Goal: Information Seeking & Learning: Learn about a topic

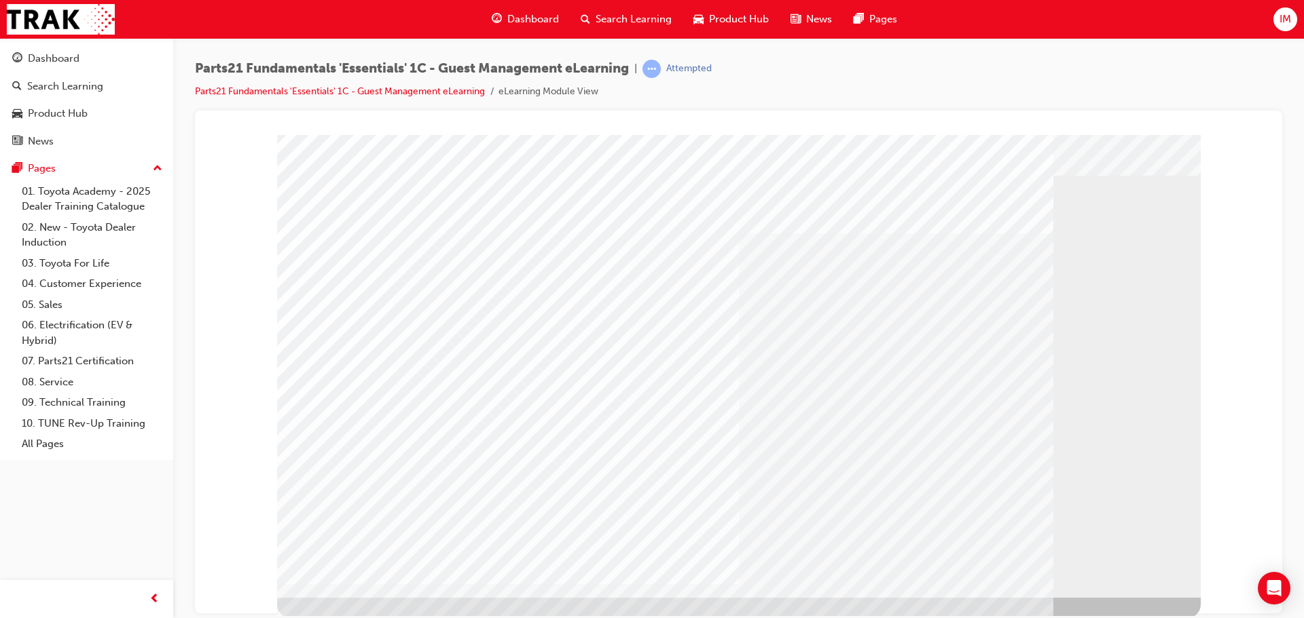
scroll to position [28, 0]
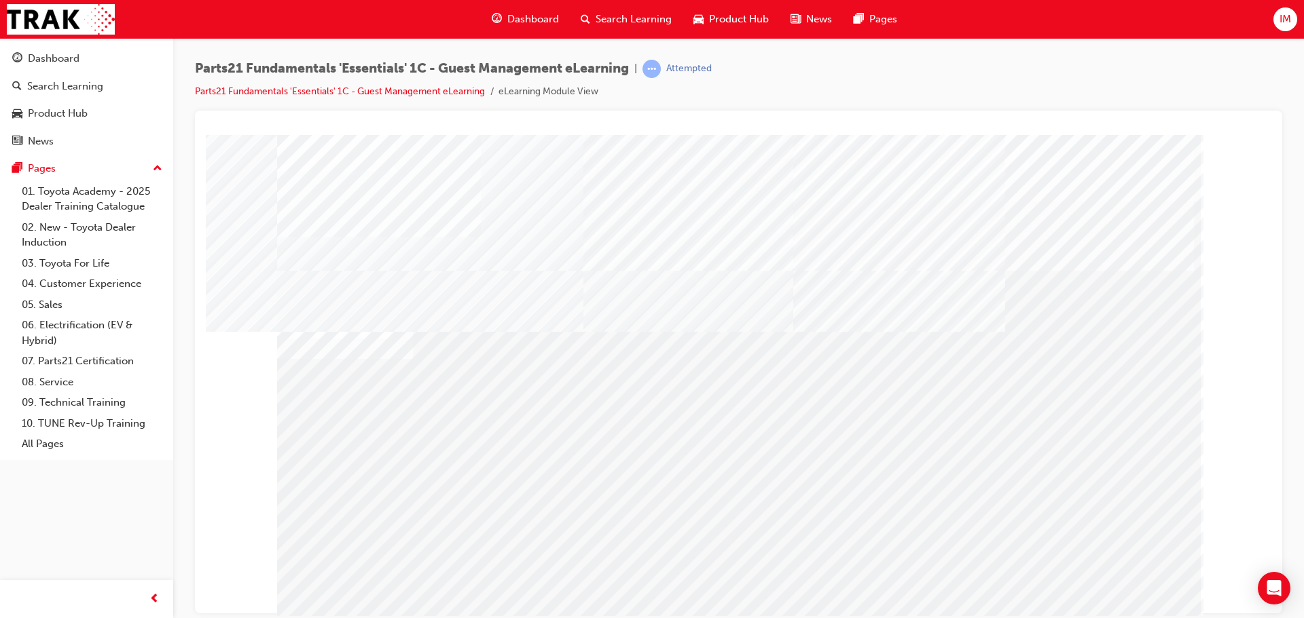
scroll to position [22, 0]
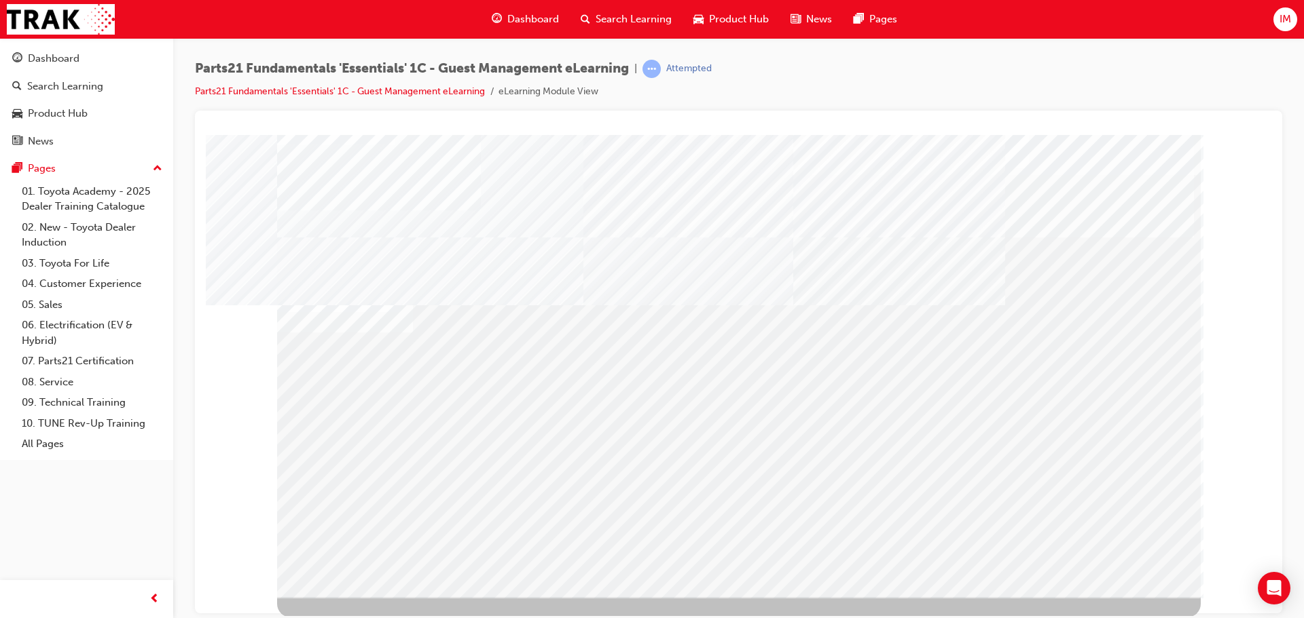
scroll to position [28, 0]
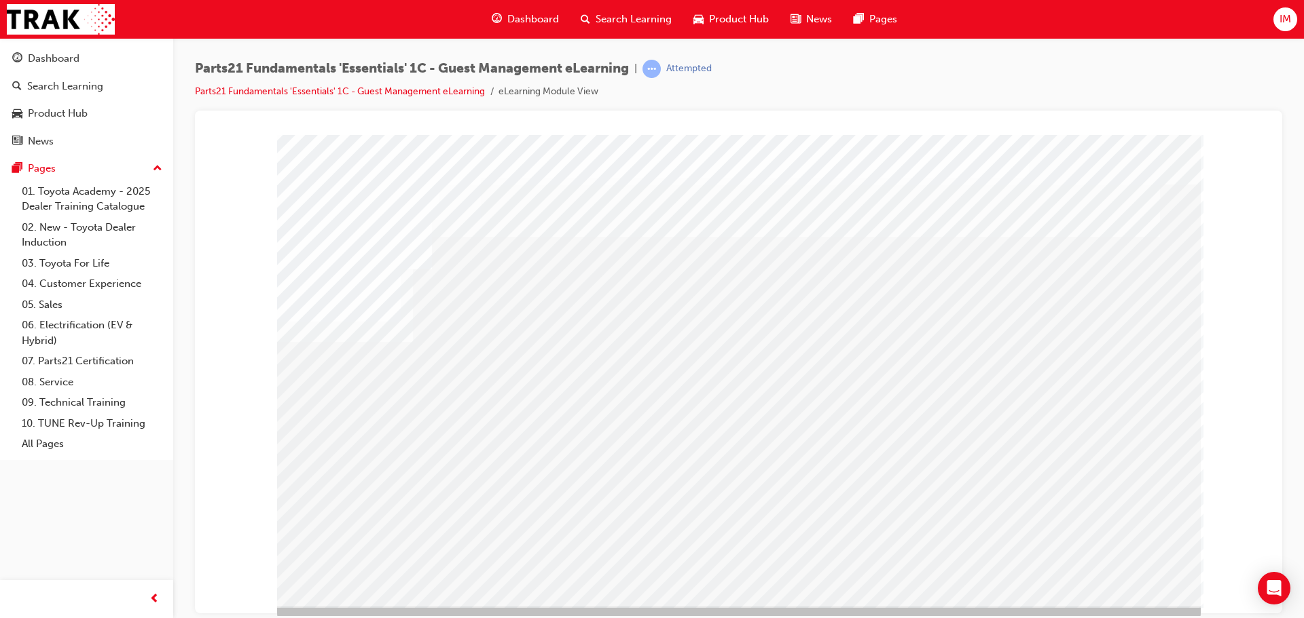
scroll to position [28, 0]
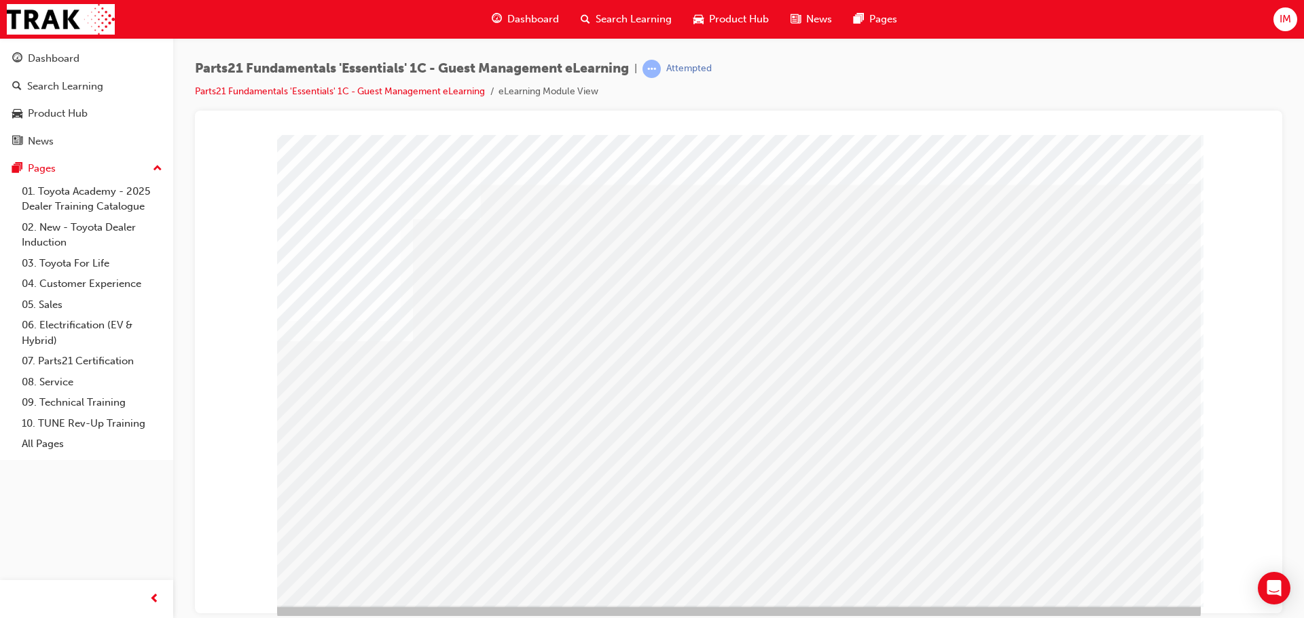
scroll to position [22, 0]
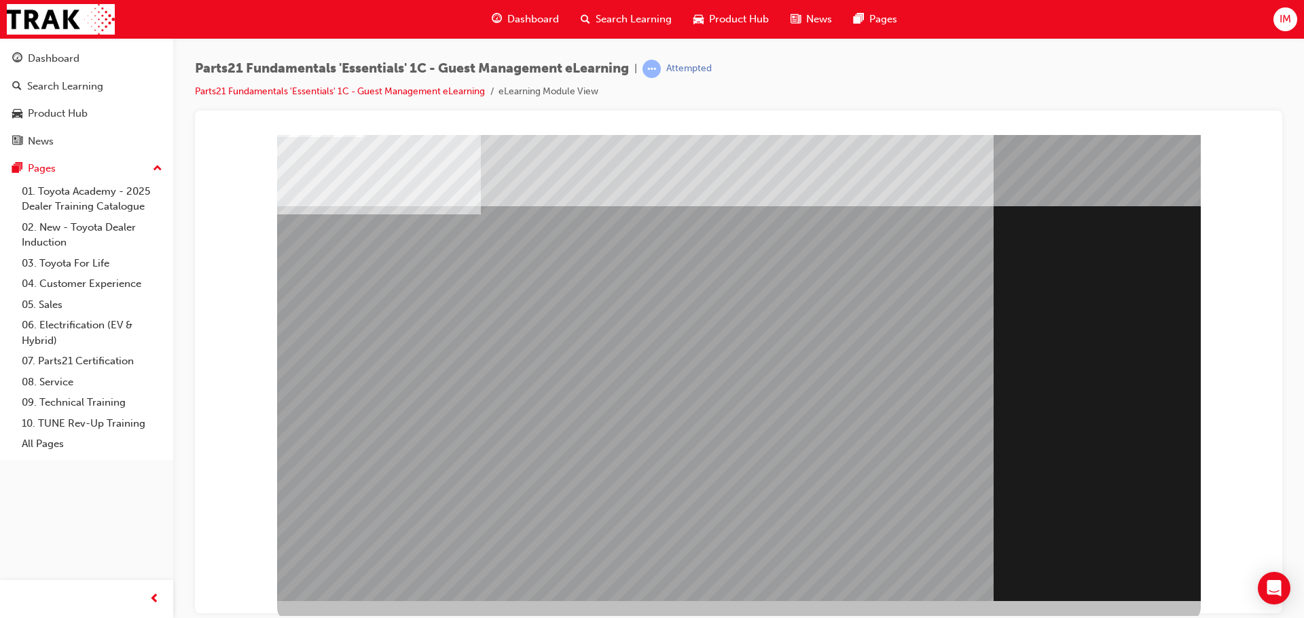
scroll to position [0, 0]
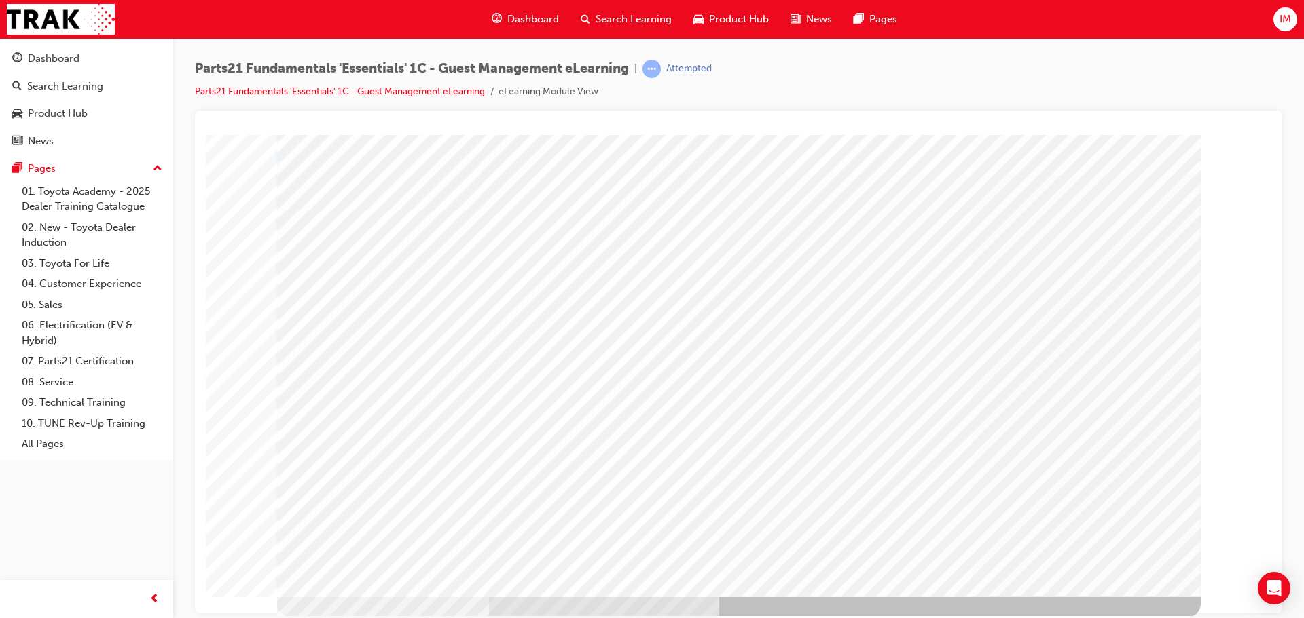
scroll to position [28, 0]
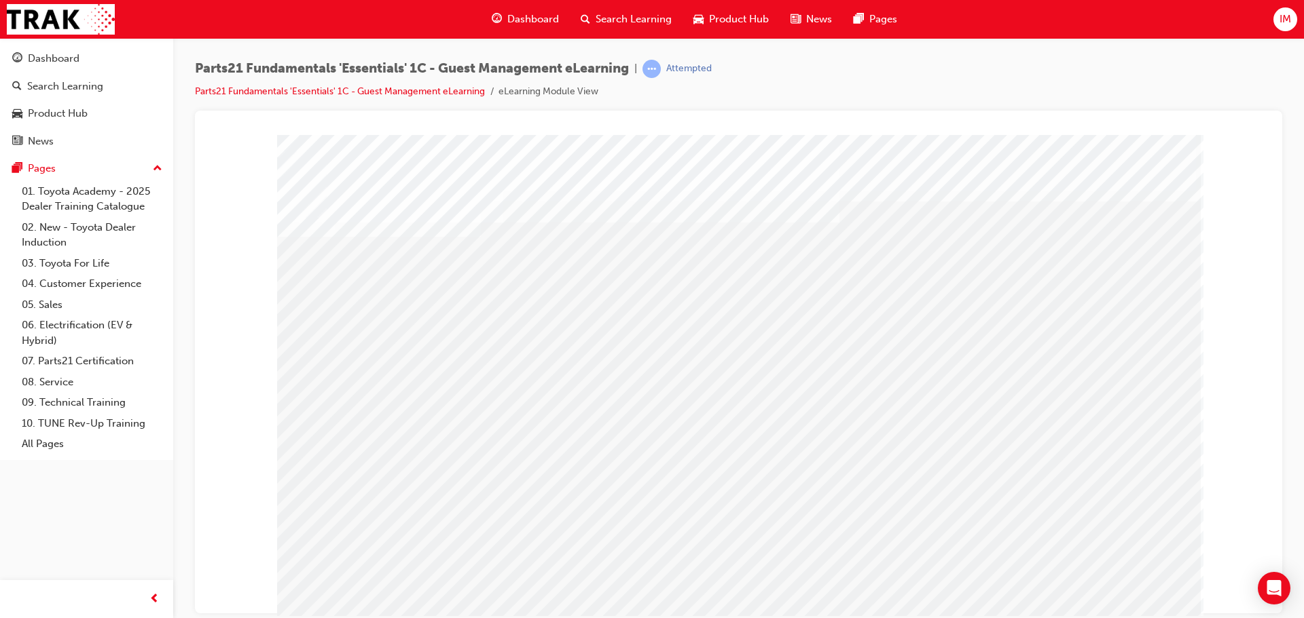
drag, startPoint x: 344, startPoint y: 328, endPoint x: 337, endPoint y: 356, distance: 28.7
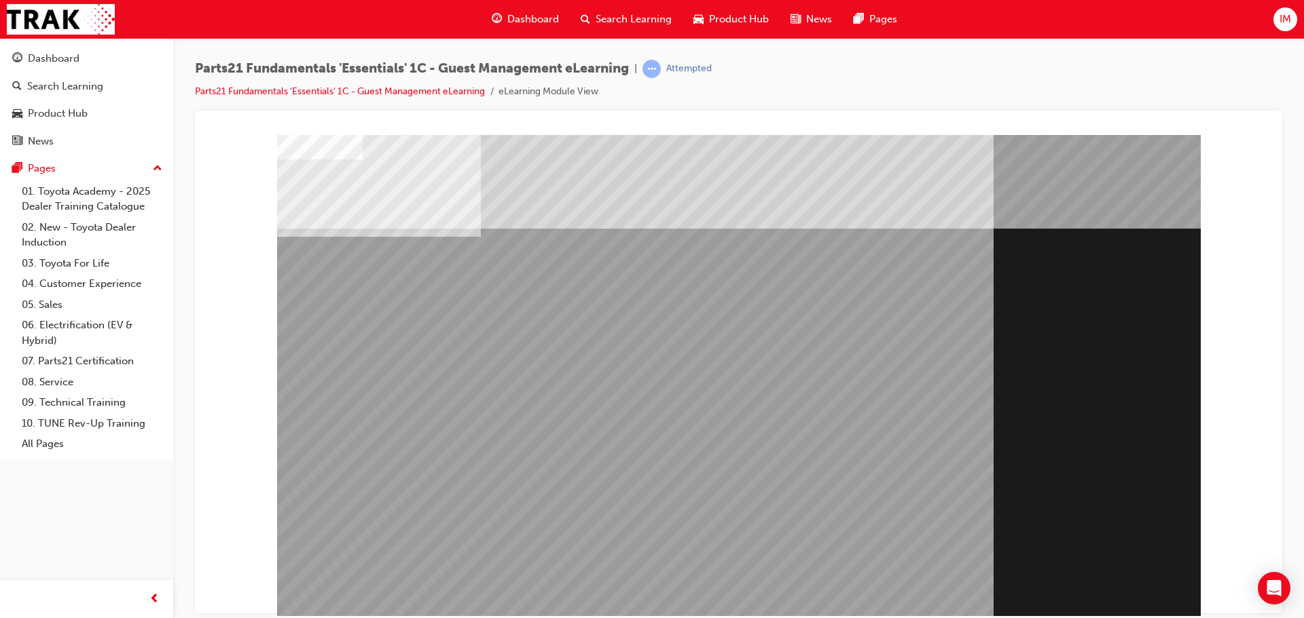
drag, startPoint x: 344, startPoint y: 593, endPoint x: 351, endPoint y: 589, distance: 8.5
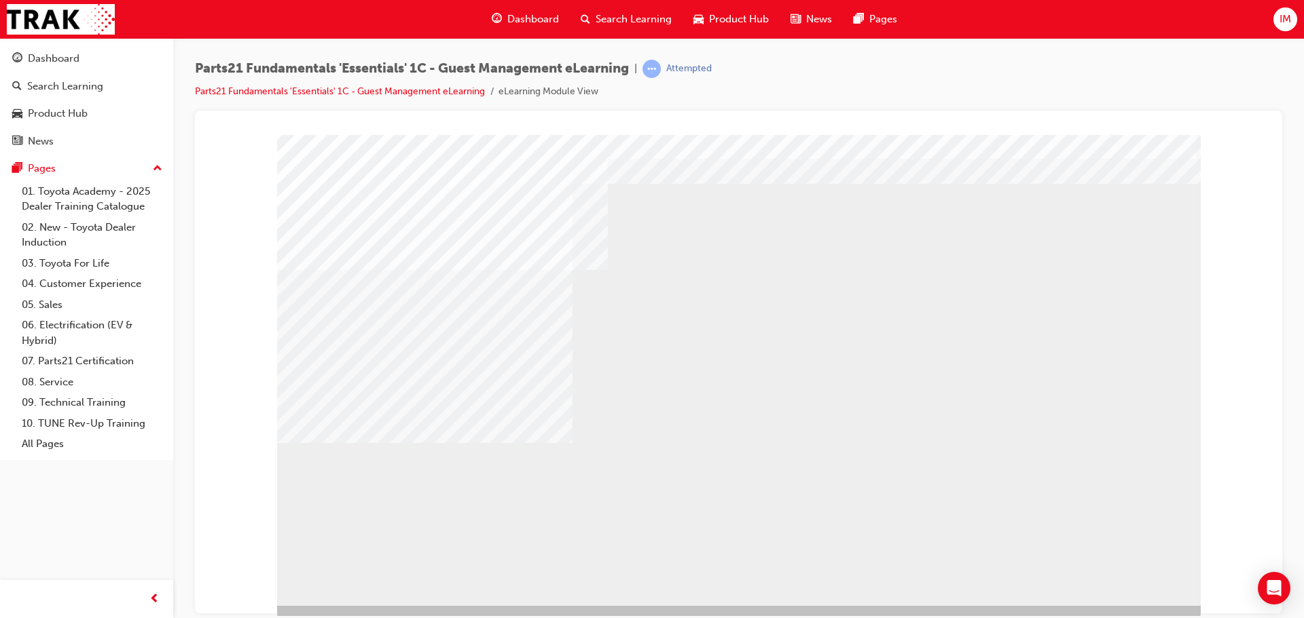
scroll to position [22, 0]
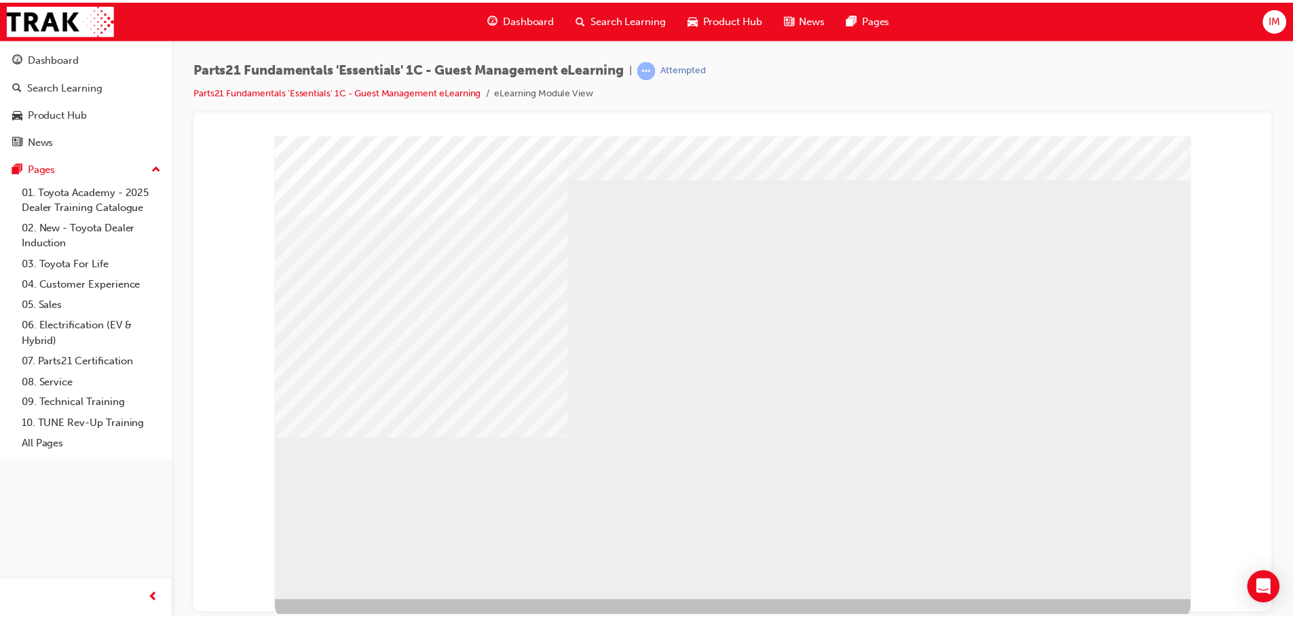
scroll to position [0, 0]
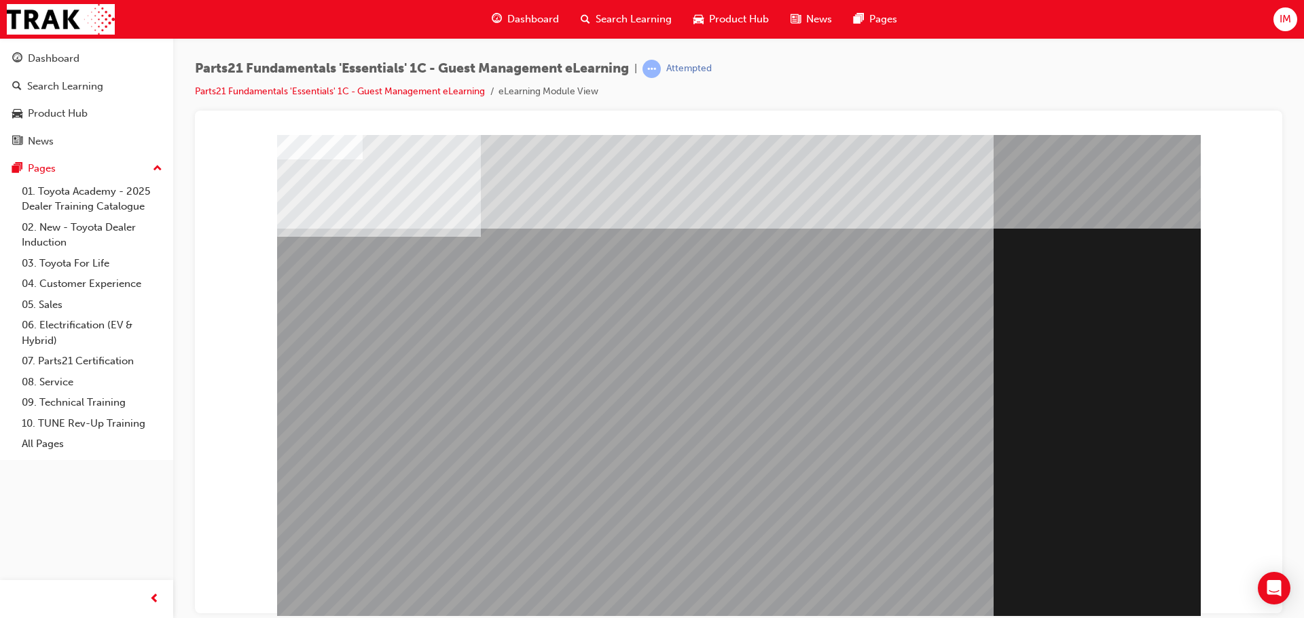
drag, startPoint x: 1092, startPoint y: 582, endPoint x: 1096, endPoint y: 592, distance: 10.7
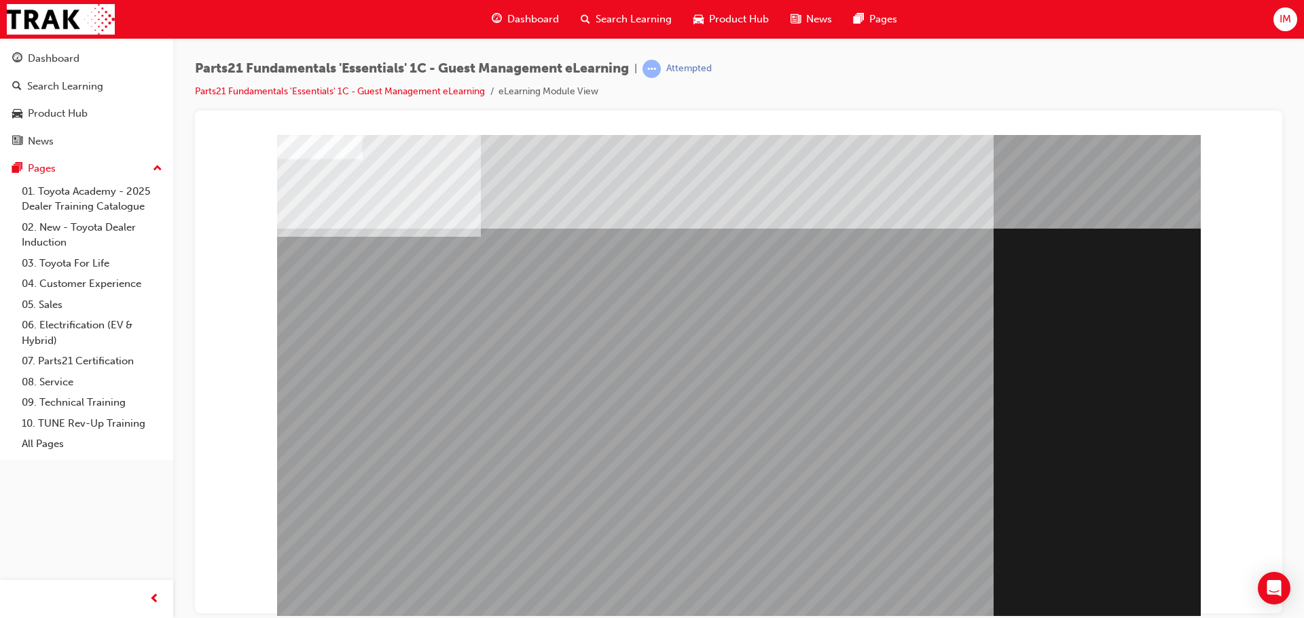
click at [1093, 592] on div "Section Title Page" at bounding box center [738, 378] width 923 height 489
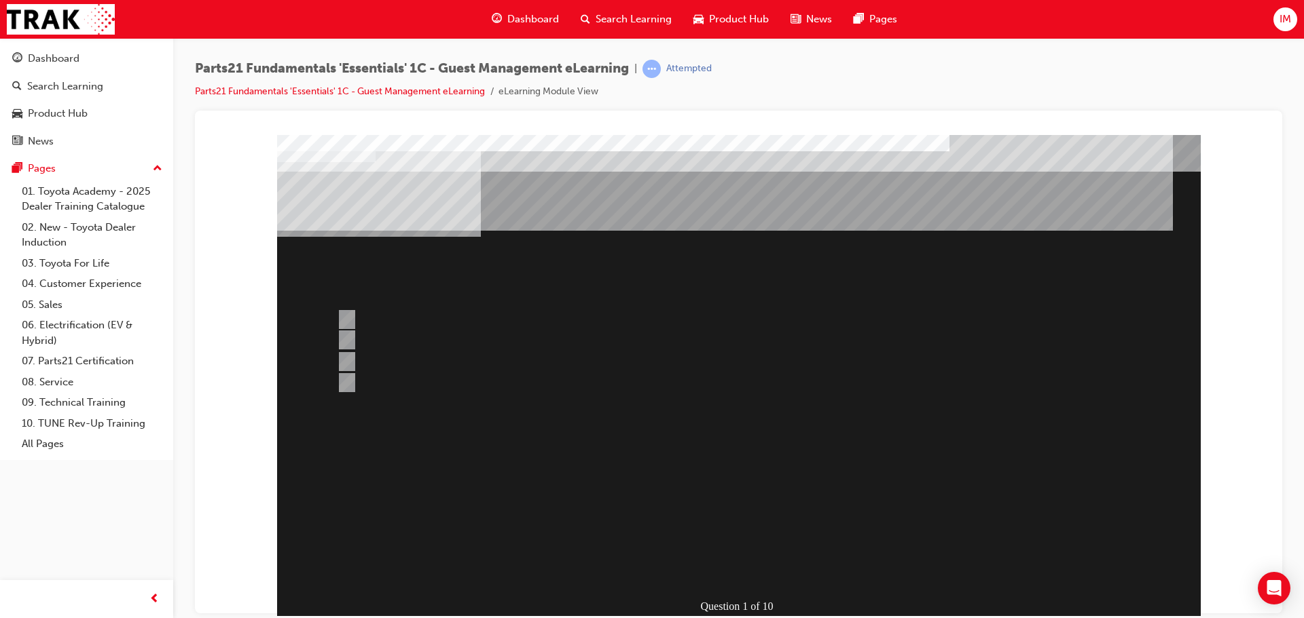
click at [1093, 592] on div "Question 1 of 10" at bounding box center [738, 378] width 923 height 489
click at [396, 342] on div at bounding box center [686, 341] width 706 height 20
radio input "true"
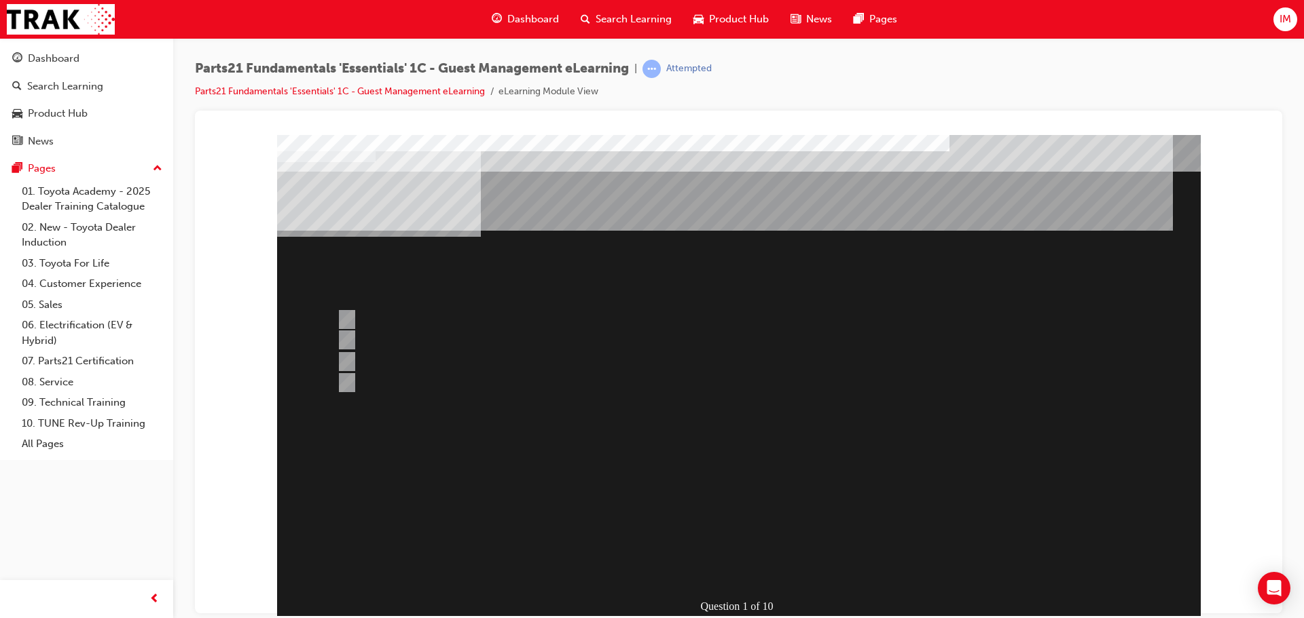
click at [710, 520] on div "" at bounding box center [607, 499] width 661 height 41
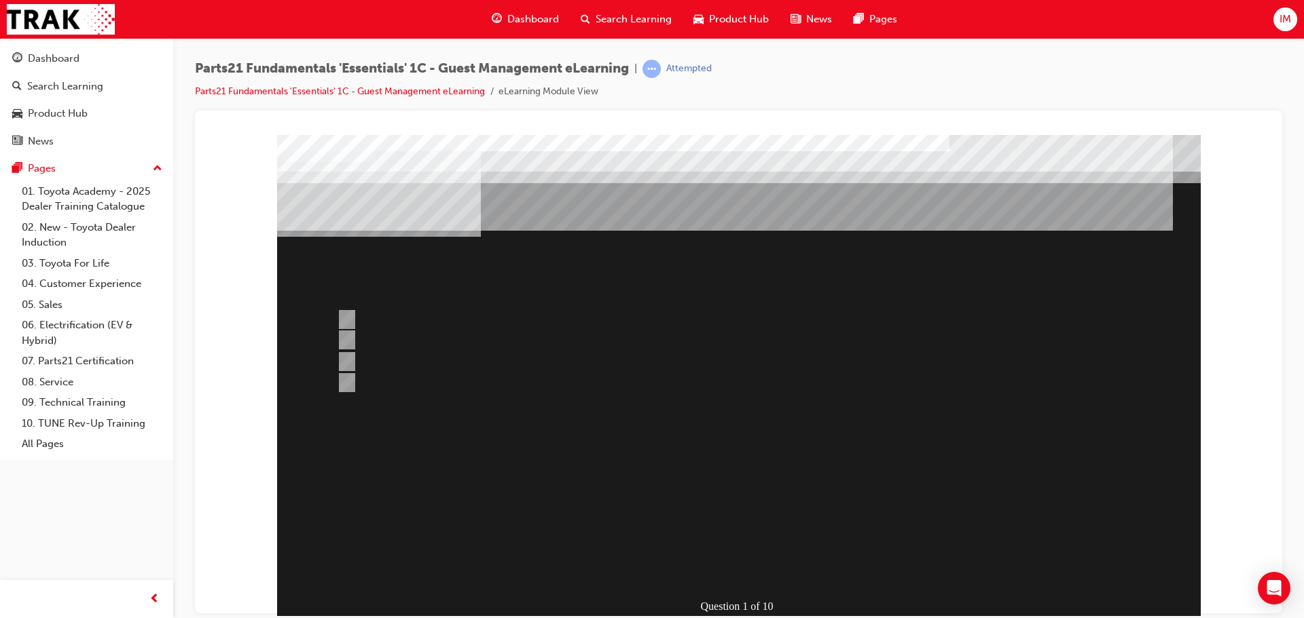
click at [708, 535] on div at bounding box center [738, 378] width 923 height 489
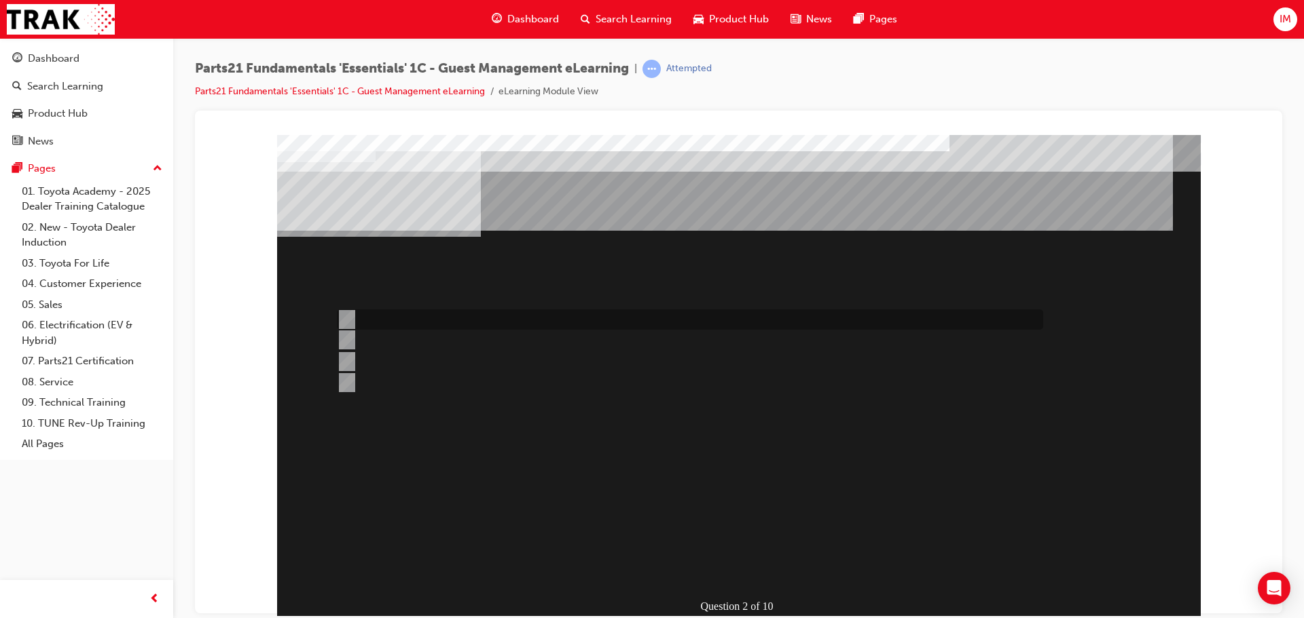
click at [425, 322] on div at bounding box center [686, 320] width 706 height 20
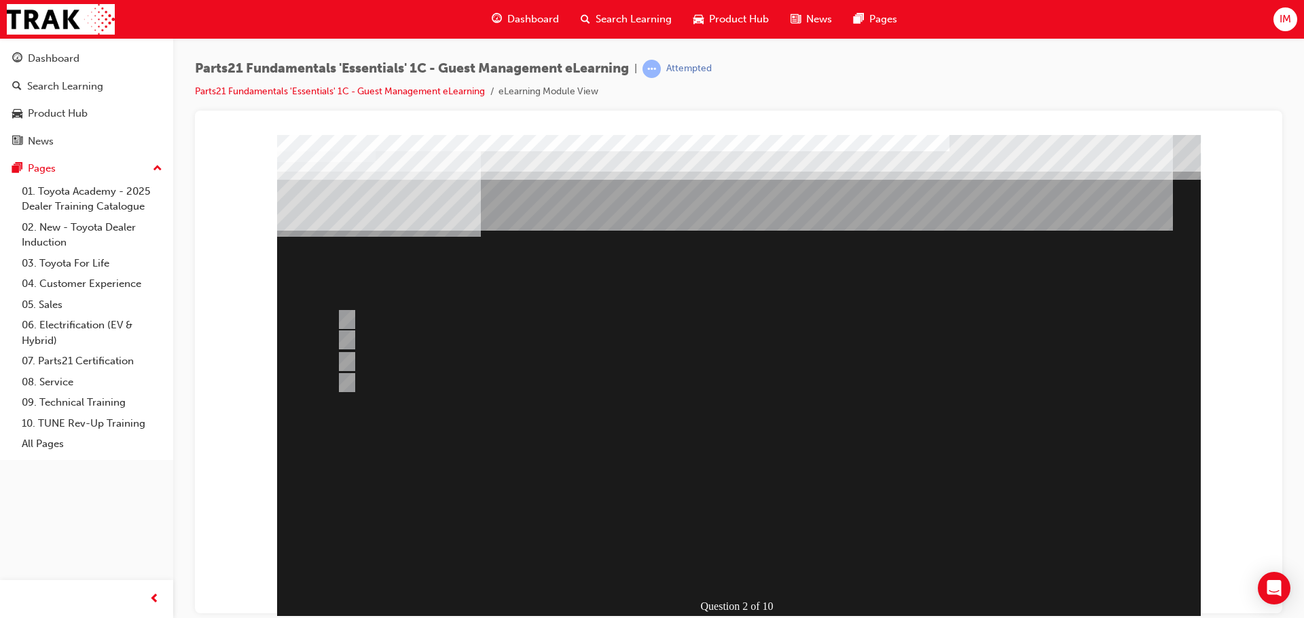
click at [382, 380] on div at bounding box center [738, 378] width 923 height 489
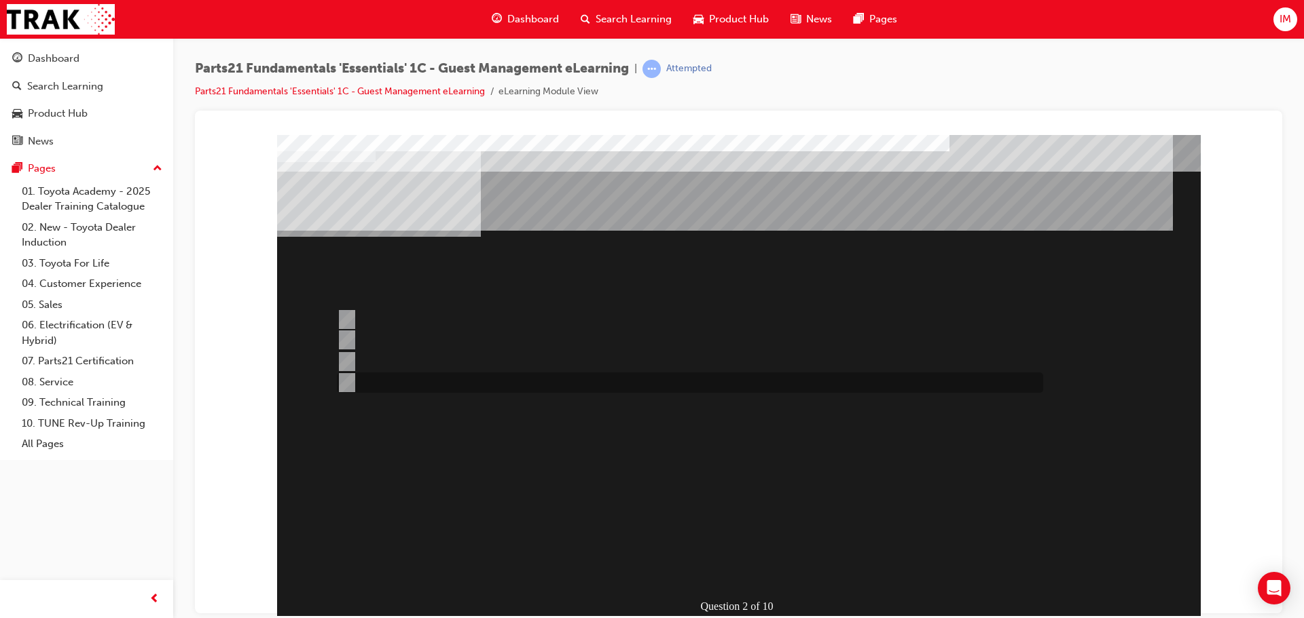
click at [387, 380] on div at bounding box center [686, 383] width 706 height 20
radio input "false"
radio input "true"
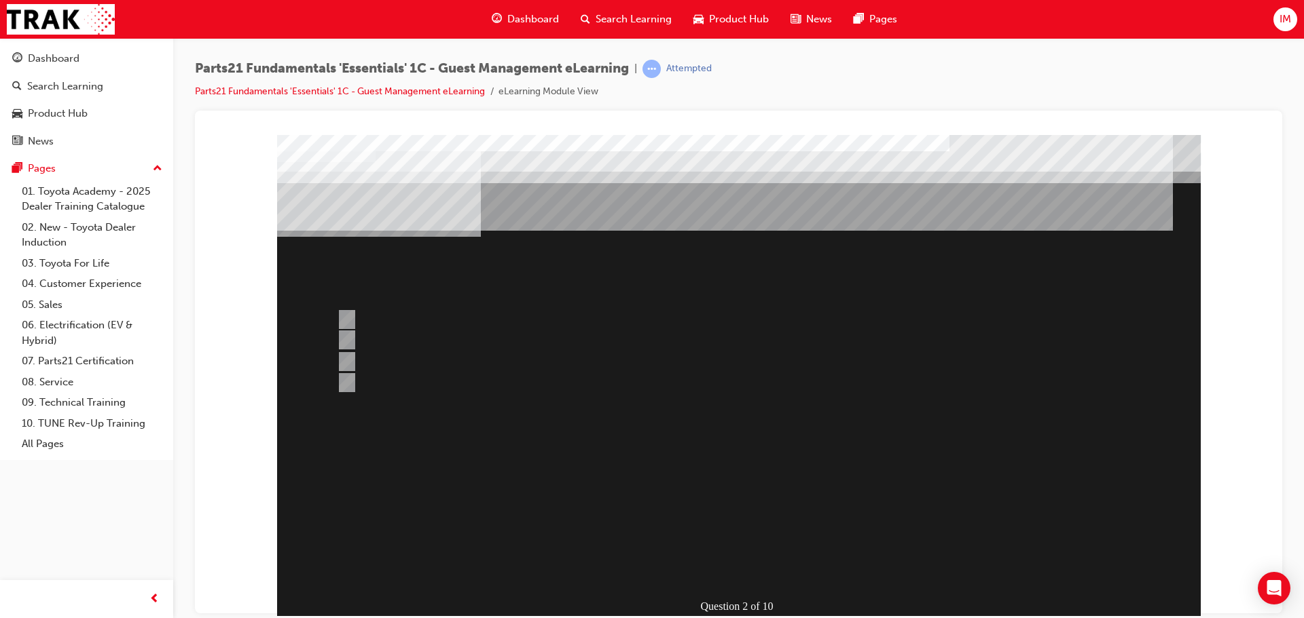
click at [709, 525] on div at bounding box center [738, 378] width 923 height 489
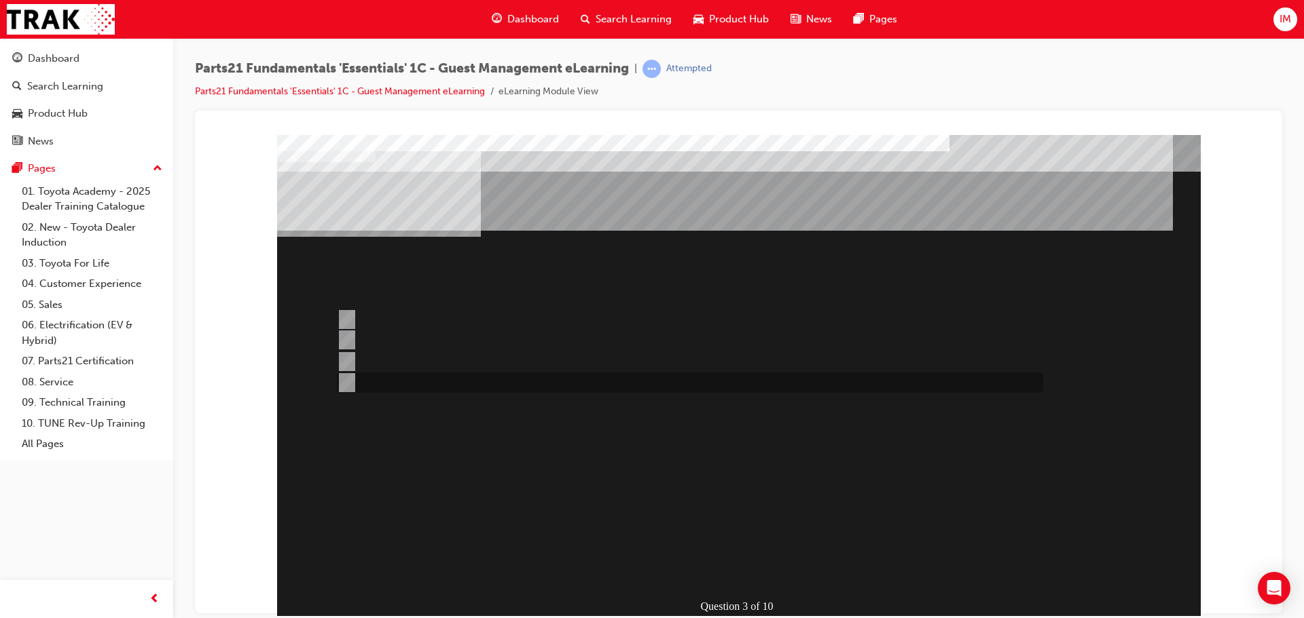
click at [418, 379] on div at bounding box center [686, 383] width 706 height 20
radio input "true"
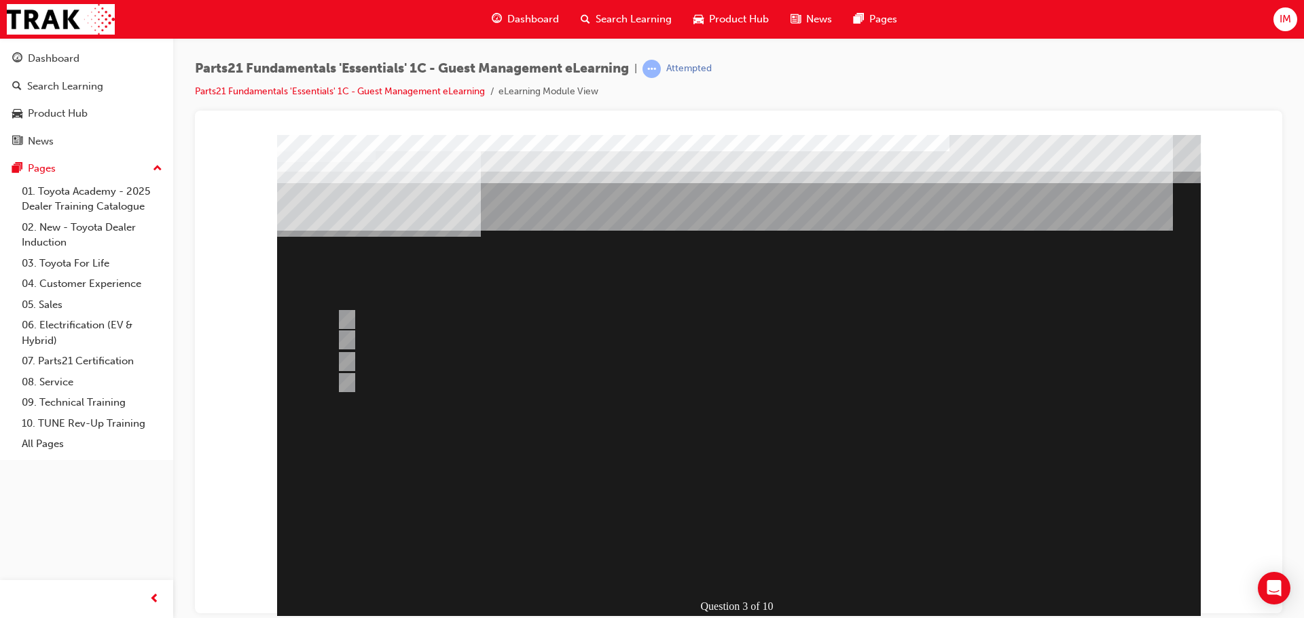
click at [705, 534] on div at bounding box center [738, 378] width 923 height 489
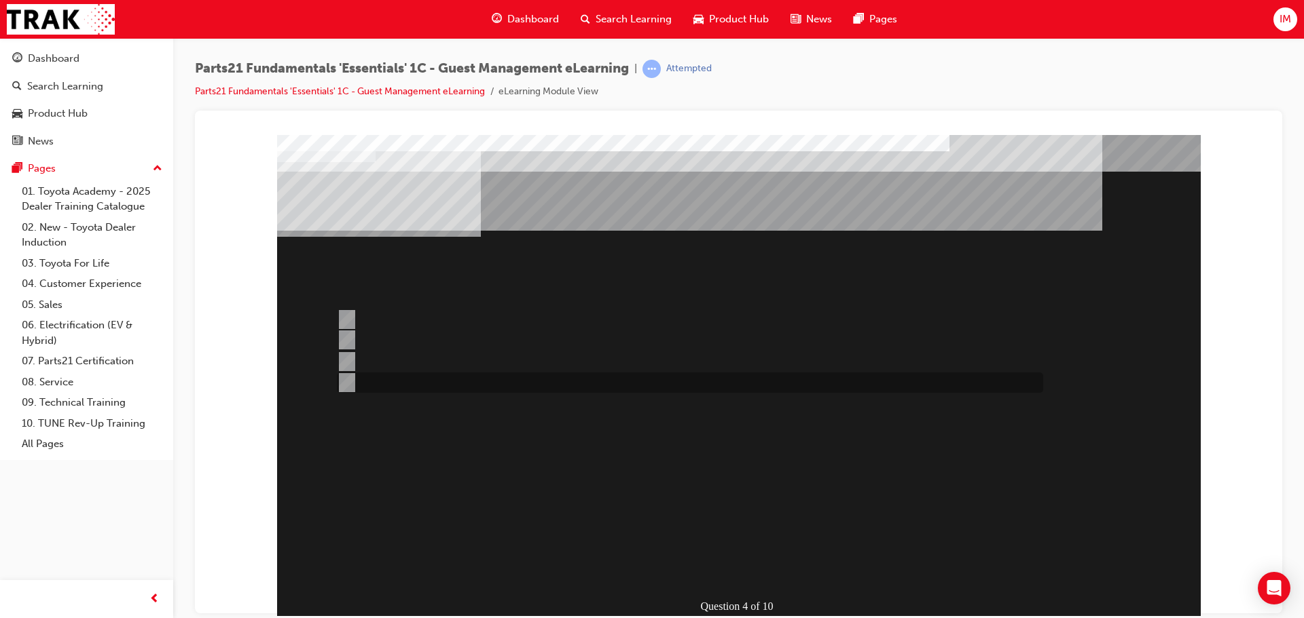
click at [447, 382] on div at bounding box center [686, 383] width 706 height 20
radio input "true"
click at [439, 333] on div at bounding box center [686, 341] width 706 height 20
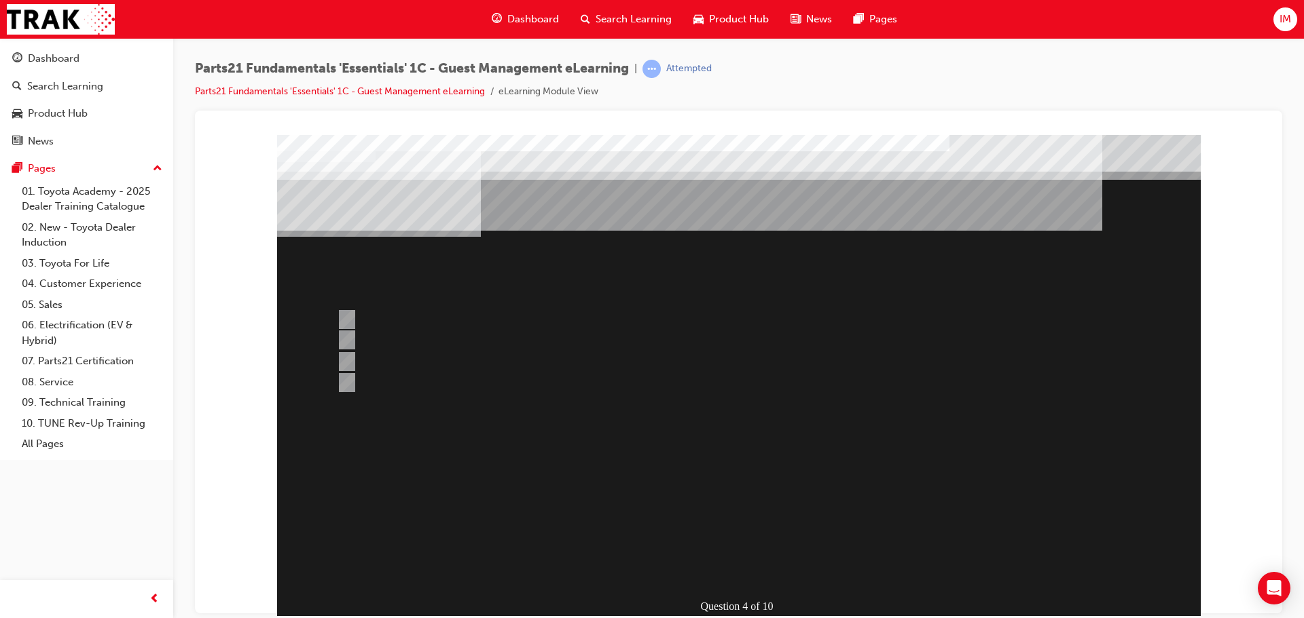
click at [388, 379] on div at bounding box center [738, 378] width 923 height 489
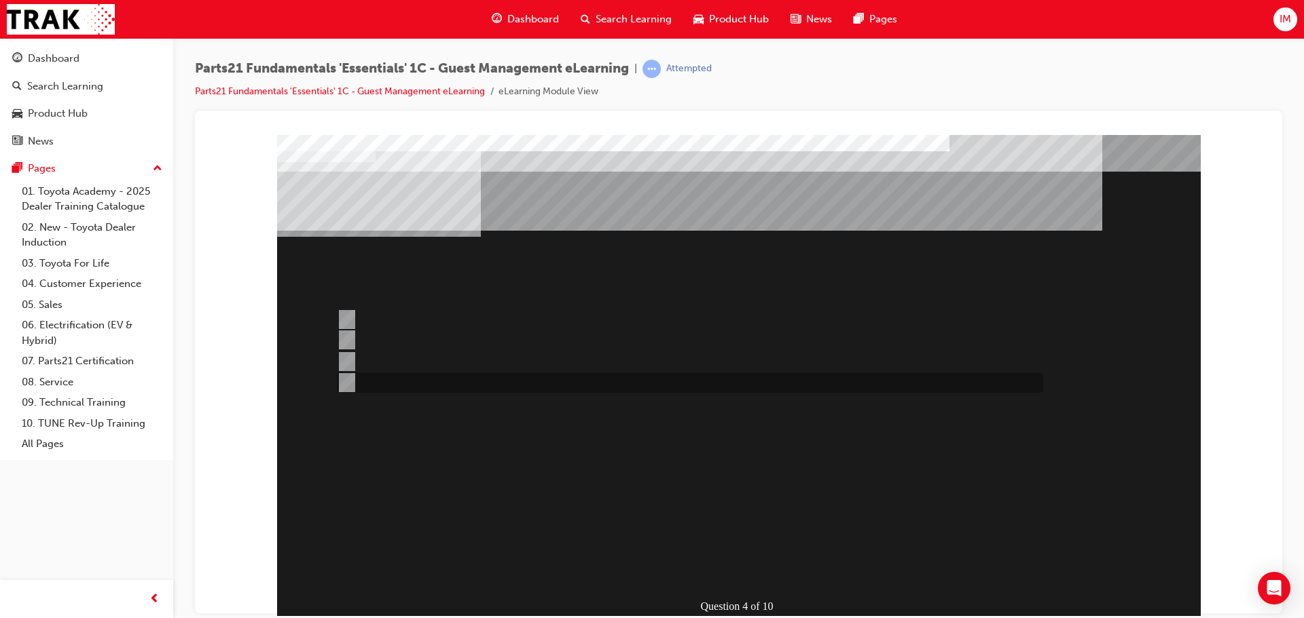
click at [388, 379] on div at bounding box center [686, 383] width 706 height 20
radio input "false"
radio input "true"
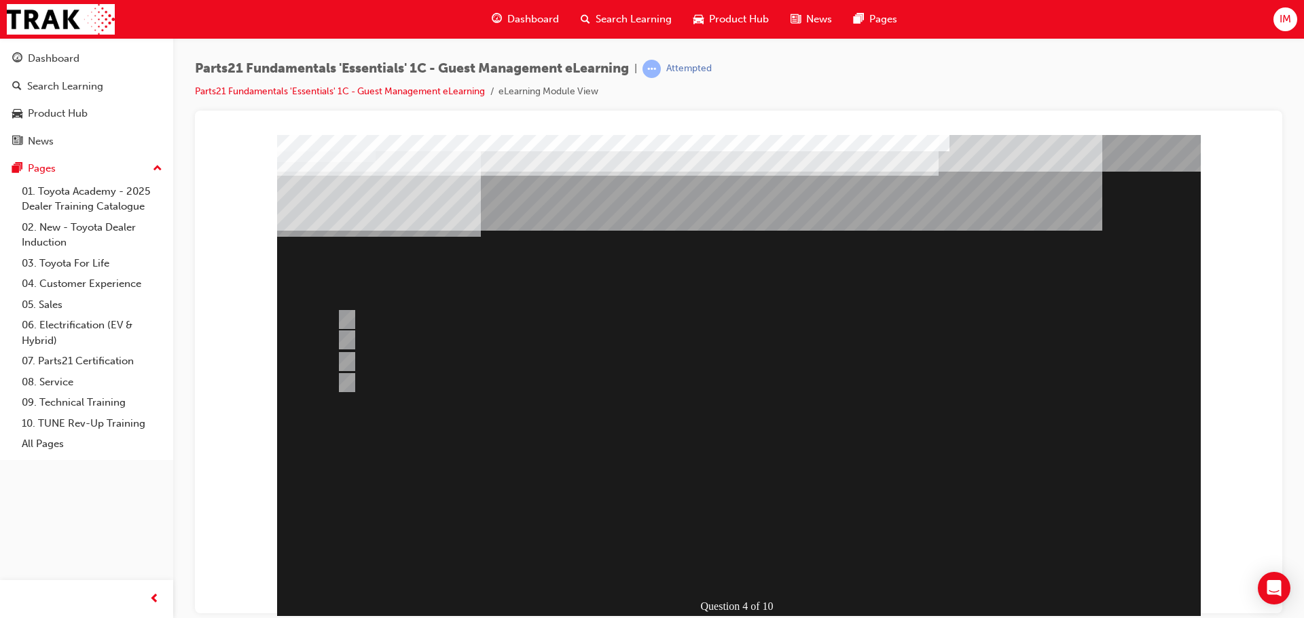
click at [724, 570] on div at bounding box center [738, 378] width 923 height 489
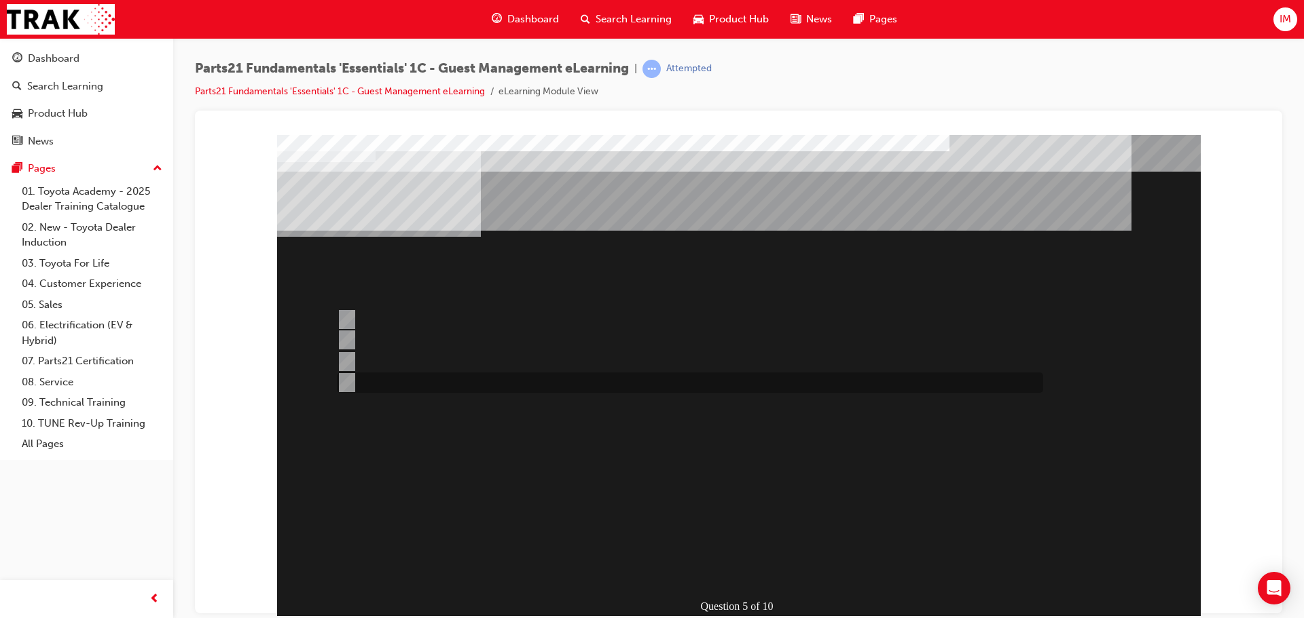
click at [435, 377] on div at bounding box center [686, 383] width 706 height 20
radio input "true"
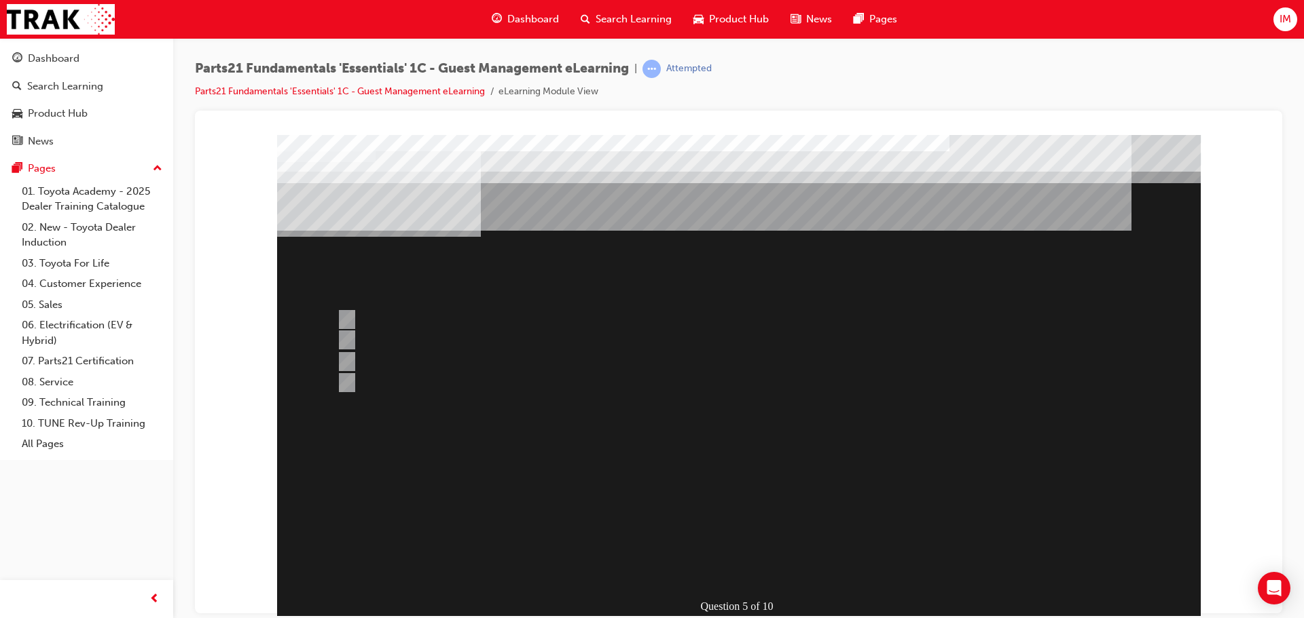
click at [688, 524] on div at bounding box center [738, 378] width 923 height 489
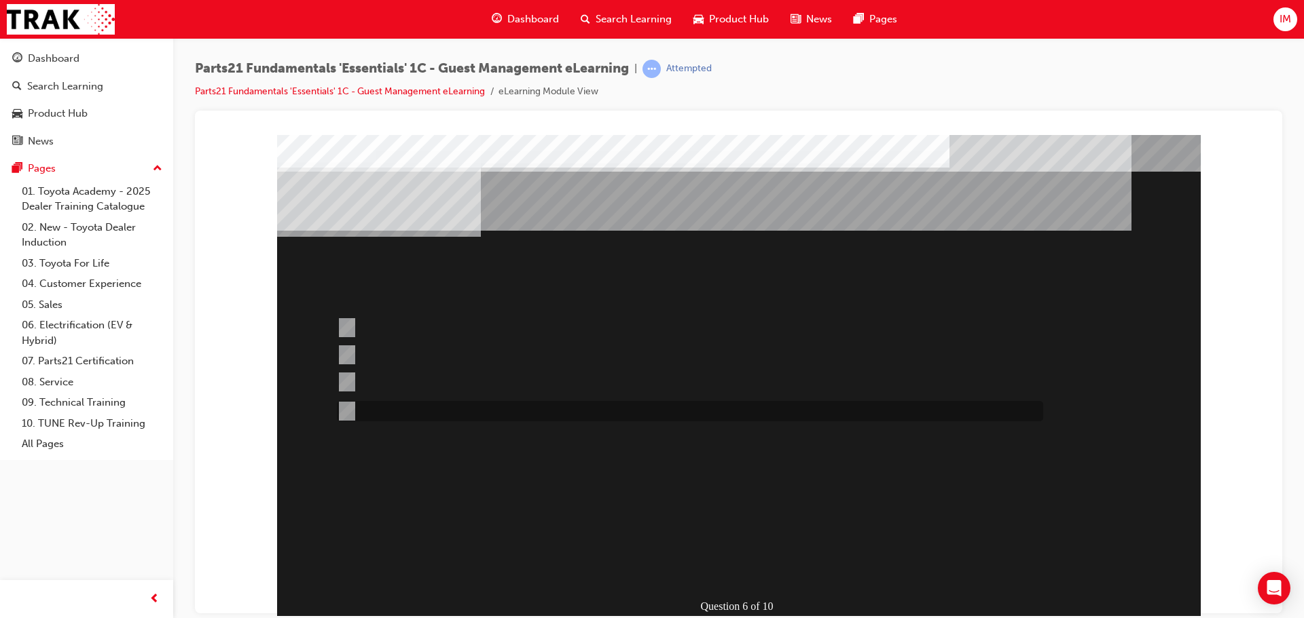
click at [492, 418] on div at bounding box center [686, 411] width 706 height 20
radio input "true"
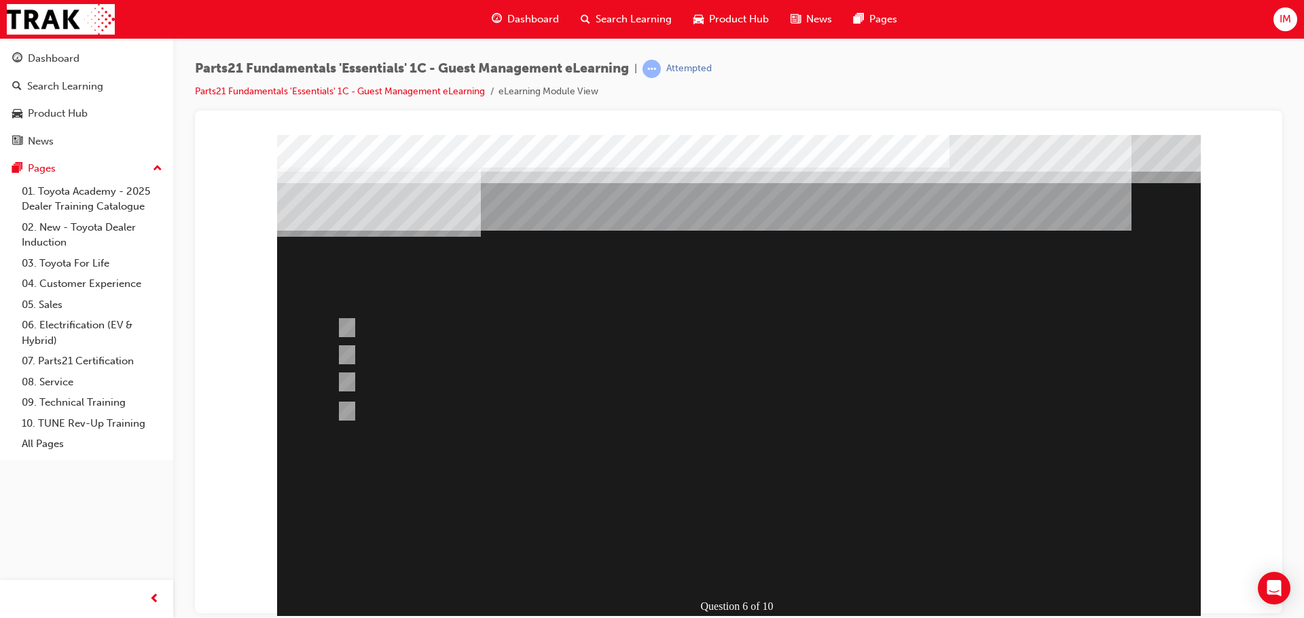
click at [740, 524] on div at bounding box center [738, 378] width 923 height 489
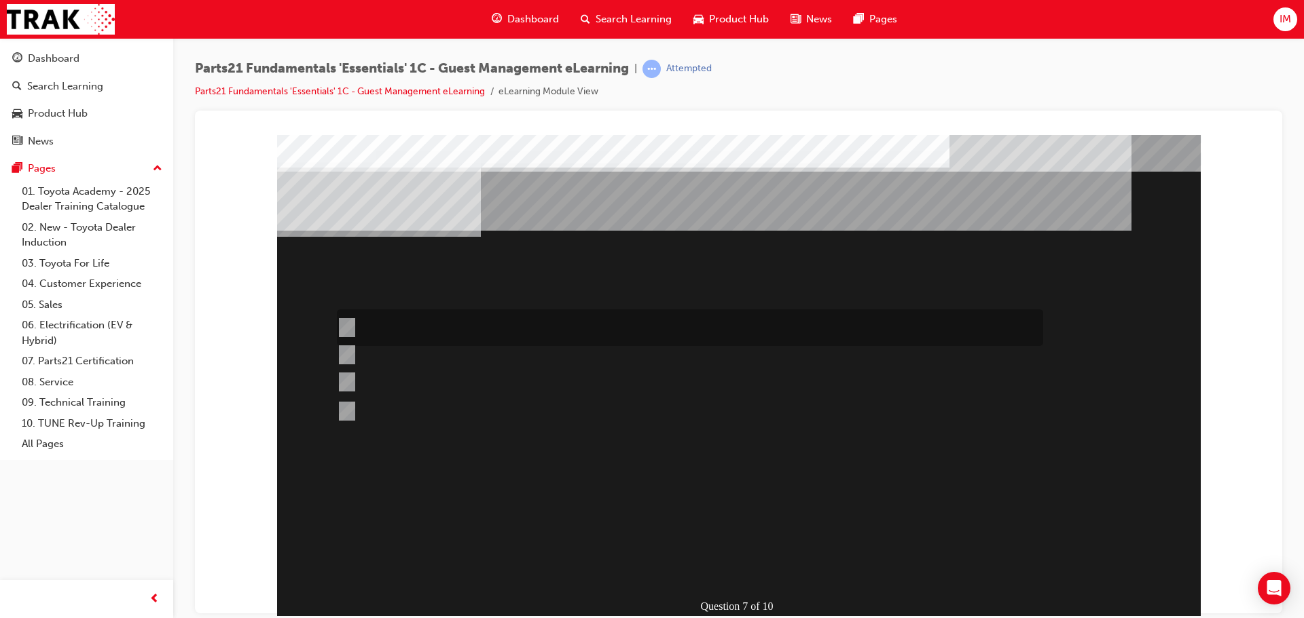
click at [494, 334] on div at bounding box center [686, 328] width 706 height 37
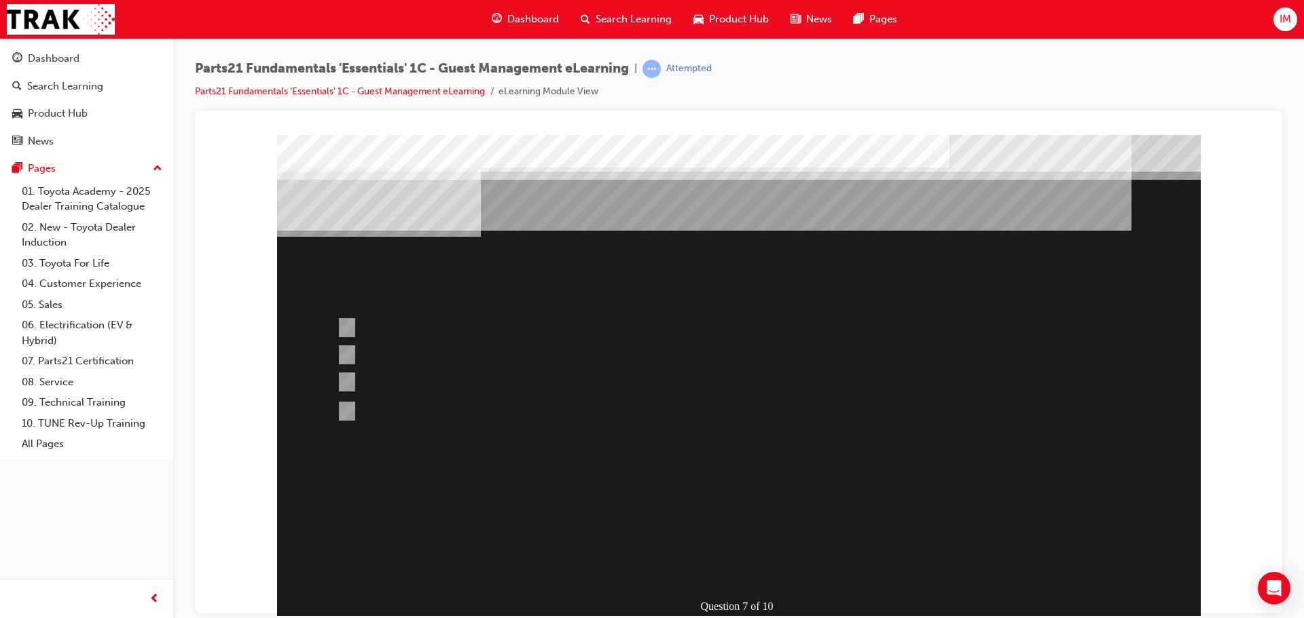
click at [447, 394] on div at bounding box center [738, 378] width 923 height 489
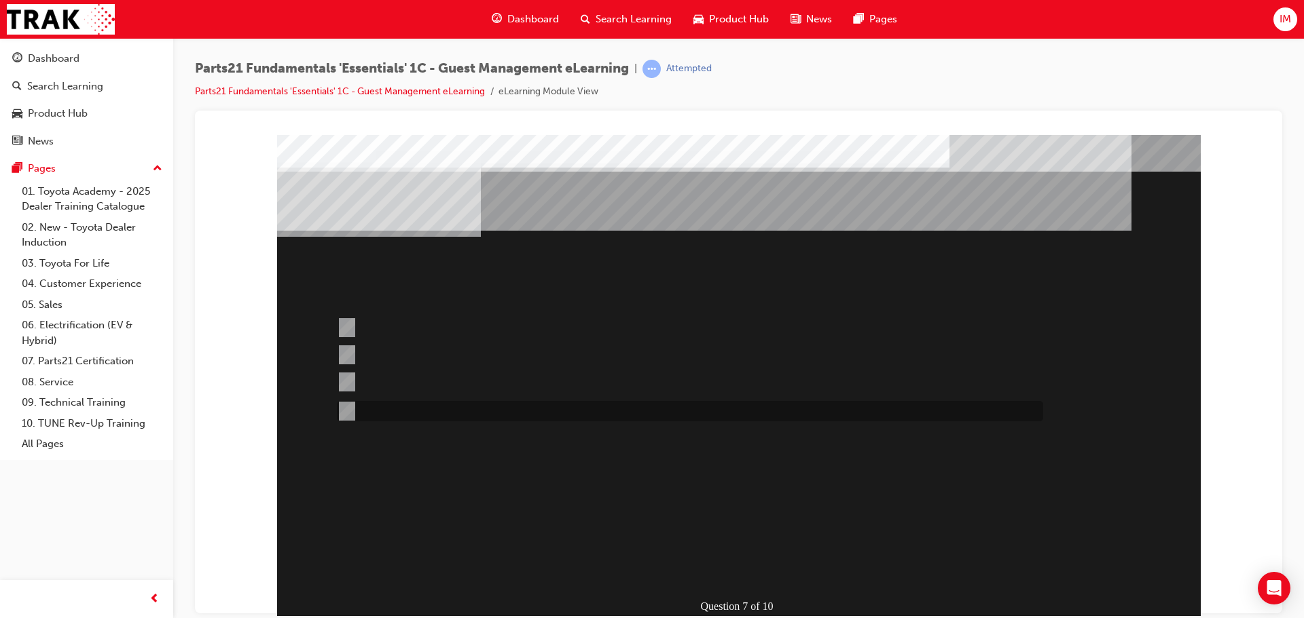
click at [460, 408] on div at bounding box center [686, 411] width 706 height 20
radio input "false"
radio input "true"
click at [707, 553] on div "" at bounding box center [607, 544] width 661 height 41
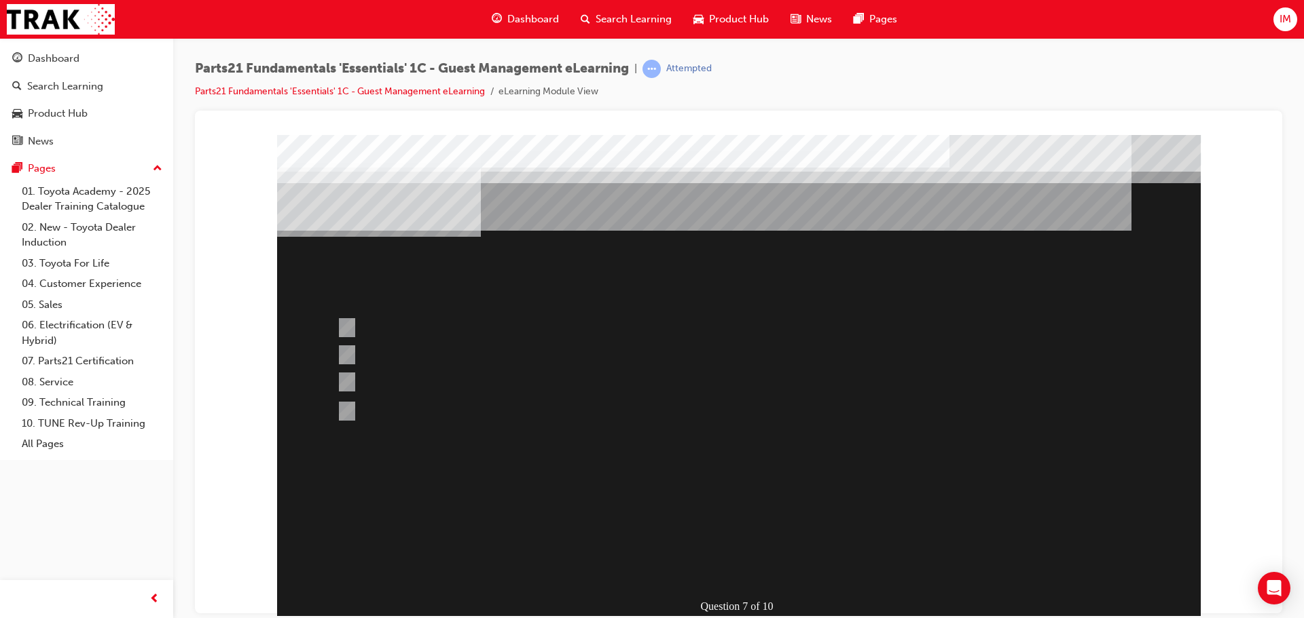
click at [706, 532] on div at bounding box center [738, 378] width 923 height 489
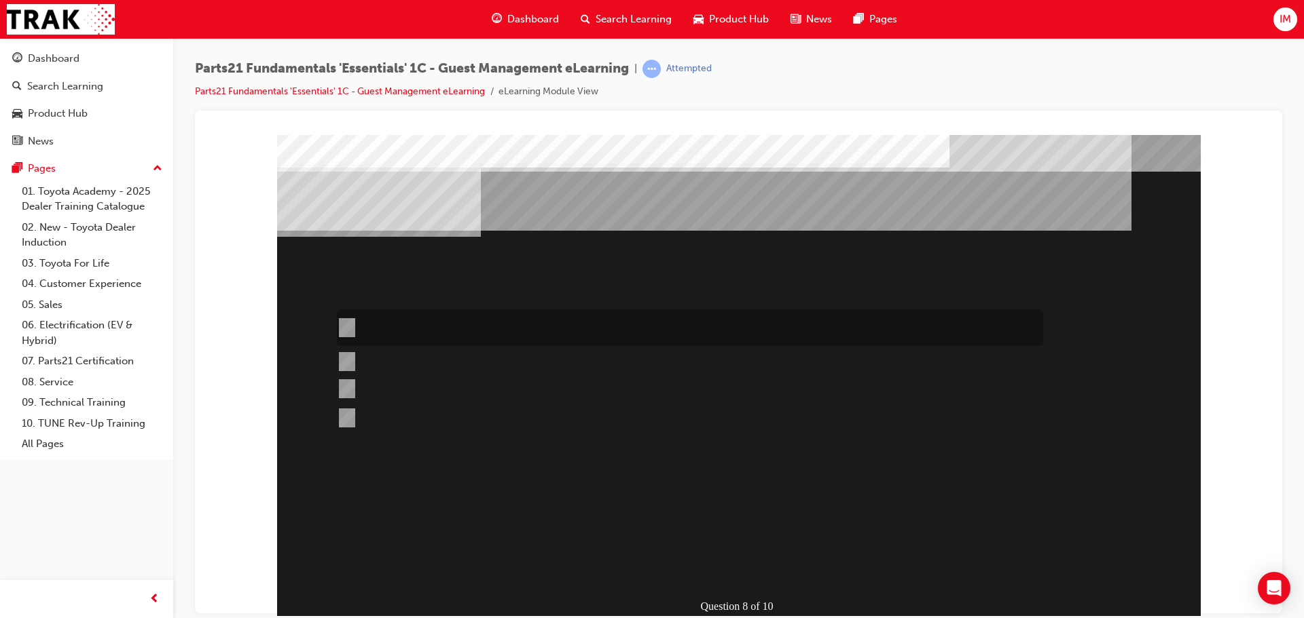
click at [515, 314] on div at bounding box center [686, 328] width 706 height 37
radio input "true"
click at [695, 543] on div "" at bounding box center [607, 544] width 661 height 41
click at [701, 554] on div "" at bounding box center [607, 544] width 661 height 41
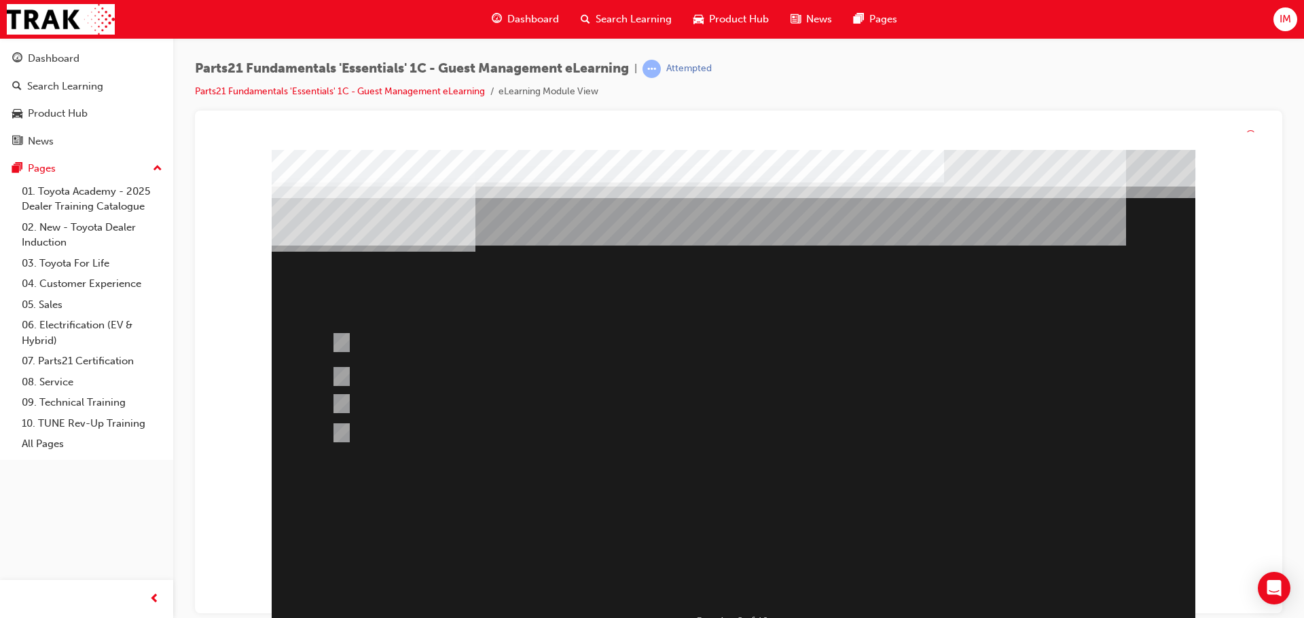
click at [699, 551] on div at bounding box center [733, 394] width 923 height 489
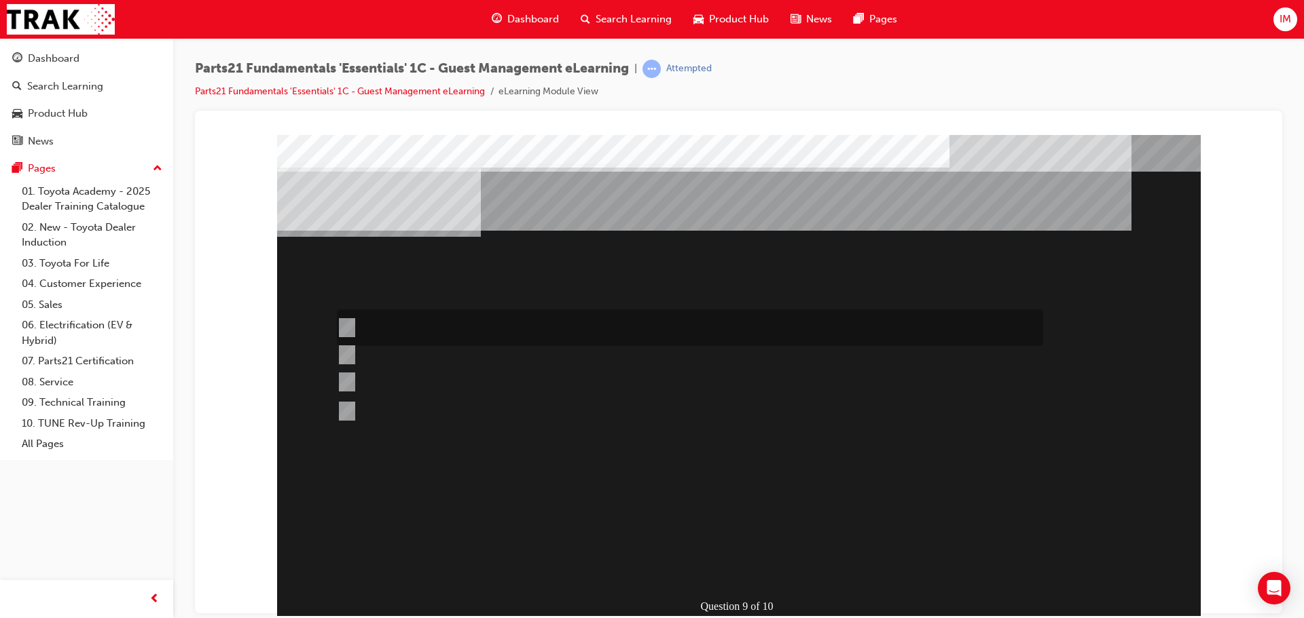
click at [421, 316] on div at bounding box center [686, 328] width 706 height 37
radio input "true"
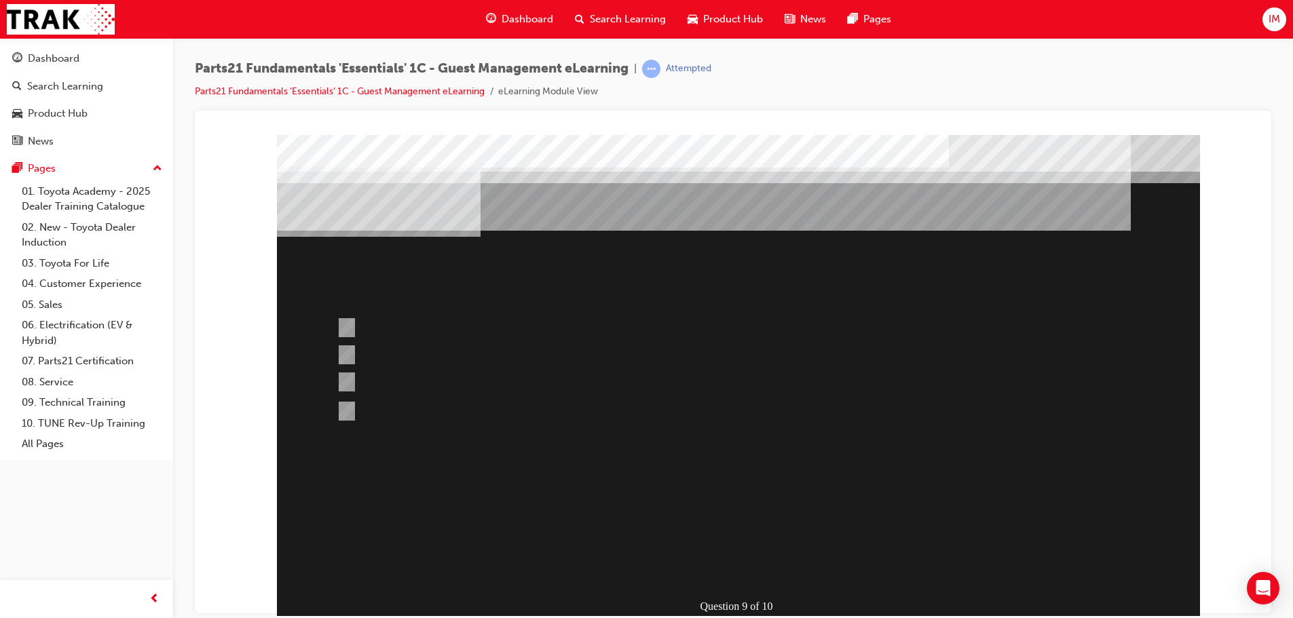
click at [701, 519] on div at bounding box center [738, 378] width 923 height 489
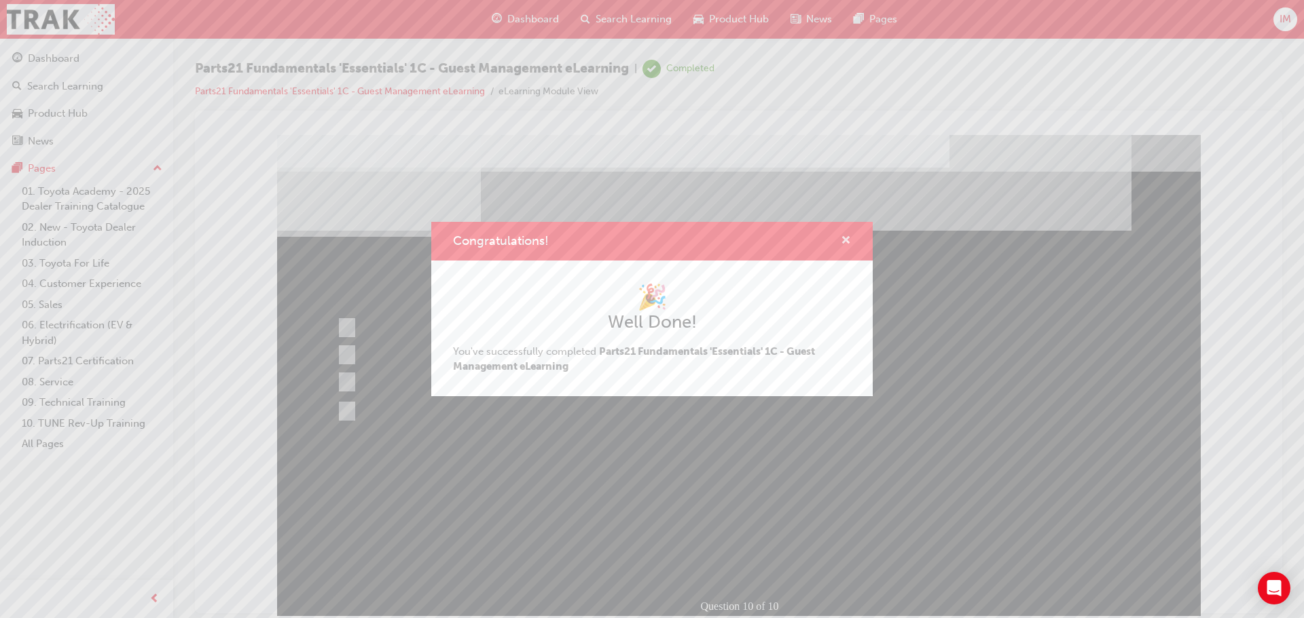
click at [850, 243] on span "cross-icon" at bounding box center [846, 242] width 10 height 12
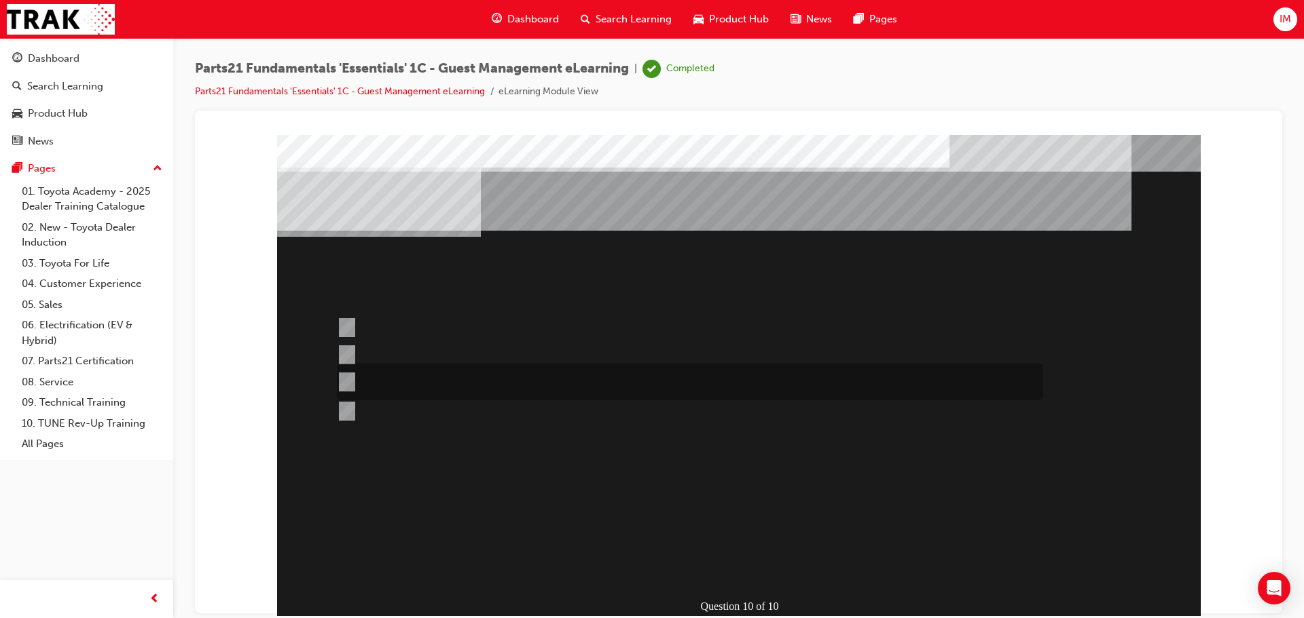
click at [422, 379] on div at bounding box center [686, 382] width 706 height 37
radio input "true"
click at [748, 583] on div "Question 10 of 10" at bounding box center [738, 378] width 923 height 489
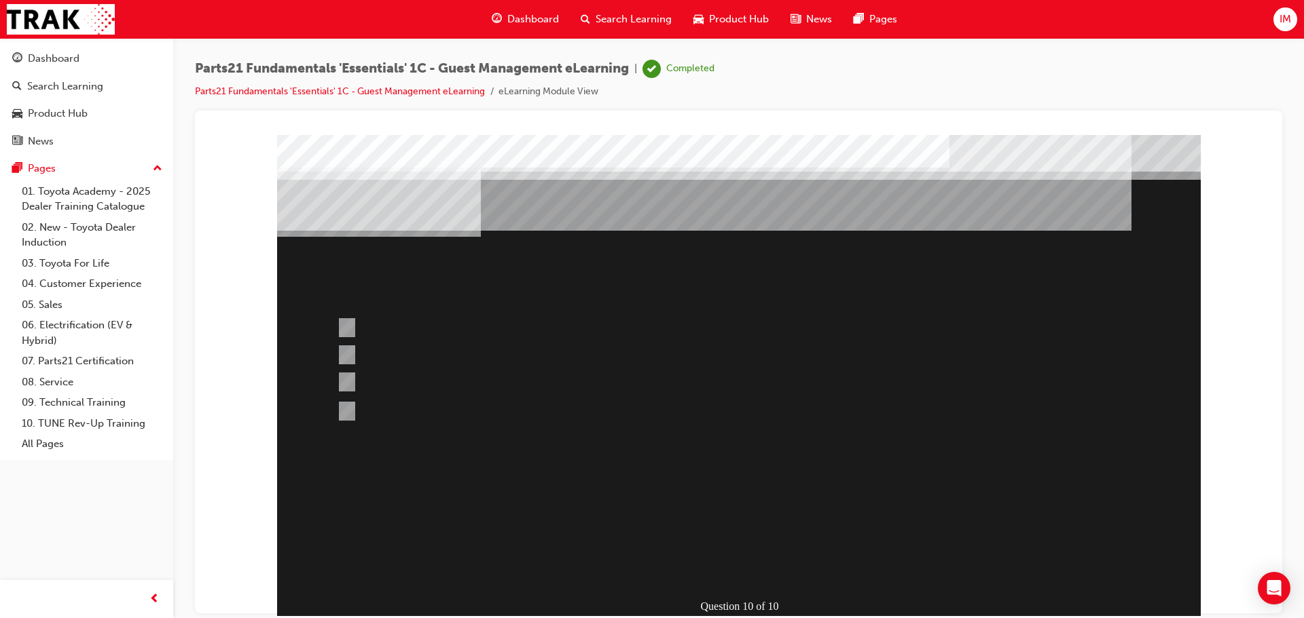
click at [399, 345] on div at bounding box center [738, 378] width 923 height 489
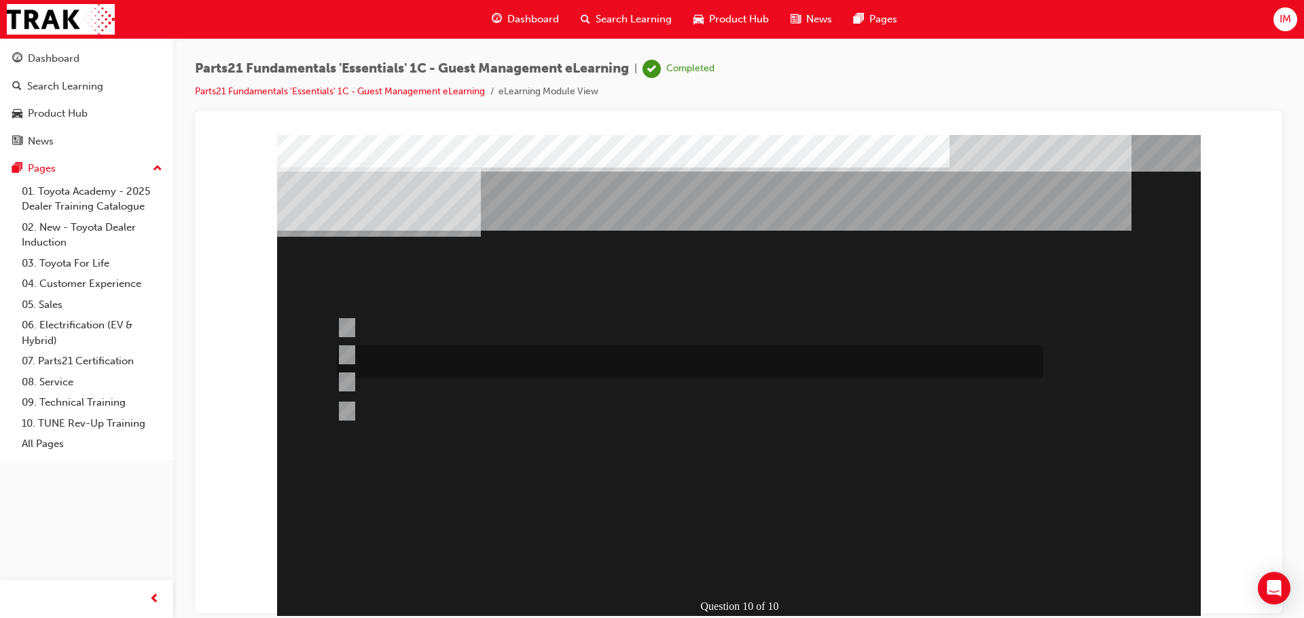
click at [401, 347] on div at bounding box center [686, 362] width 706 height 33
radio input "true"
click at [676, 492] on div at bounding box center [738, 378] width 923 height 489
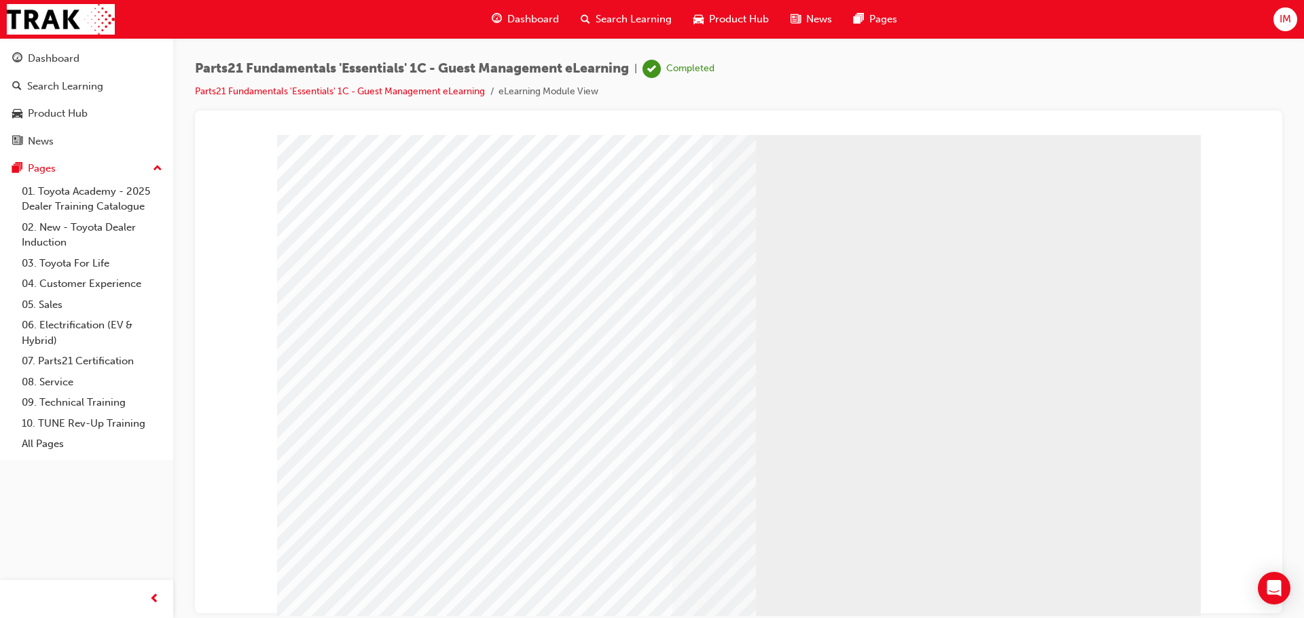
click at [415, 90] on link "Parts21 Fundamentals 'Essentials' 1C - Guest Management eLearning" at bounding box center [340, 92] width 290 height 12
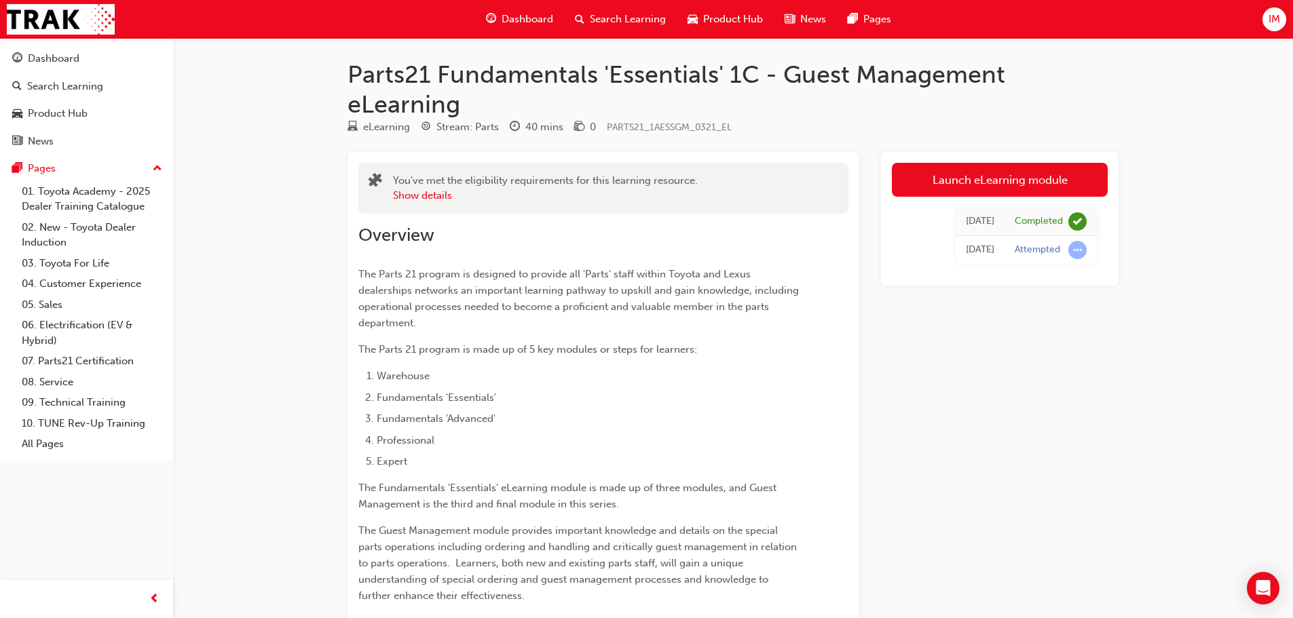
click at [529, 12] on span "Dashboard" at bounding box center [528, 20] width 52 height 16
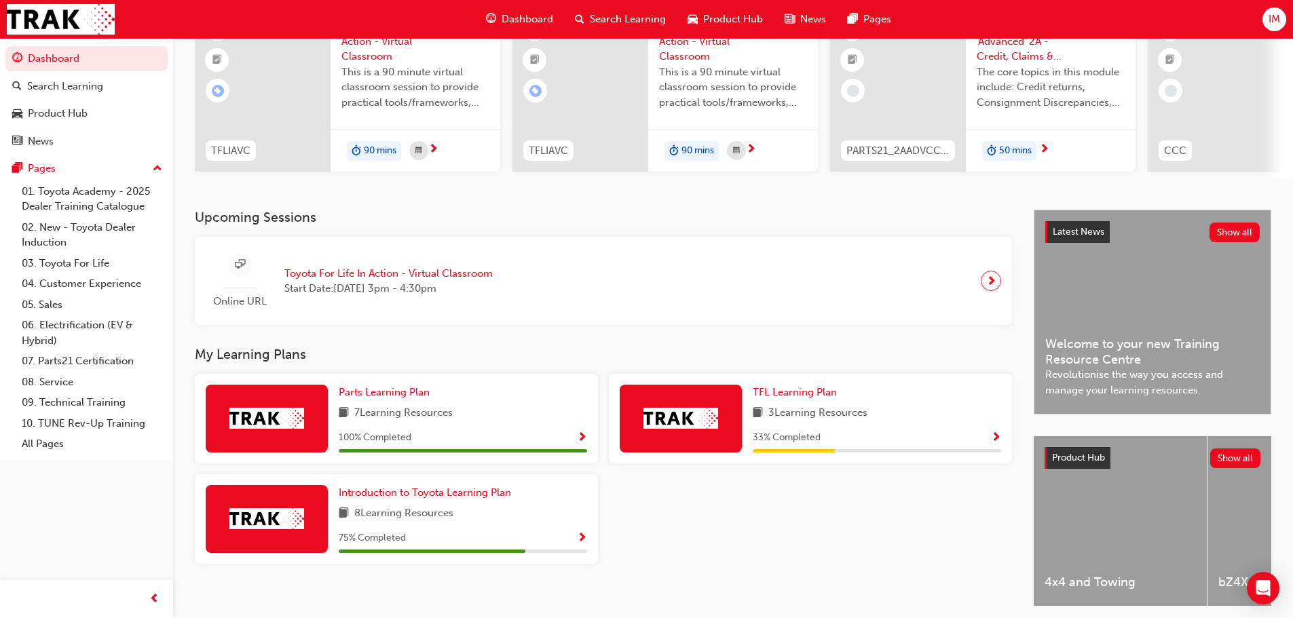
scroll to position [193, 0]
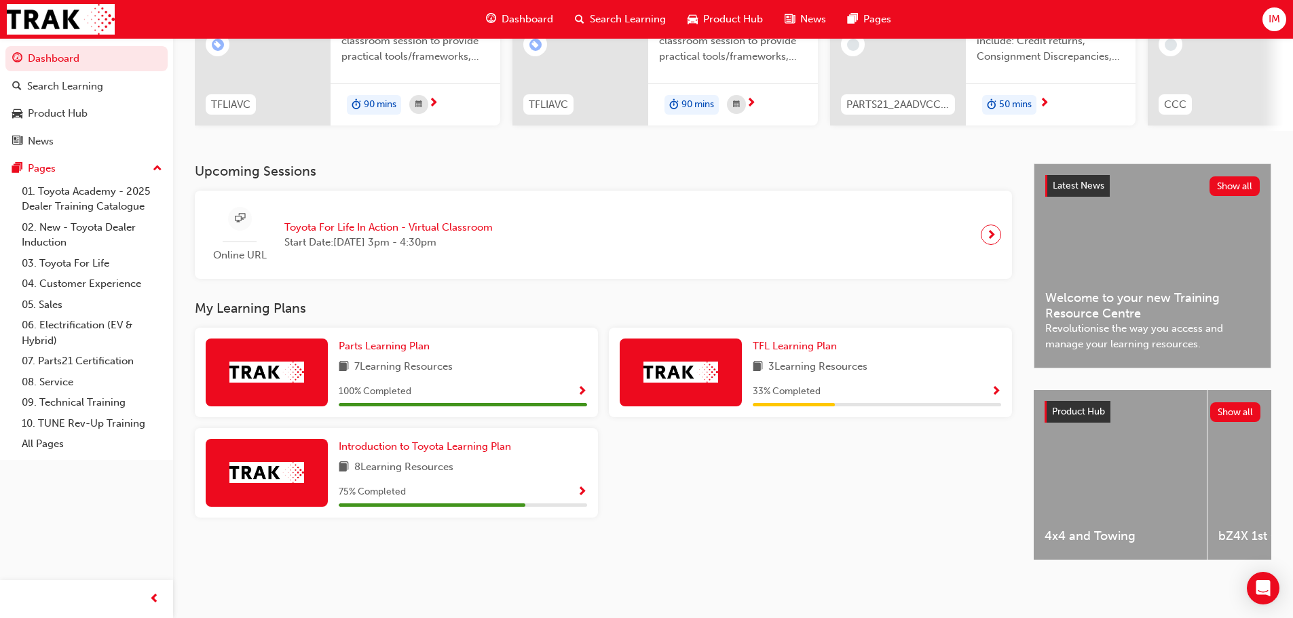
click at [786, 367] on span "3 Learning Resources" at bounding box center [818, 367] width 99 height 17
click at [802, 347] on link "TFL Learning Plan" at bounding box center [798, 347] width 90 height 16
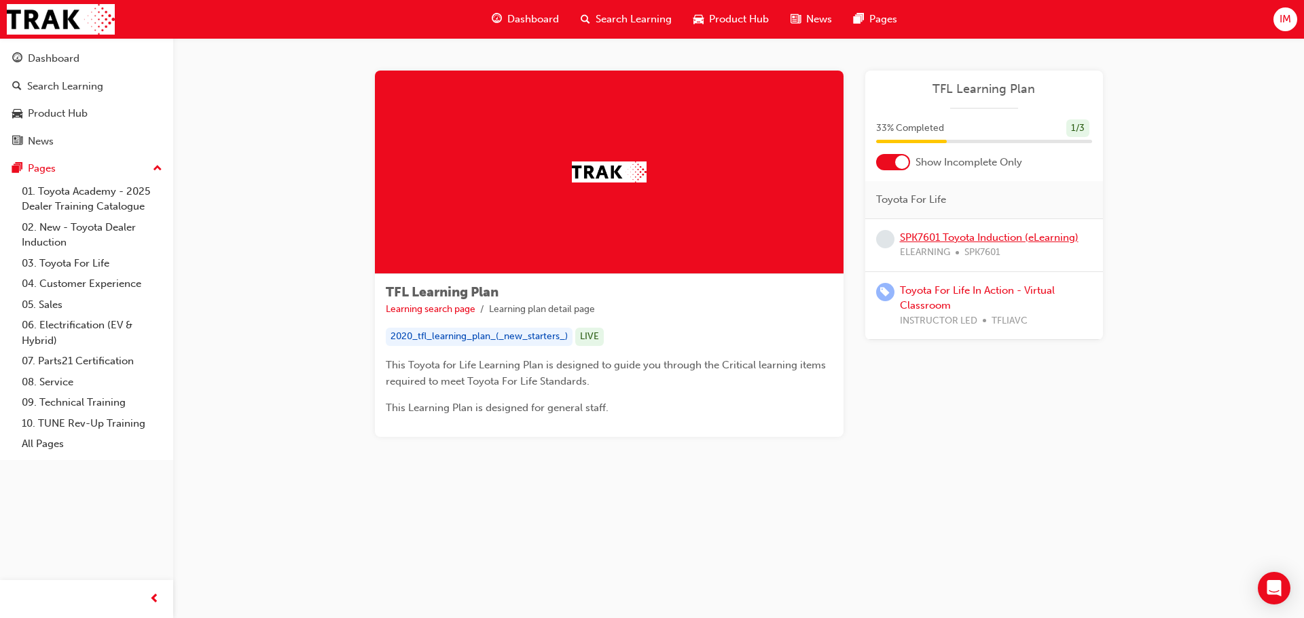
click at [917, 240] on link "SPK7601 Toyota Induction (eLearning)" at bounding box center [989, 238] width 179 height 12
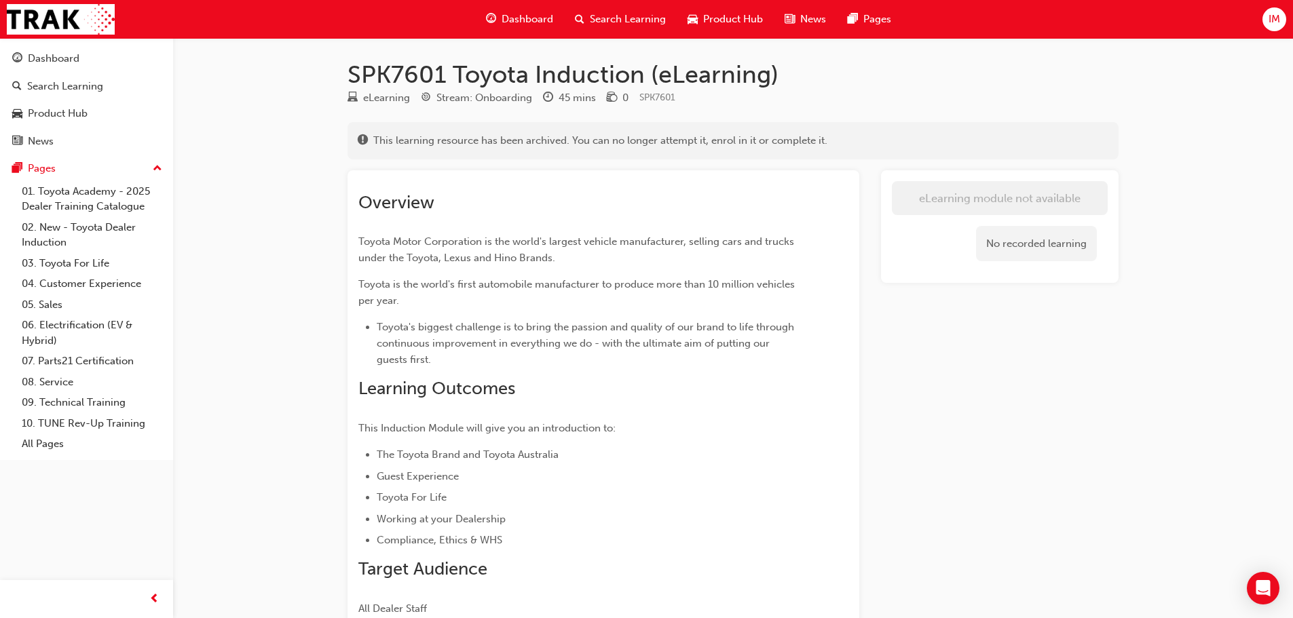
click at [713, 20] on span "Product Hub" at bounding box center [733, 20] width 60 height 16
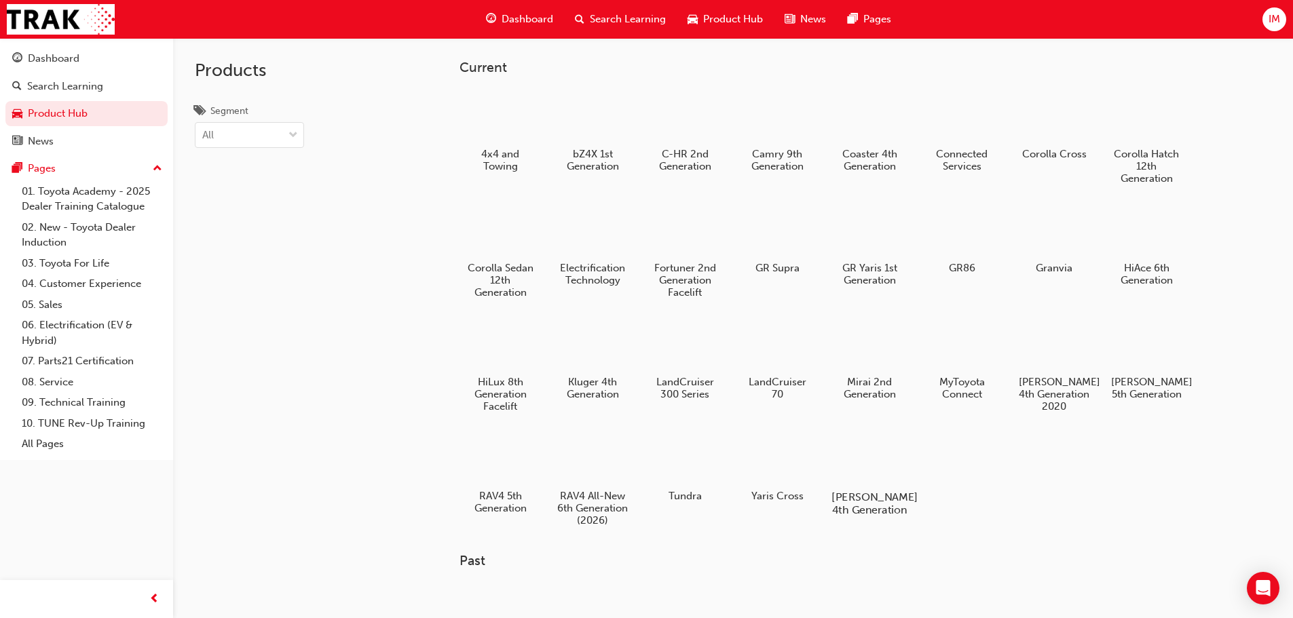
click at [885, 497] on h5 "[PERSON_NAME] 4th Generation" at bounding box center [869, 504] width 75 height 26
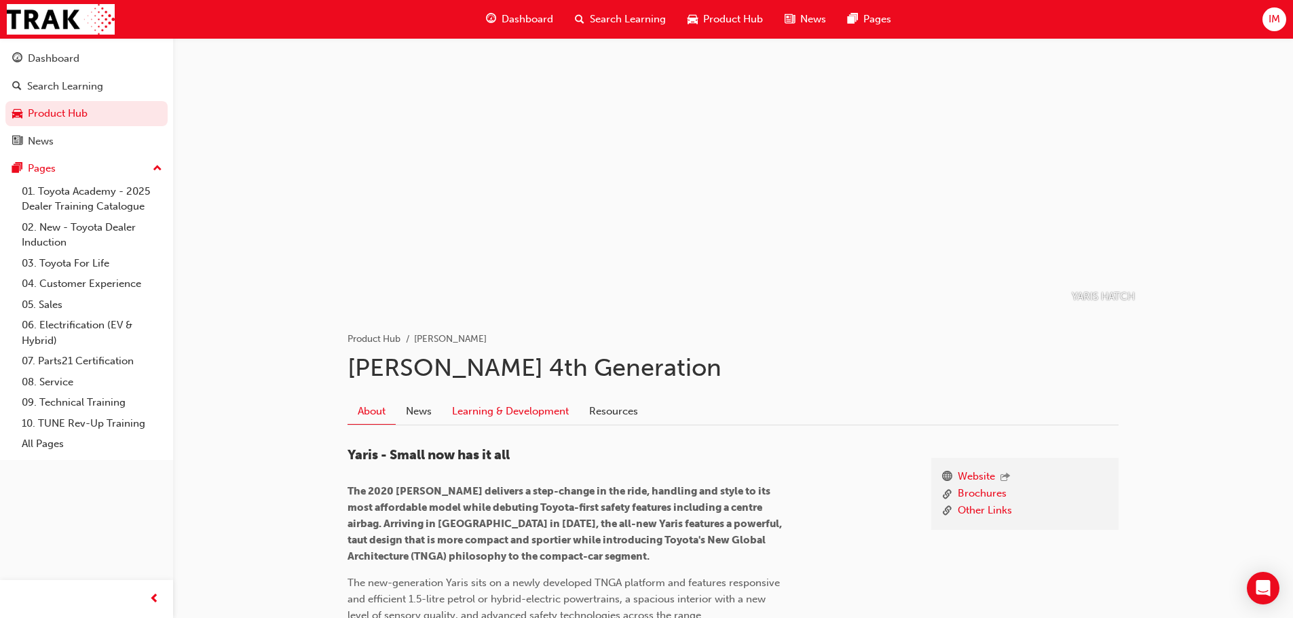
click at [521, 413] on link "Learning & Development" at bounding box center [510, 412] width 137 height 26
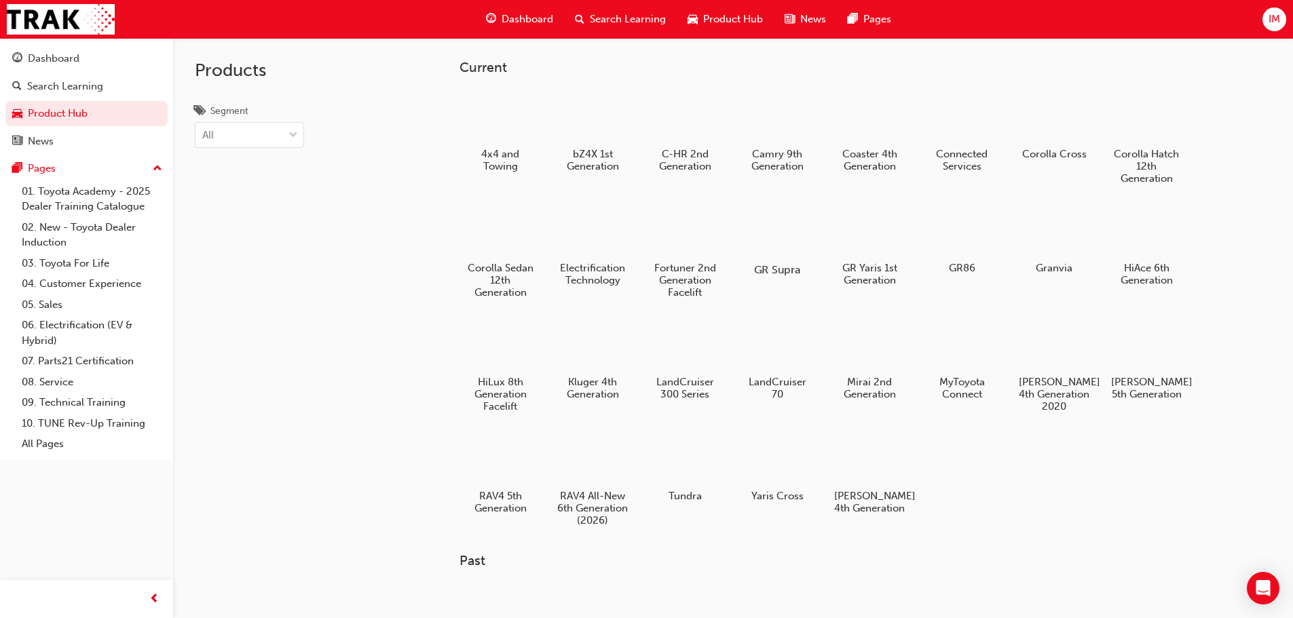
click at [767, 239] on div at bounding box center [776, 231] width 75 height 54
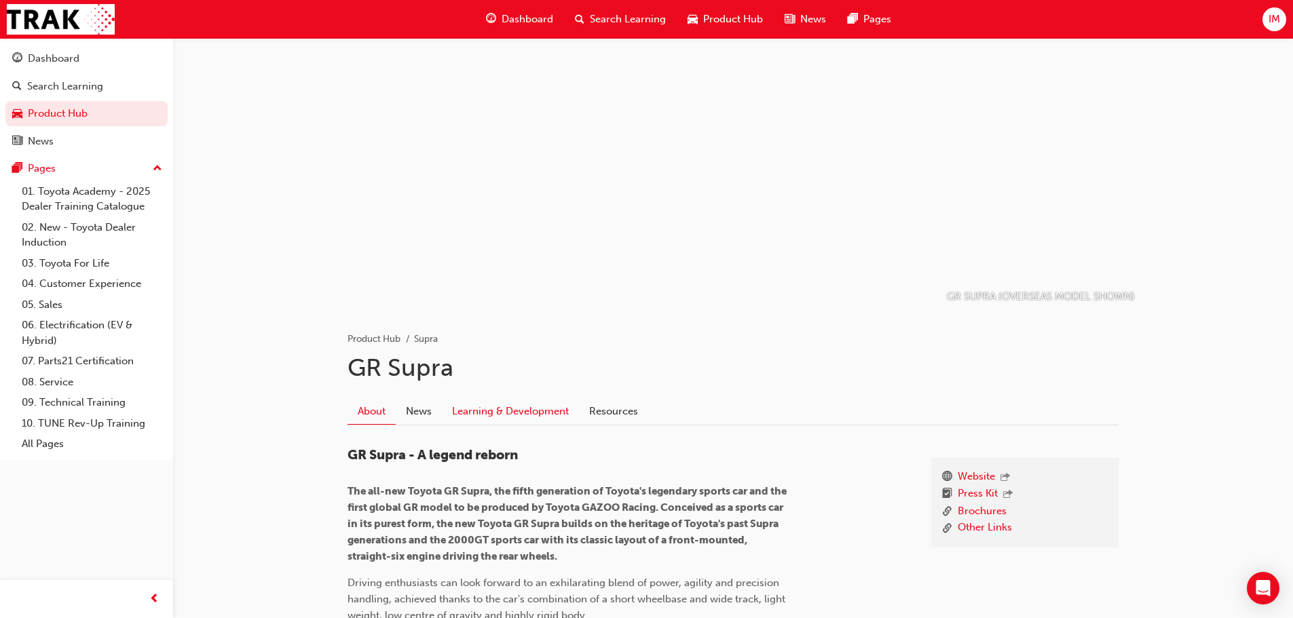
click at [458, 419] on link "Learning & Development" at bounding box center [510, 412] width 137 height 26
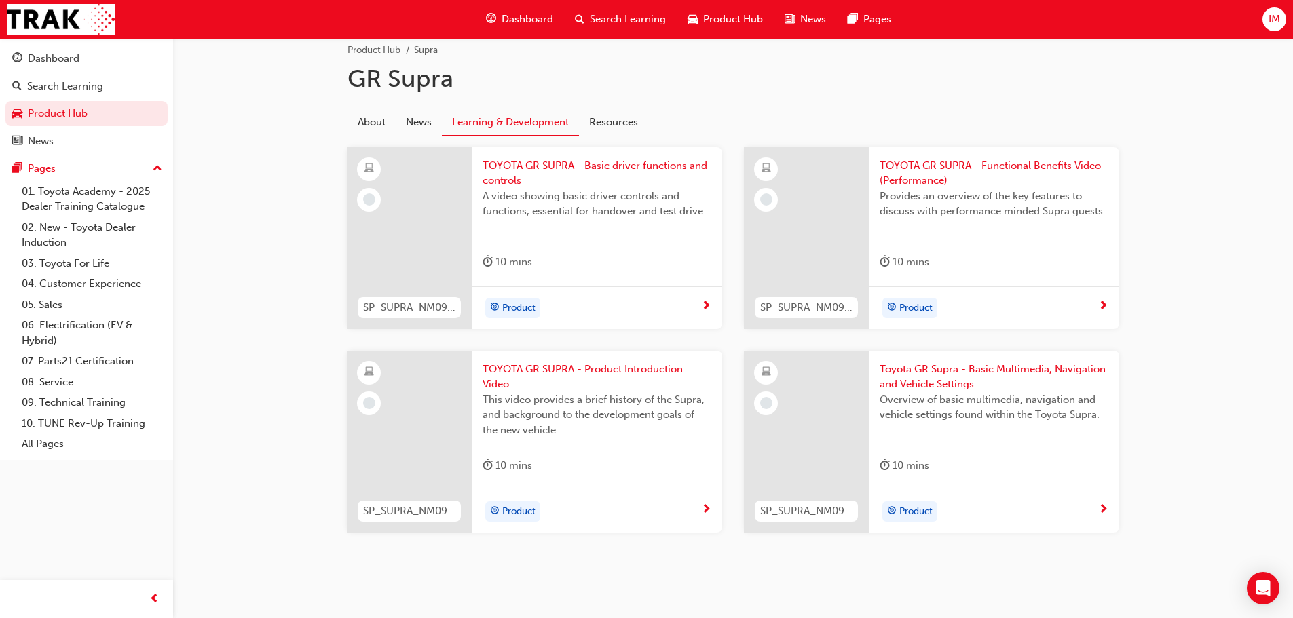
scroll to position [303, 0]
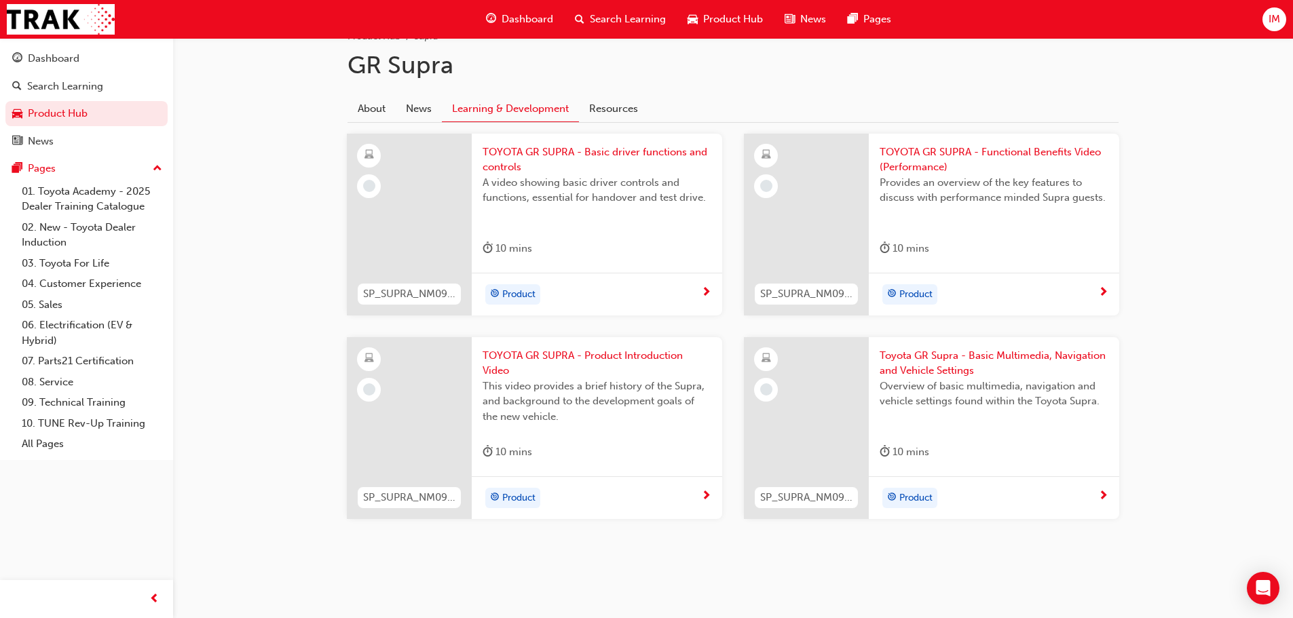
click at [507, 350] on span "TOYOTA GR SUPRA - Product Introduction Video" at bounding box center [597, 363] width 229 height 31
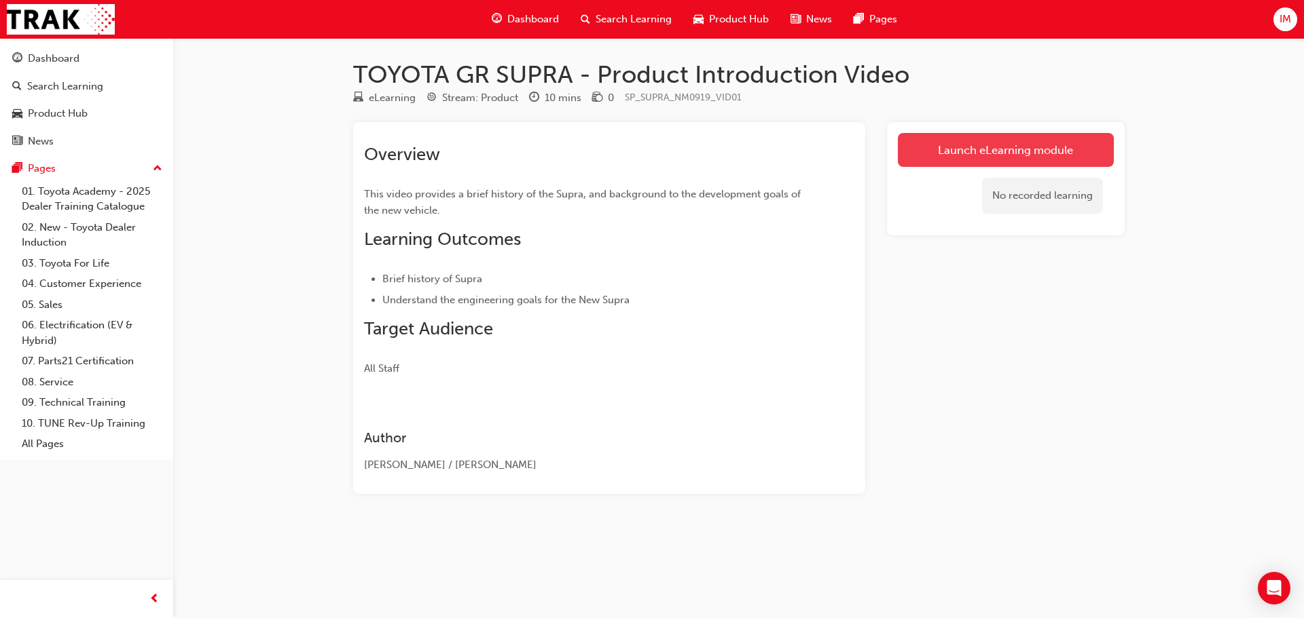
click at [938, 156] on link "Launch eLearning module" at bounding box center [1006, 150] width 216 height 34
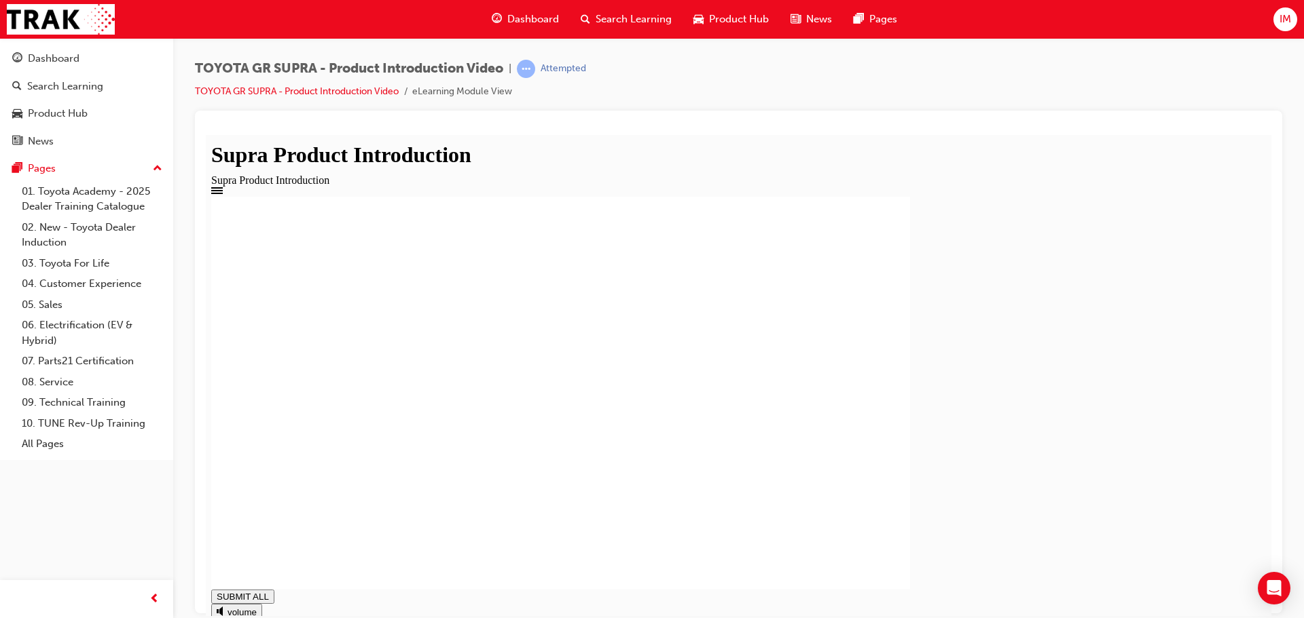
type input "1"
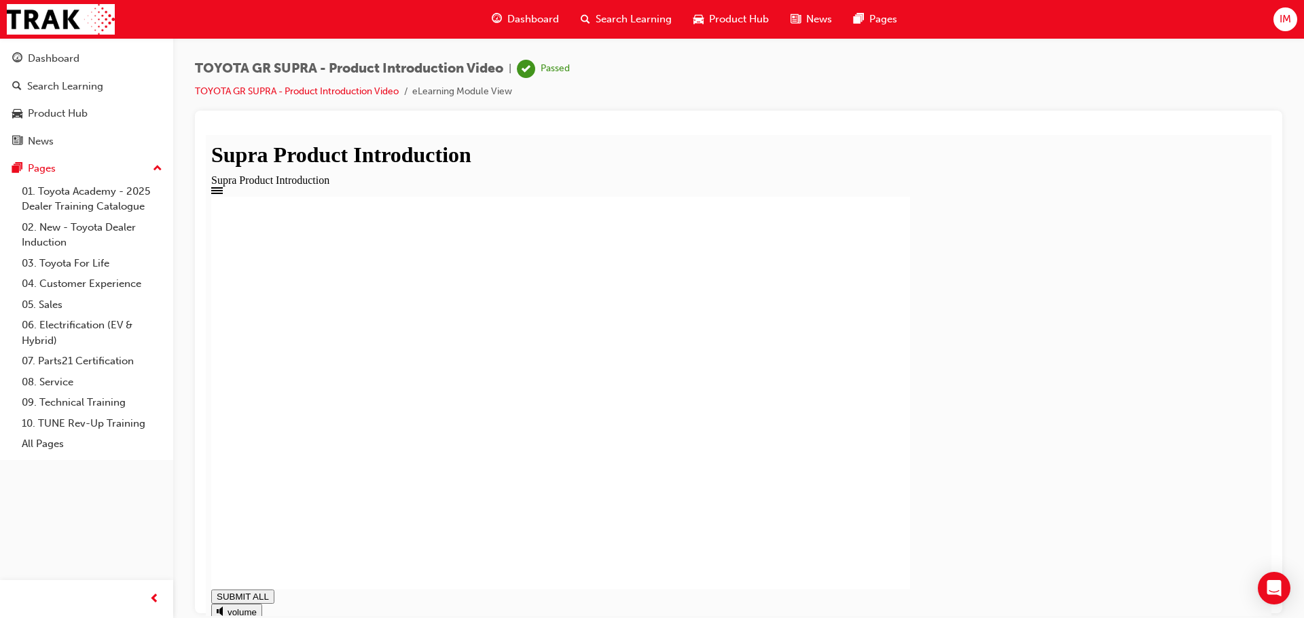
click at [1148, 267] on div "Product Introduction You have Completed this module." at bounding box center [738, 392] width 1054 height 393
click at [293, 83] on div "TOYOTA GR SUPRA - Product Introduction Video | Passed TOYOTA GR SUPRA - Product…" at bounding box center [382, 80] width 375 height 40
click at [295, 96] on link "TOYOTA GR SUPRA - Product Introduction Video" at bounding box center [297, 92] width 204 height 12
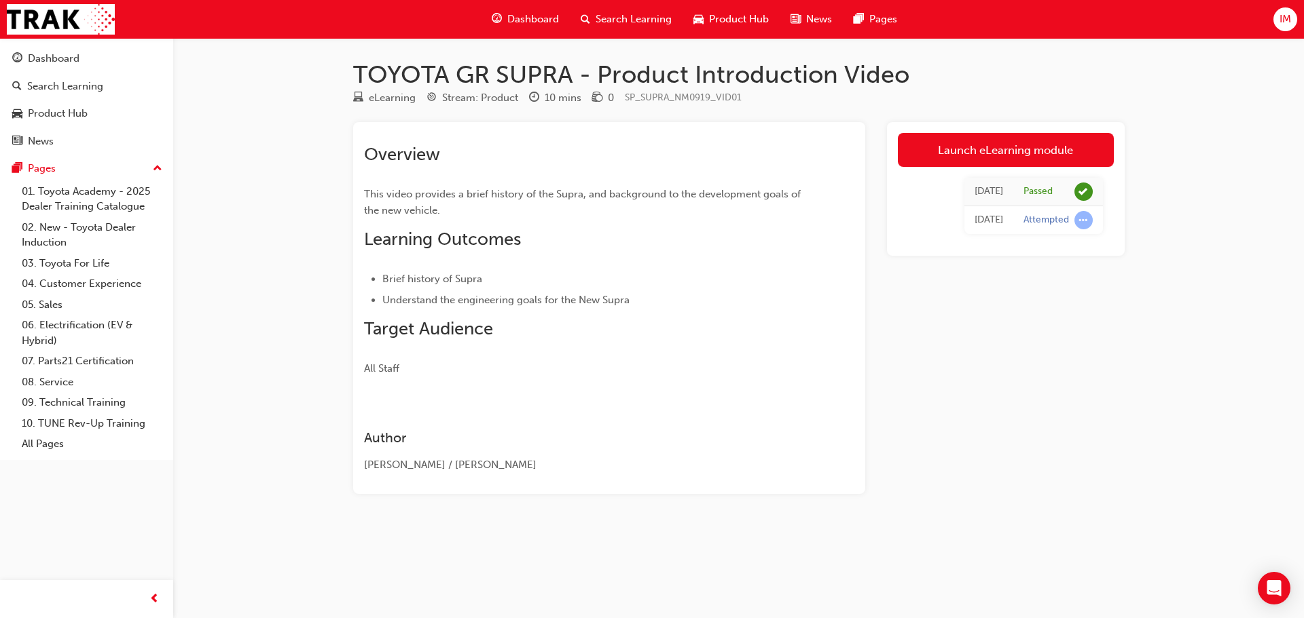
click at [552, 15] on span "Dashboard" at bounding box center [533, 20] width 52 height 16
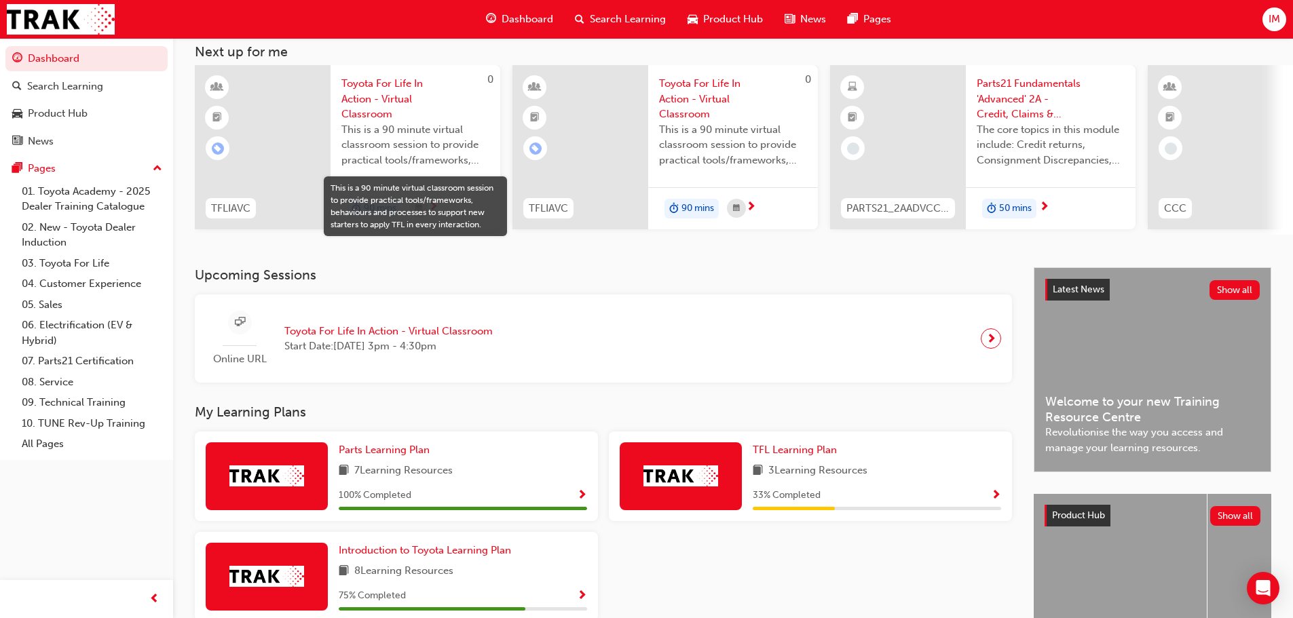
scroll to position [68, 0]
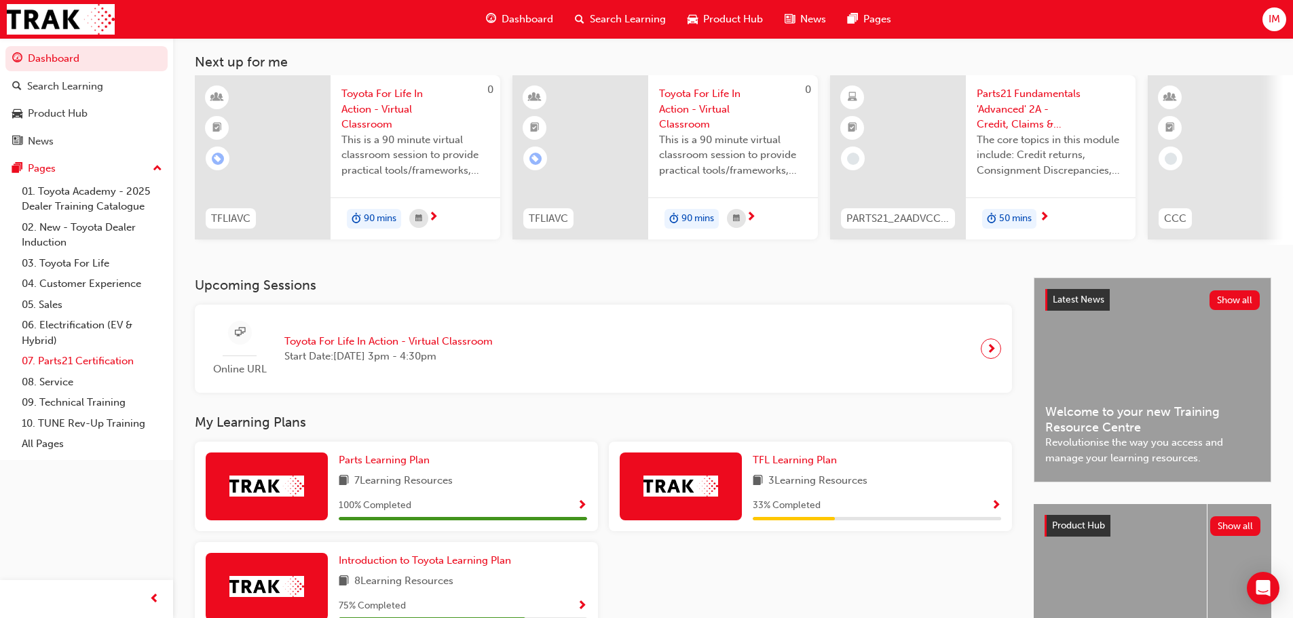
click at [126, 354] on link "07. Parts21 Certification" at bounding box center [91, 361] width 151 height 21
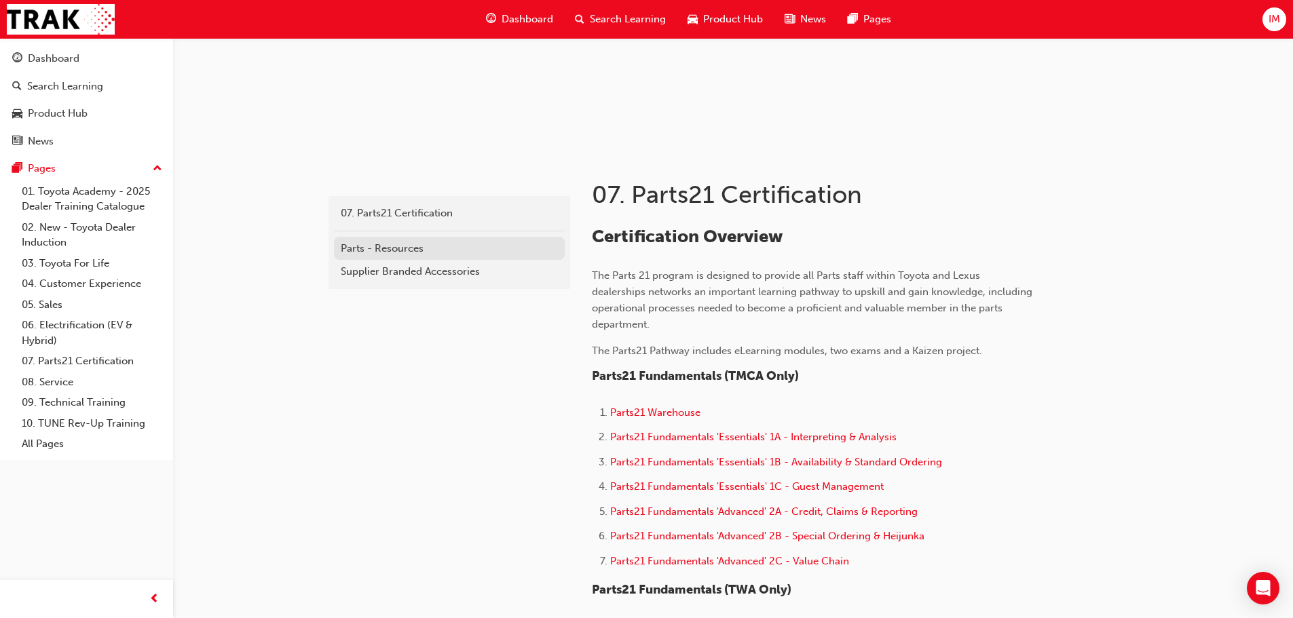
scroll to position [158, 0]
click at [698, 504] on span "Parts21 Fundamentals 'Advanced' 2A - Credit, Claims & Reporting" at bounding box center [764, 510] width 308 height 12
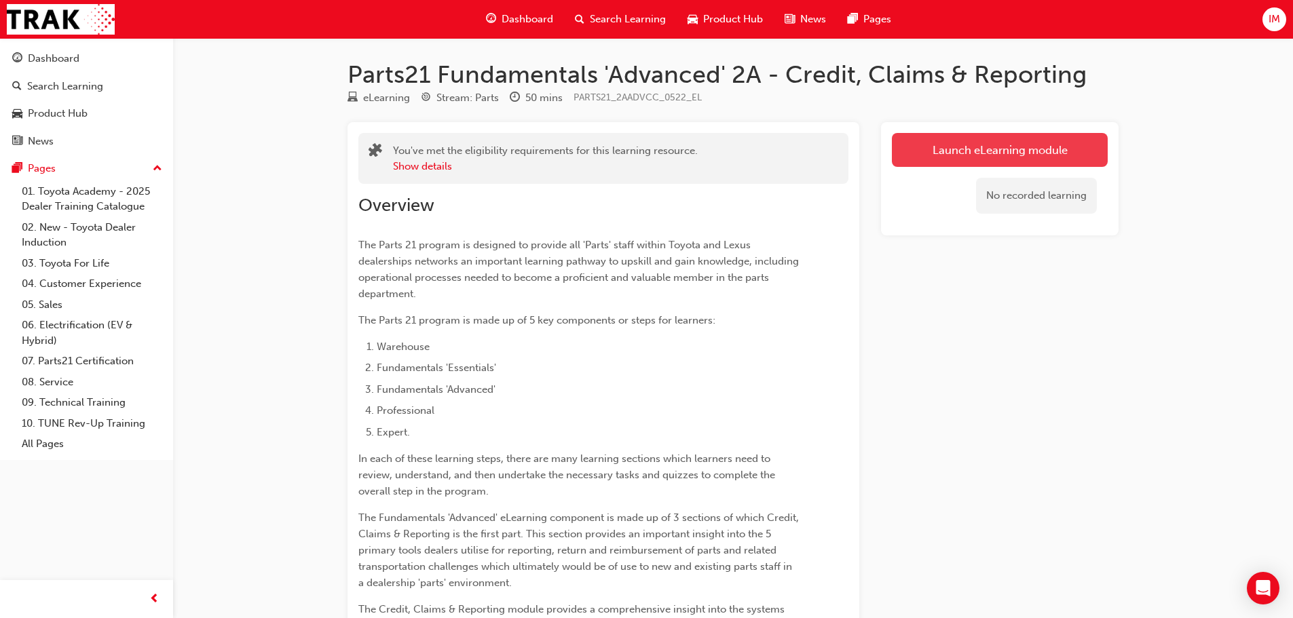
click at [959, 162] on link "Launch eLearning module" at bounding box center [1000, 150] width 216 height 34
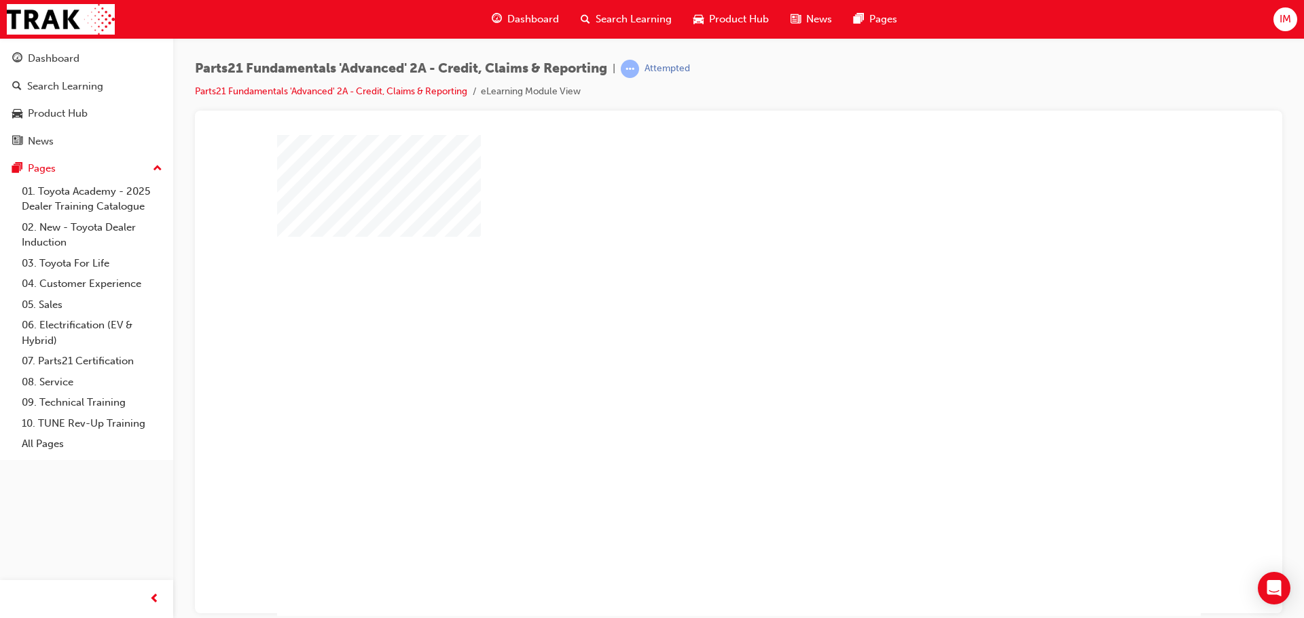
click at [699, 336] on div "play" at bounding box center [699, 336] width 0 height 0
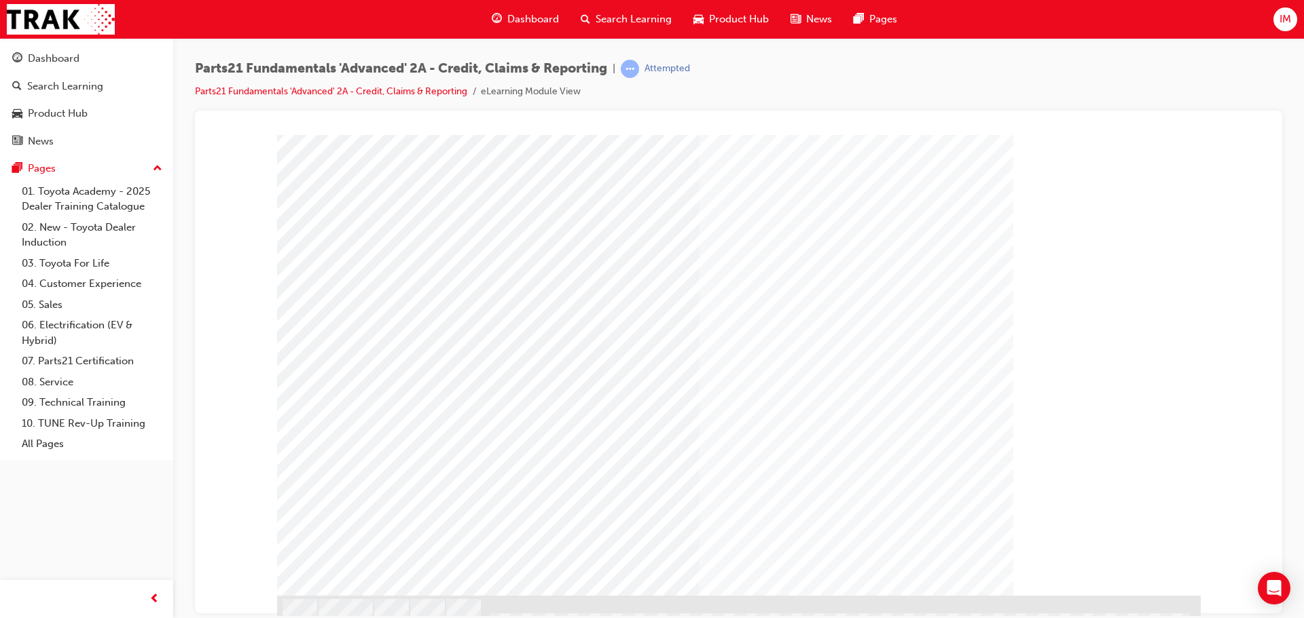
scroll to position [38, 0]
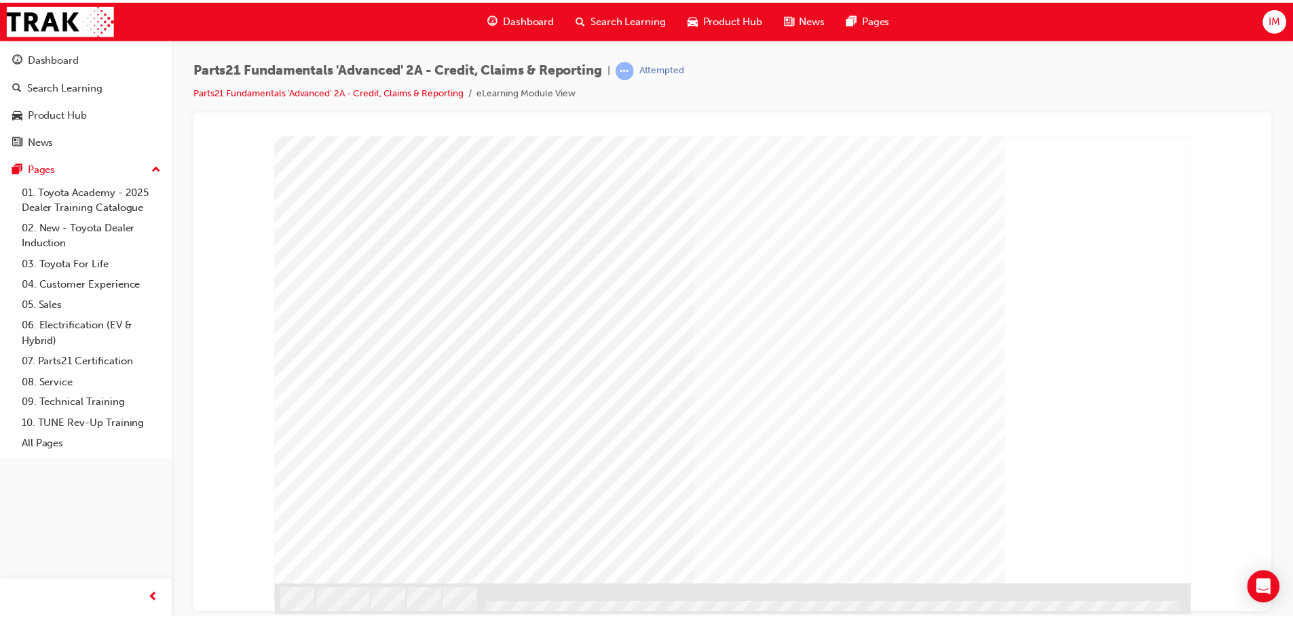
scroll to position [0, 0]
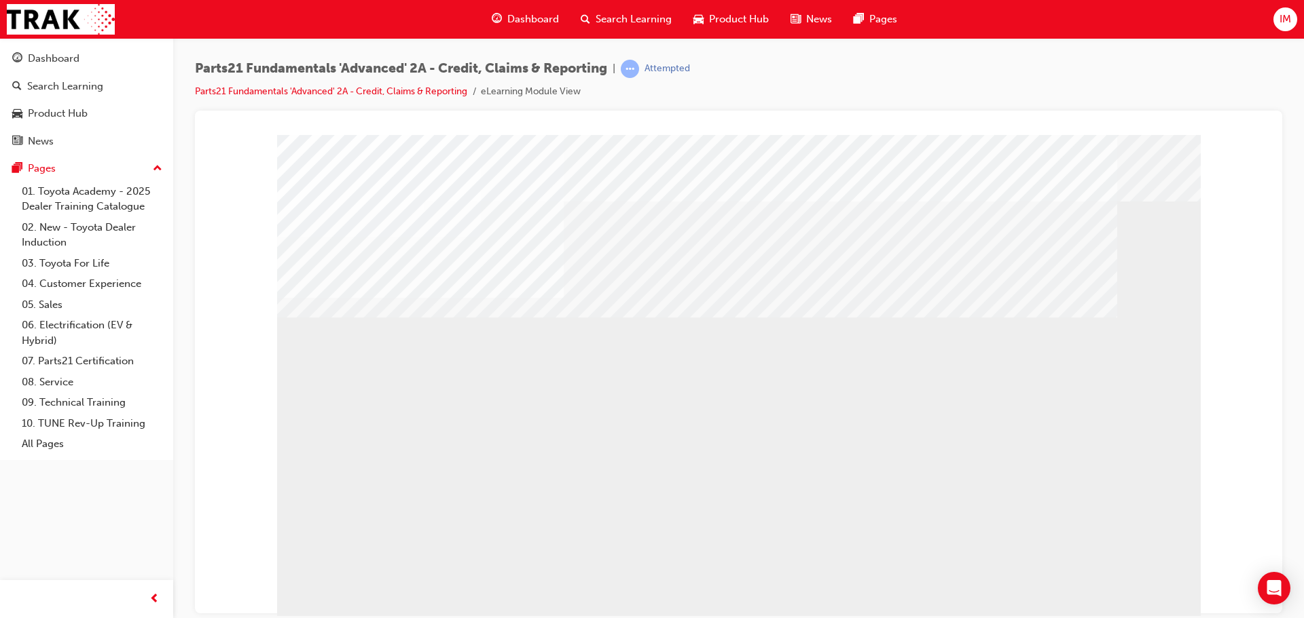
drag, startPoint x: 509, startPoint y: 518, endPoint x: 461, endPoint y: 502, distance: 50.9
click at [506, 518] on div "LO_textbox" at bounding box center [738, 378] width 923 height 489
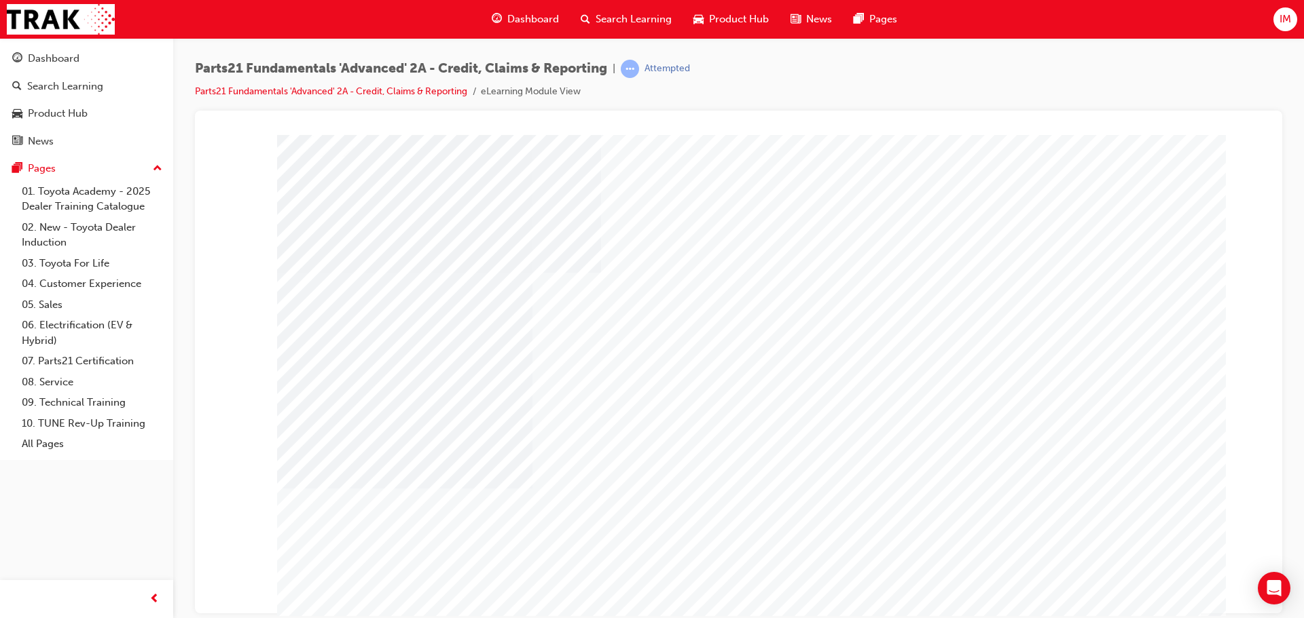
type input "..."
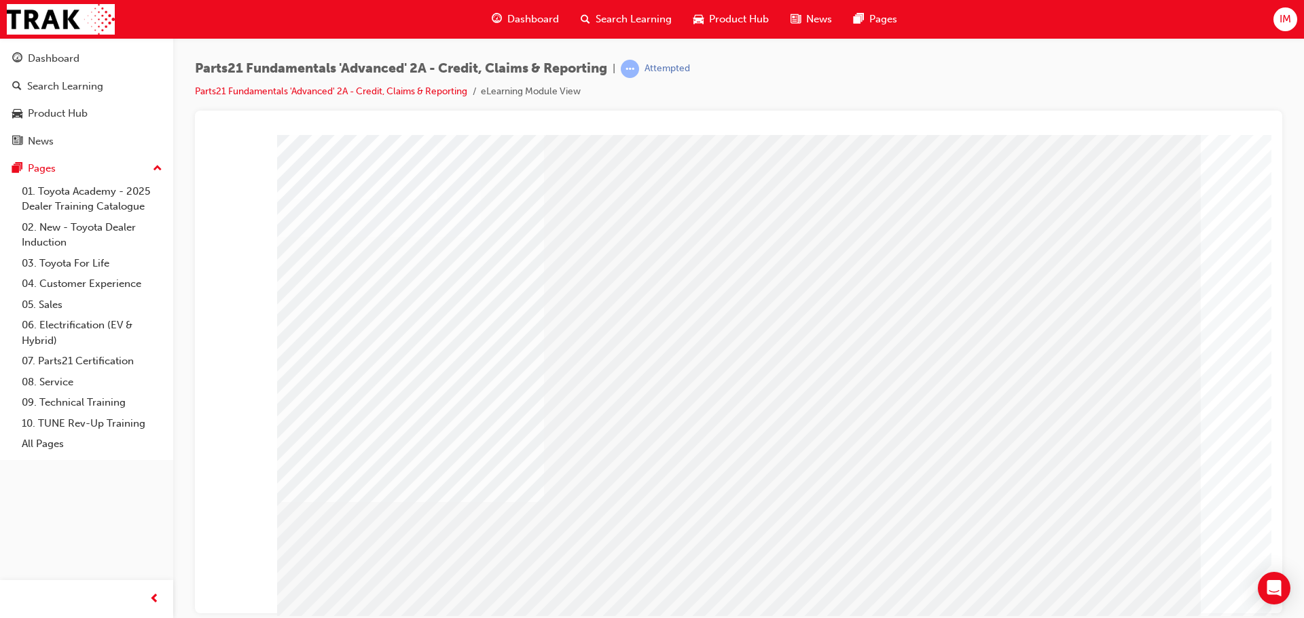
type input "==="
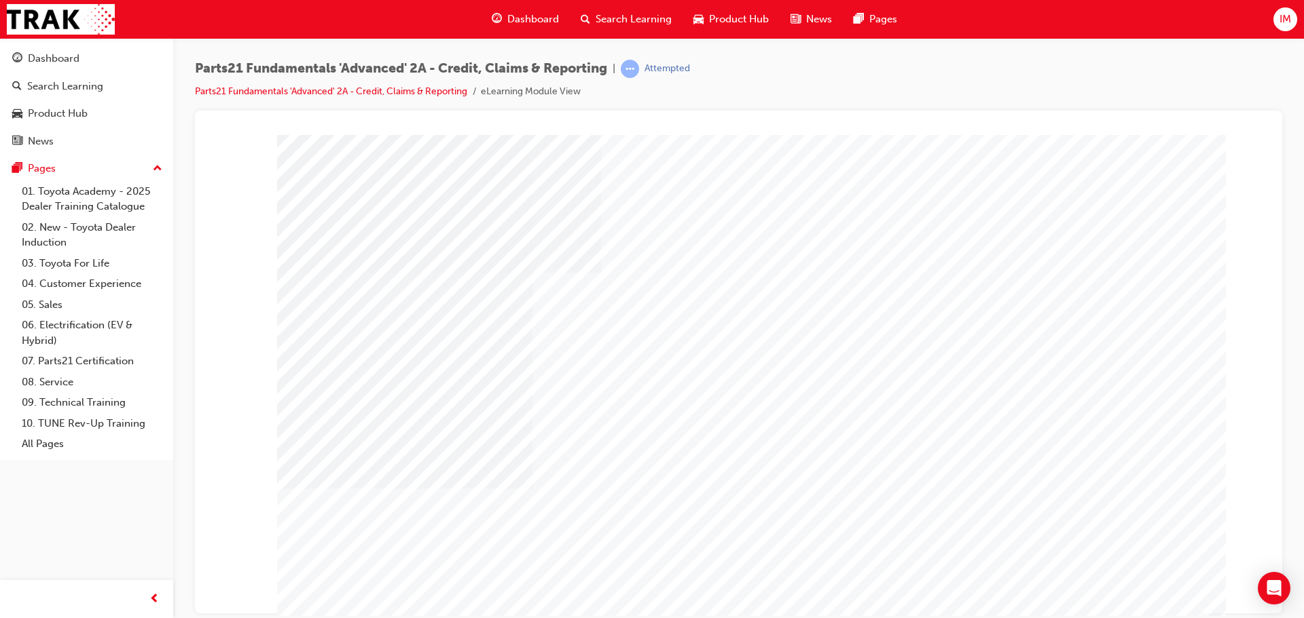
type input "="
type input "∞"
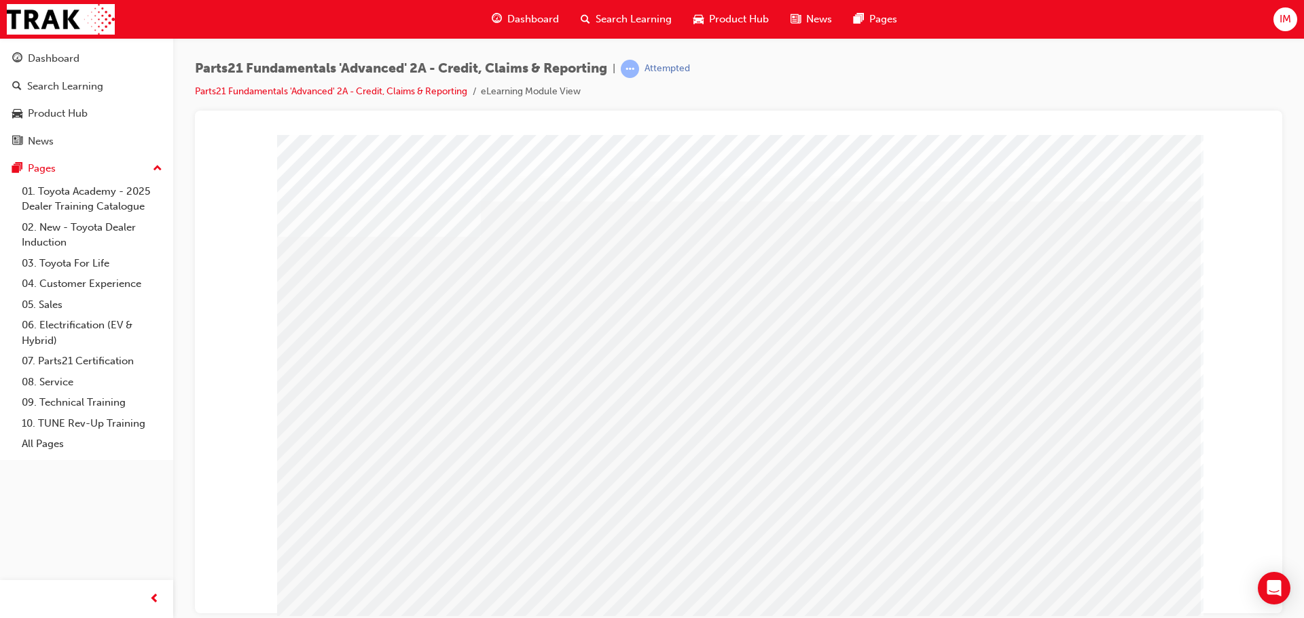
drag, startPoint x: 468, startPoint y: 473, endPoint x: 469, endPoint y: 496, distance: 23.1
drag, startPoint x: 466, startPoint y: 524, endPoint x: 482, endPoint y: 519, distance: 17.2
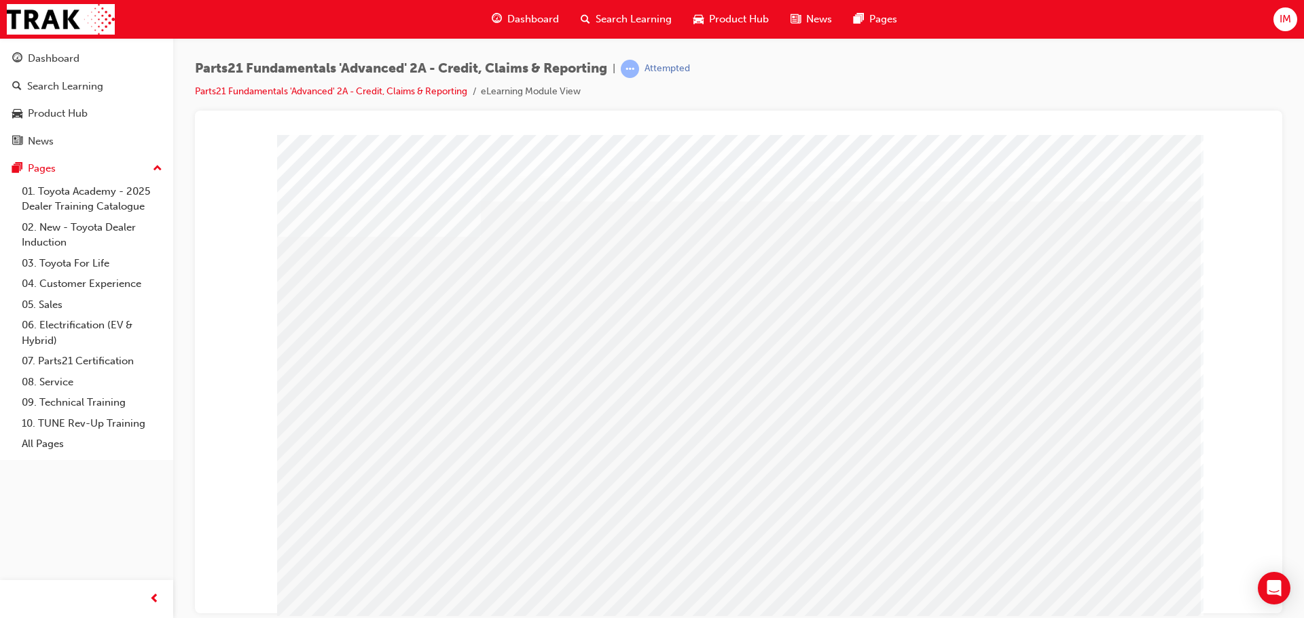
drag, startPoint x: 453, startPoint y: 320, endPoint x: 492, endPoint y: 321, distance: 38.7
drag, startPoint x: 592, startPoint y: 320, endPoint x: 667, endPoint y: 318, distance: 74.7
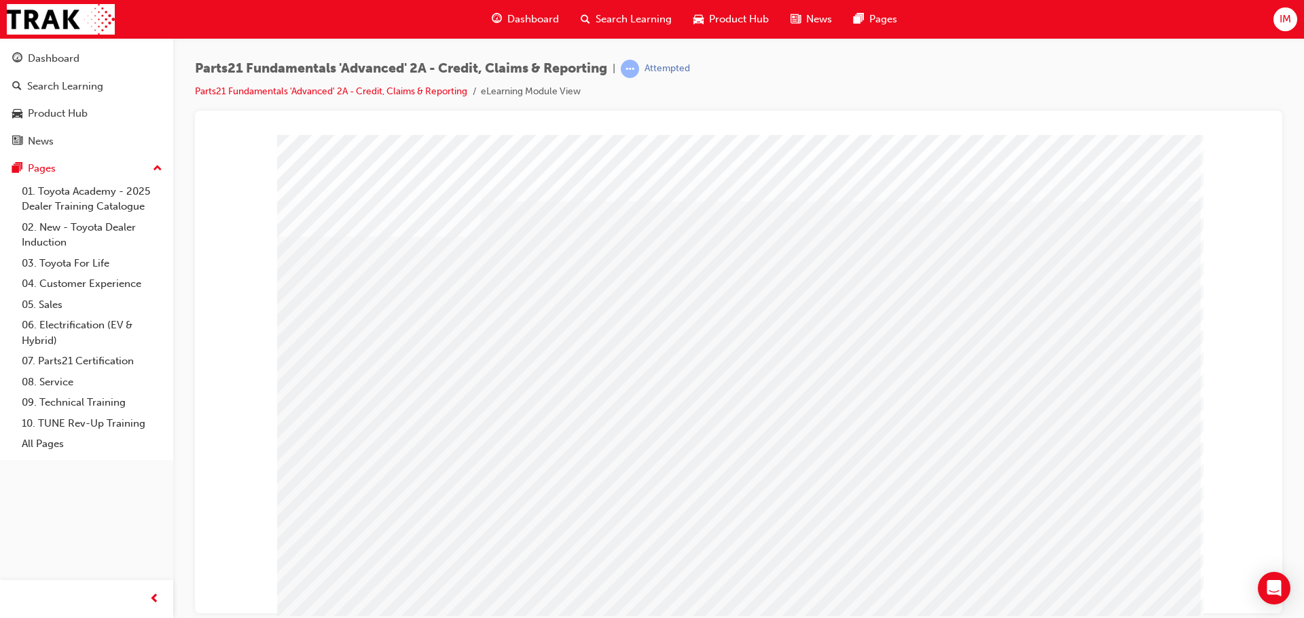
drag, startPoint x: 951, startPoint y: 303, endPoint x: 1039, endPoint y: 308, distance: 88.4
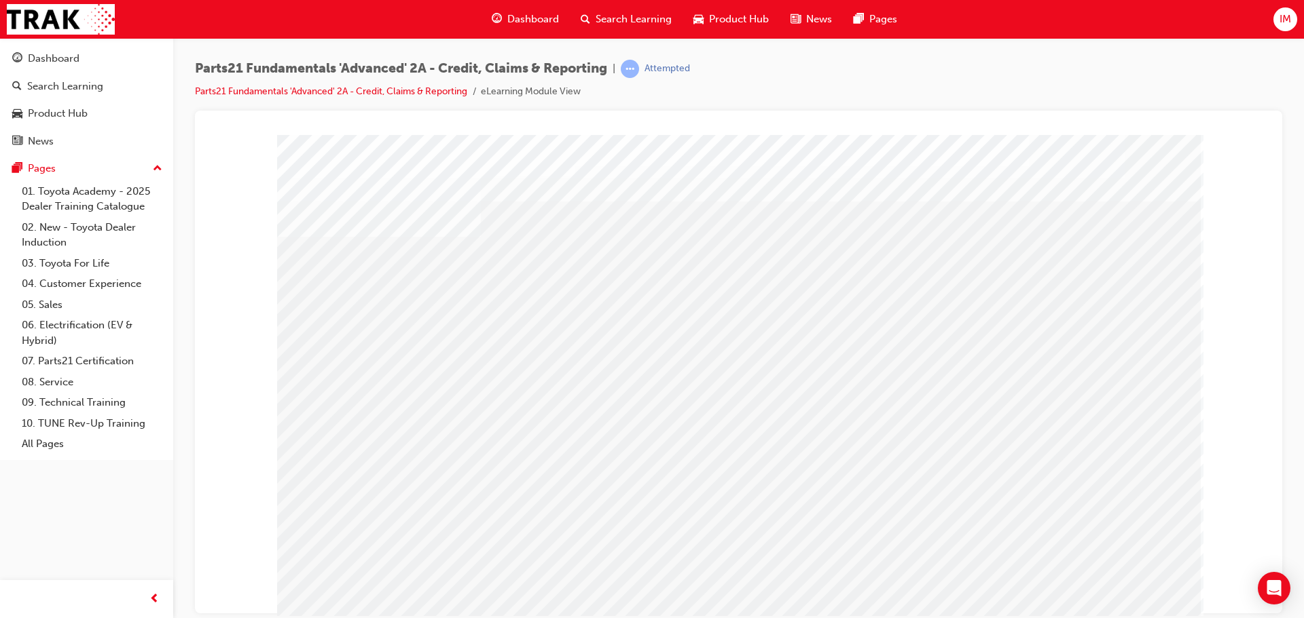
drag, startPoint x: 458, startPoint y: 312, endPoint x: 685, endPoint y: 316, distance: 227.5
drag, startPoint x: 685, startPoint y: 316, endPoint x: 1022, endPoint y: 304, distance: 337.6
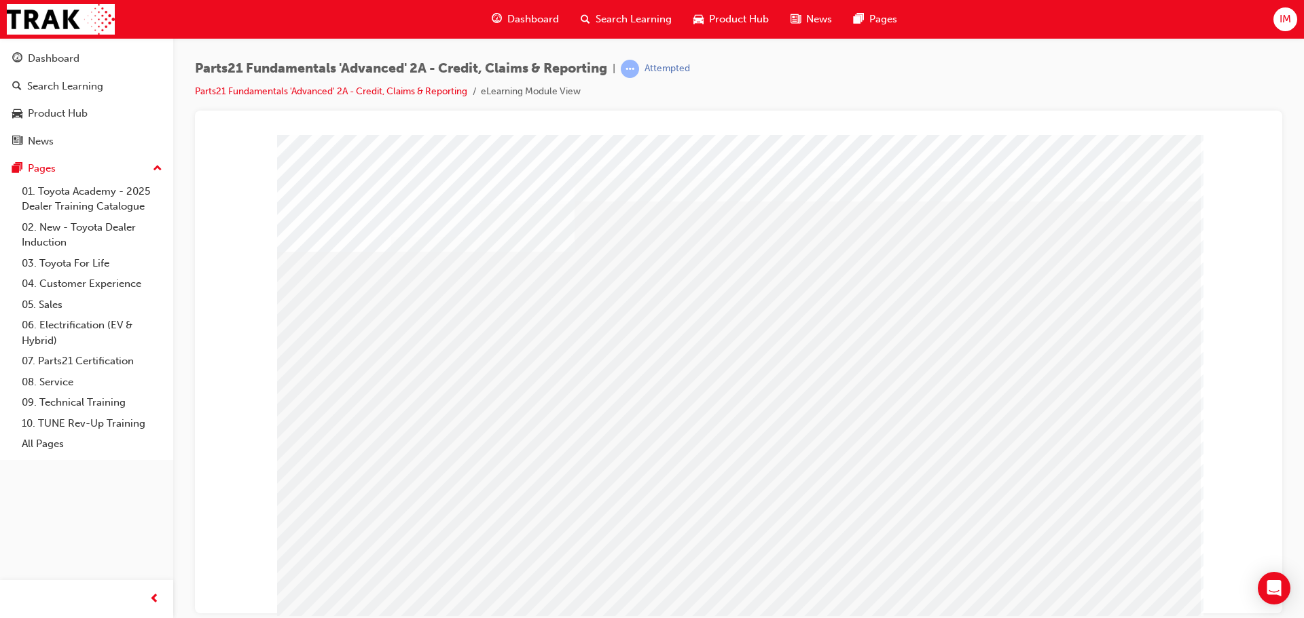
drag, startPoint x: 1037, startPoint y: 315, endPoint x: 982, endPoint y: 323, distance: 55.6
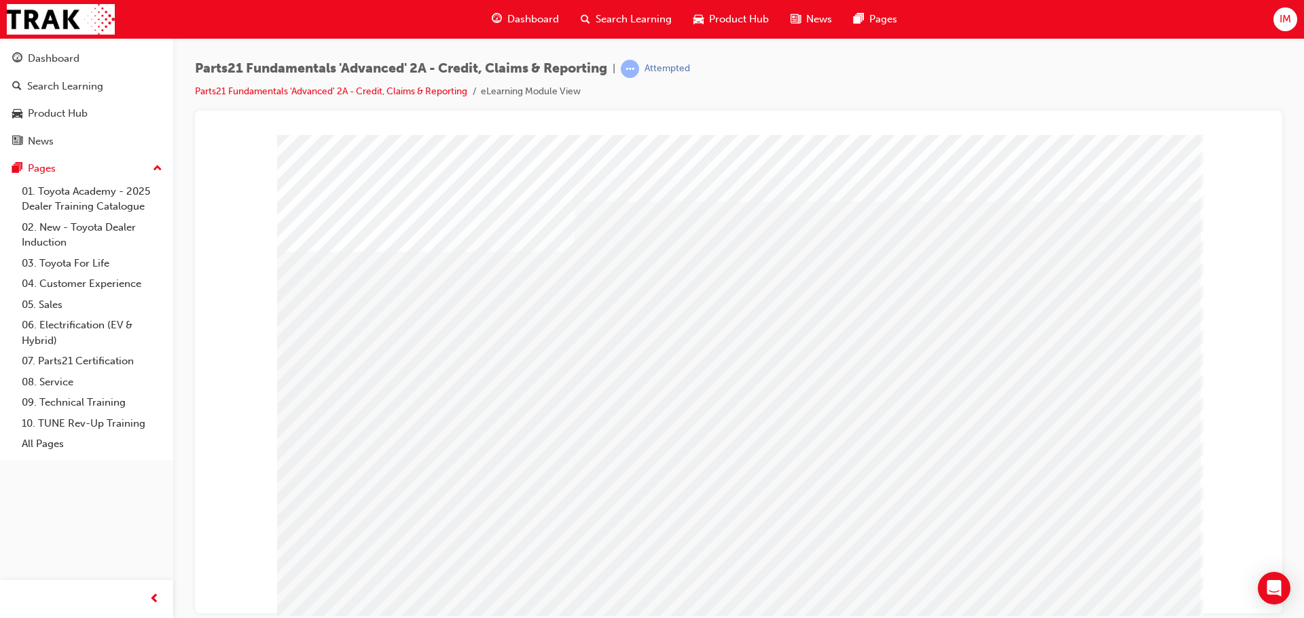
drag, startPoint x: 1100, startPoint y: 561, endPoint x: 1099, endPoint y: 587, distance: 25.8
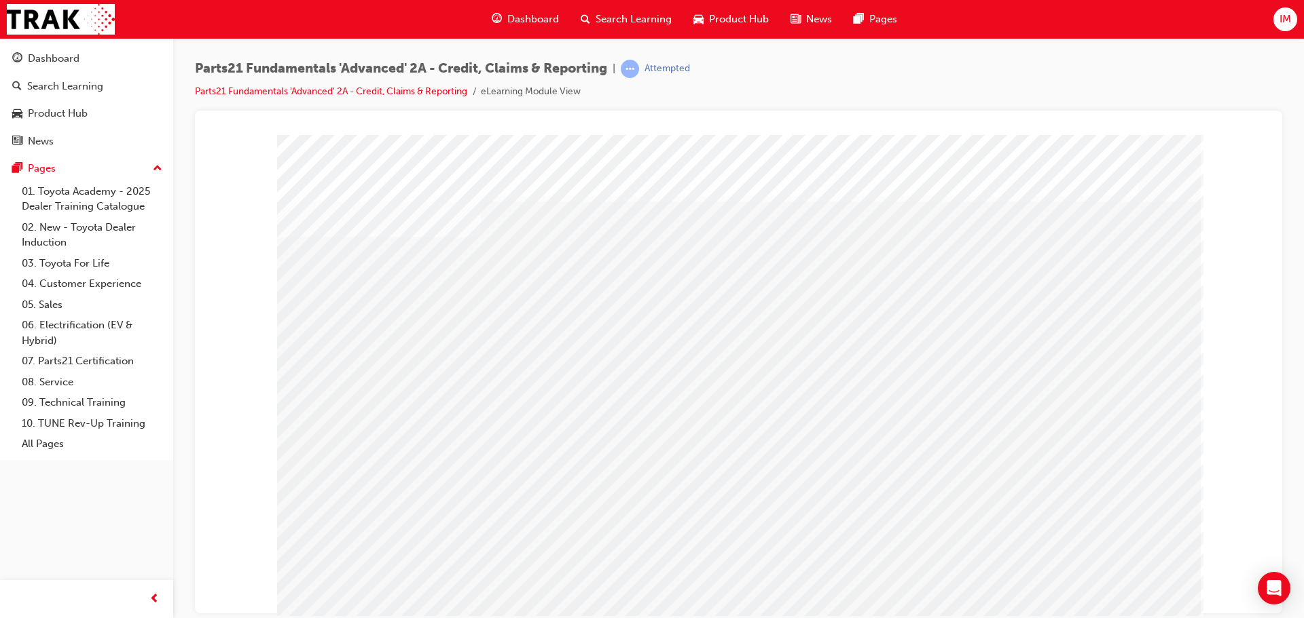
drag, startPoint x: 800, startPoint y: 390, endPoint x: 810, endPoint y: 428, distance: 39.4
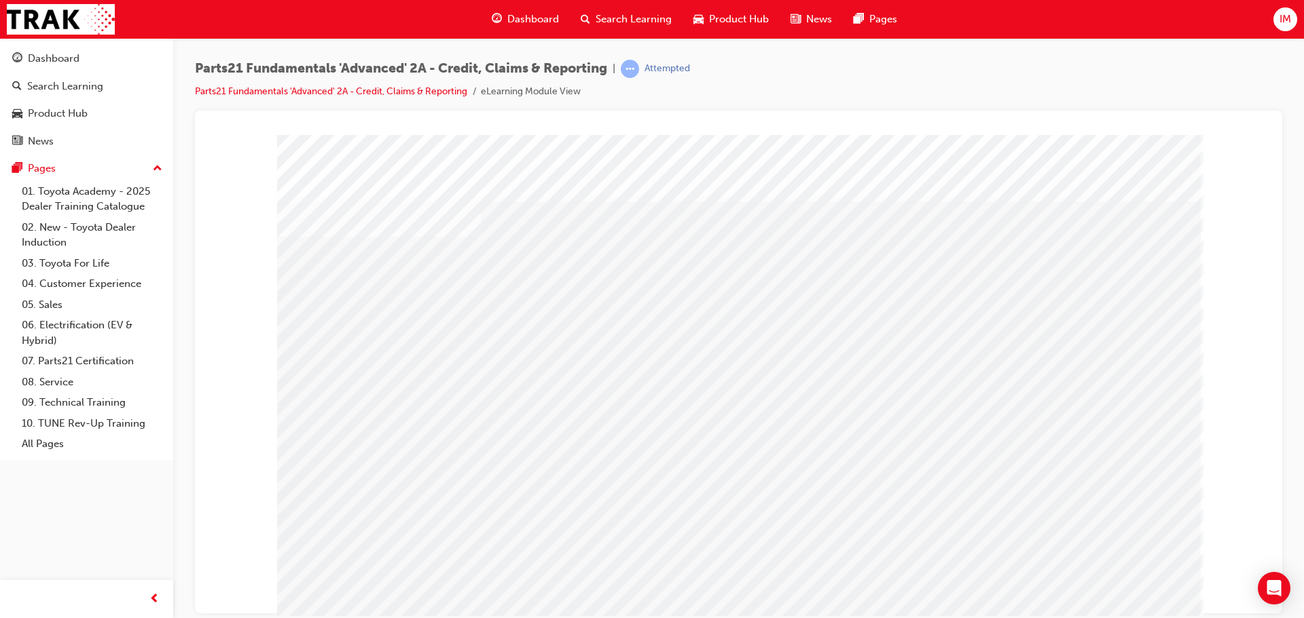
drag, startPoint x: 434, startPoint y: 310, endPoint x: 583, endPoint y: 312, distance: 149.4
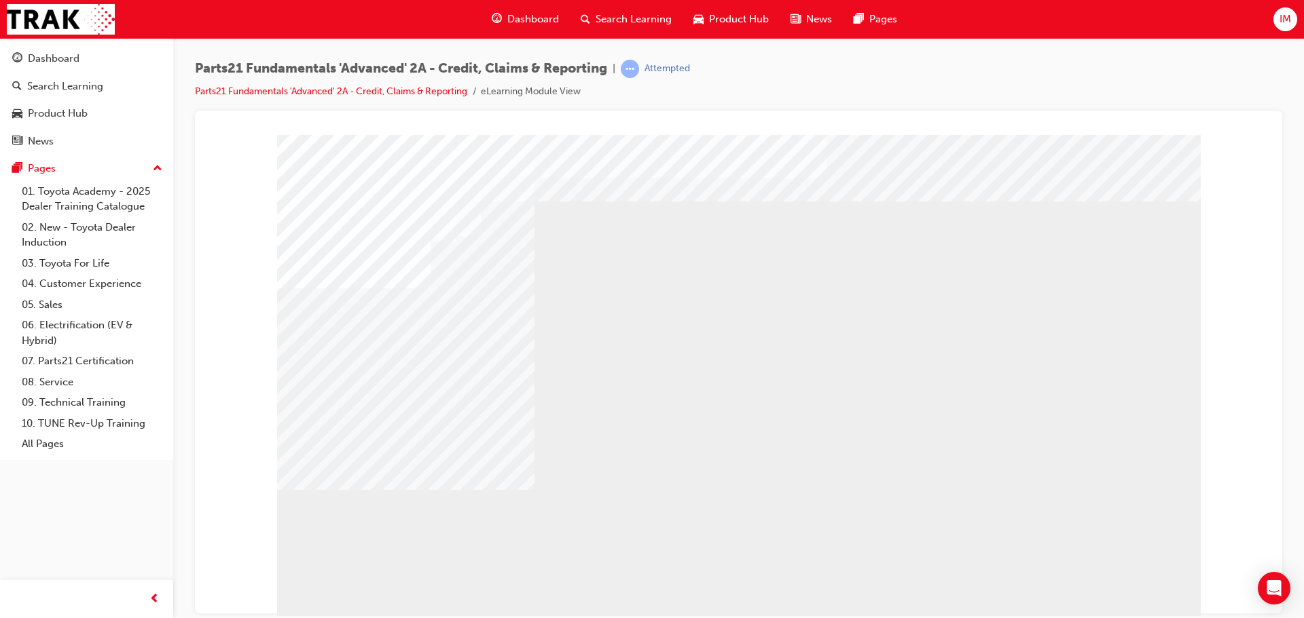
drag, startPoint x: 589, startPoint y: 312, endPoint x: 608, endPoint y: 312, distance: 19.7
click at [972, 324] on div "multistate" at bounding box center [738, 378] width 923 height 489
drag, startPoint x: 910, startPoint y: 323, endPoint x: 1063, endPoint y: 310, distance: 153.3
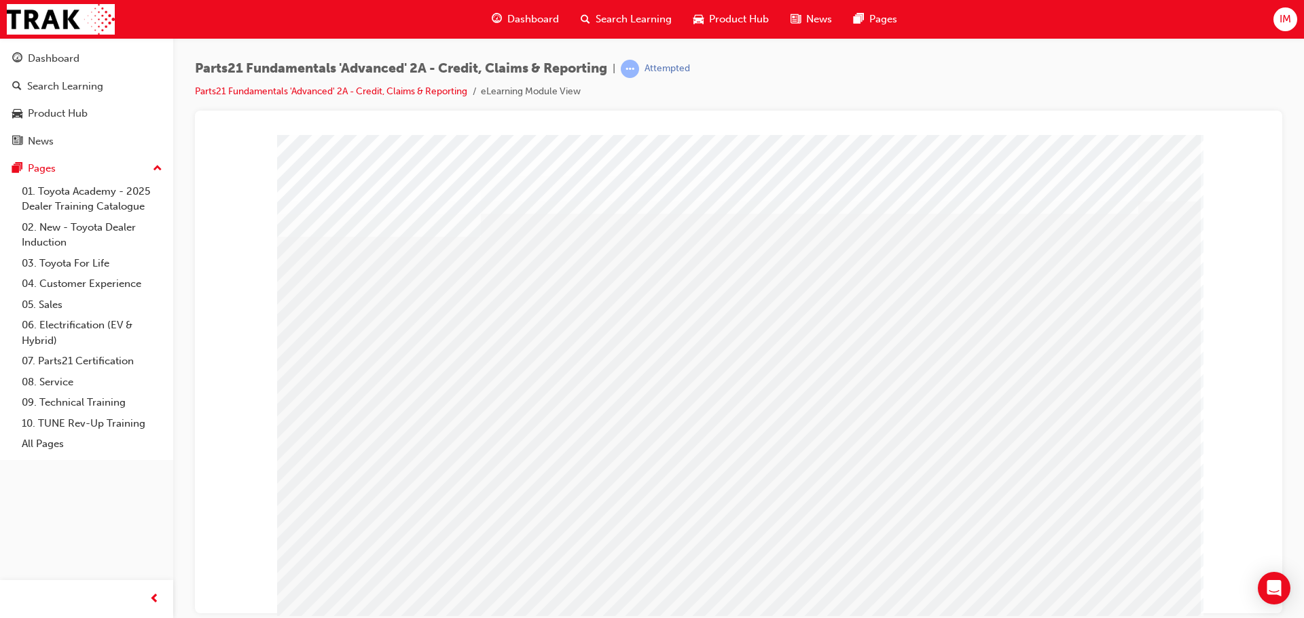
drag, startPoint x: 564, startPoint y: 312, endPoint x: 822, endPoint y: 314, distance: 258.0
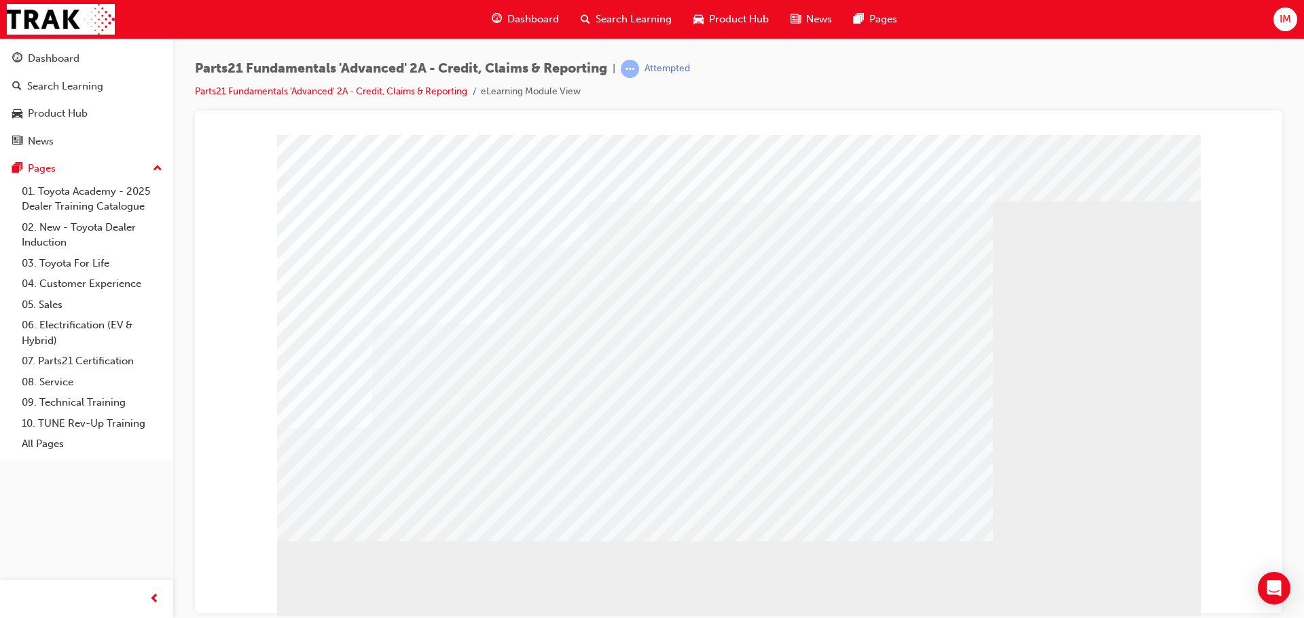
drag, startPoint x: 1092, startPoint y: 602, endPoint x: 936, endPoint y: 555, distance: 163.7
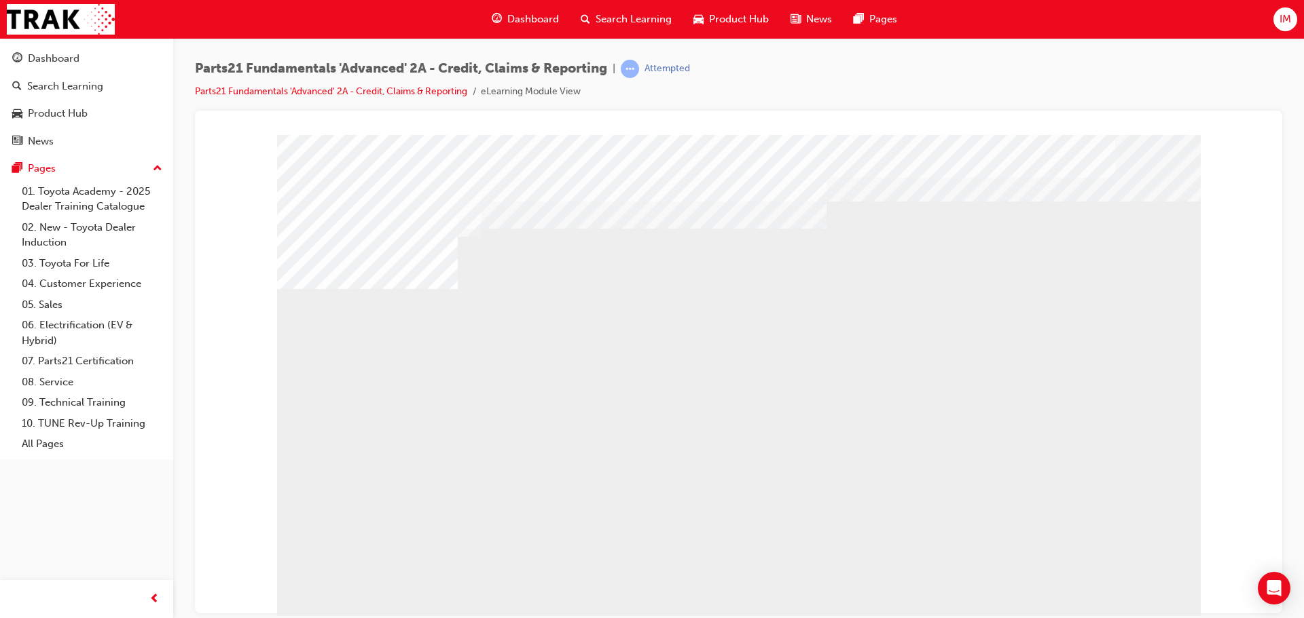
click at [365, 361] on div "multistate" at bounding box center [321, 347] width 88 height 27
drag, startPoint x: 598, startPoint y: 464, endPoint x: 786, endPoint y: 466, distance: 188.1
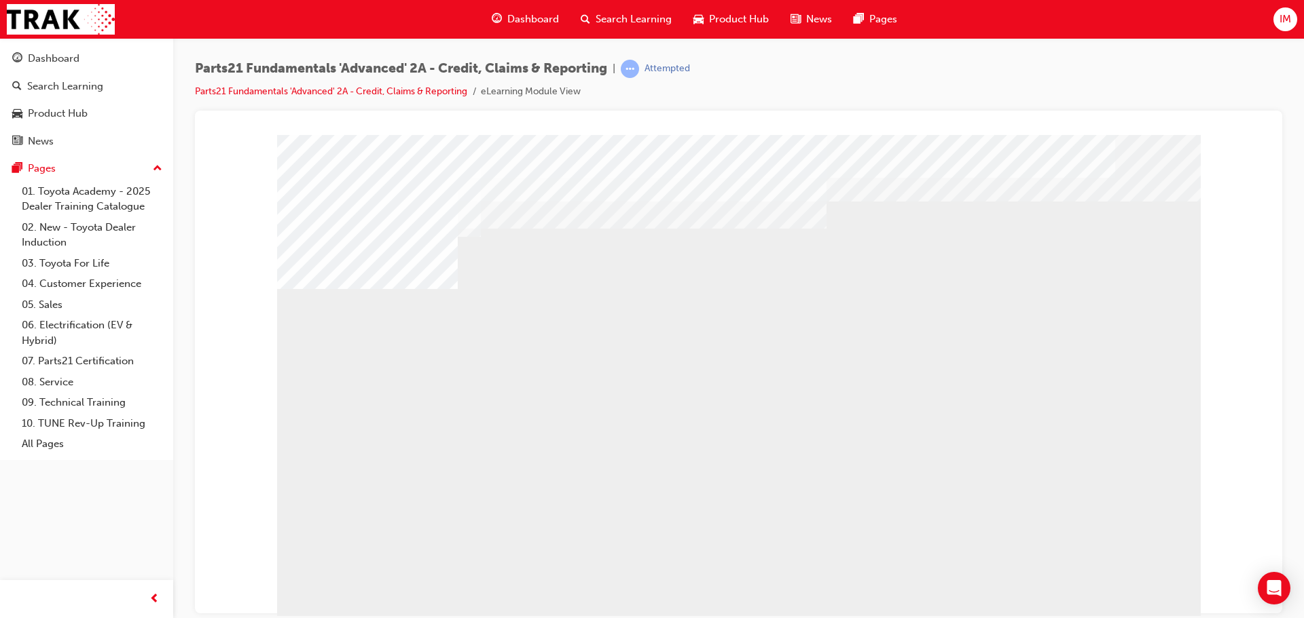
drag, startPoint x: 1106, startPoint y: 602, endPoint x: 1107, endPoint y: 591, distance: 10.9
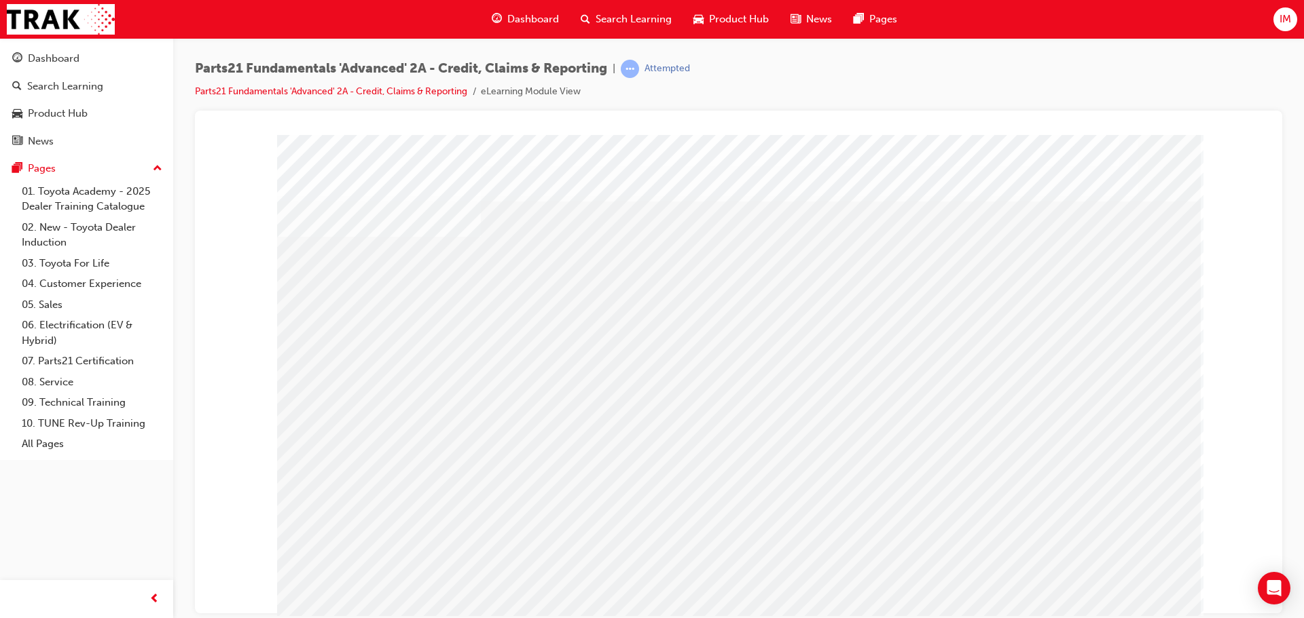
drag, startPoint x: 735, startPoint y: 306, endPoint x: 737, endPoint y: 313, distance: 7.7
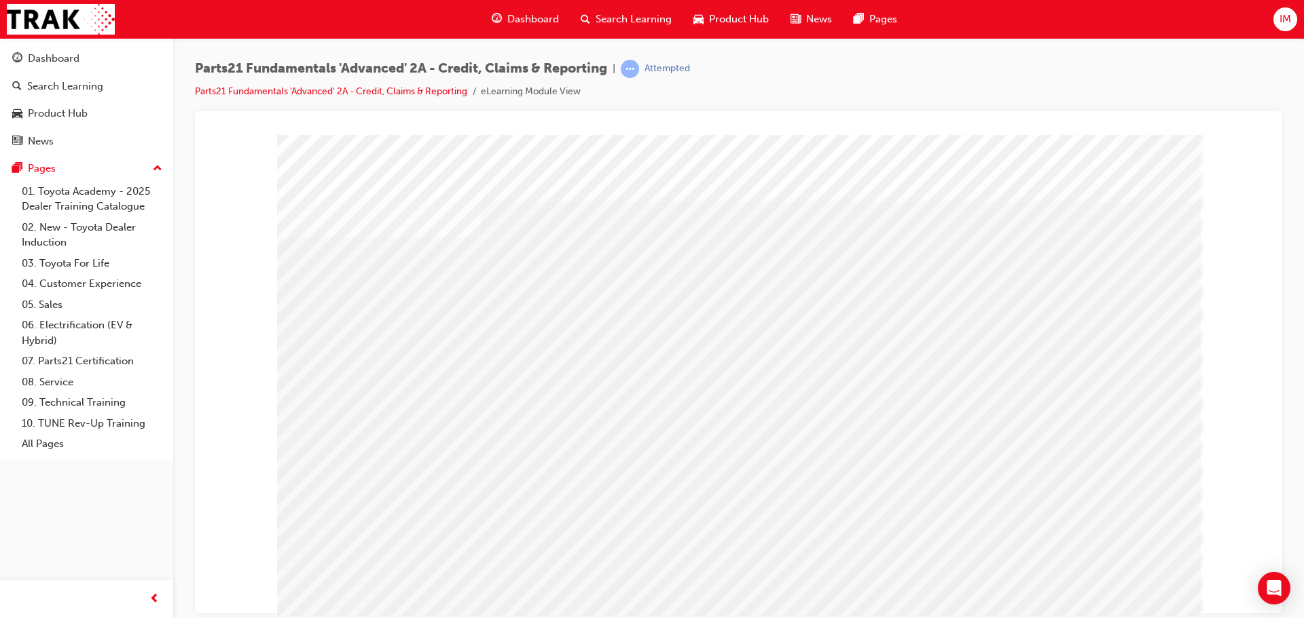
drag, startPoint x: 1055, startPoint y: 577, endPoint x: 1080, endPoint y: 587, distance: 26.9
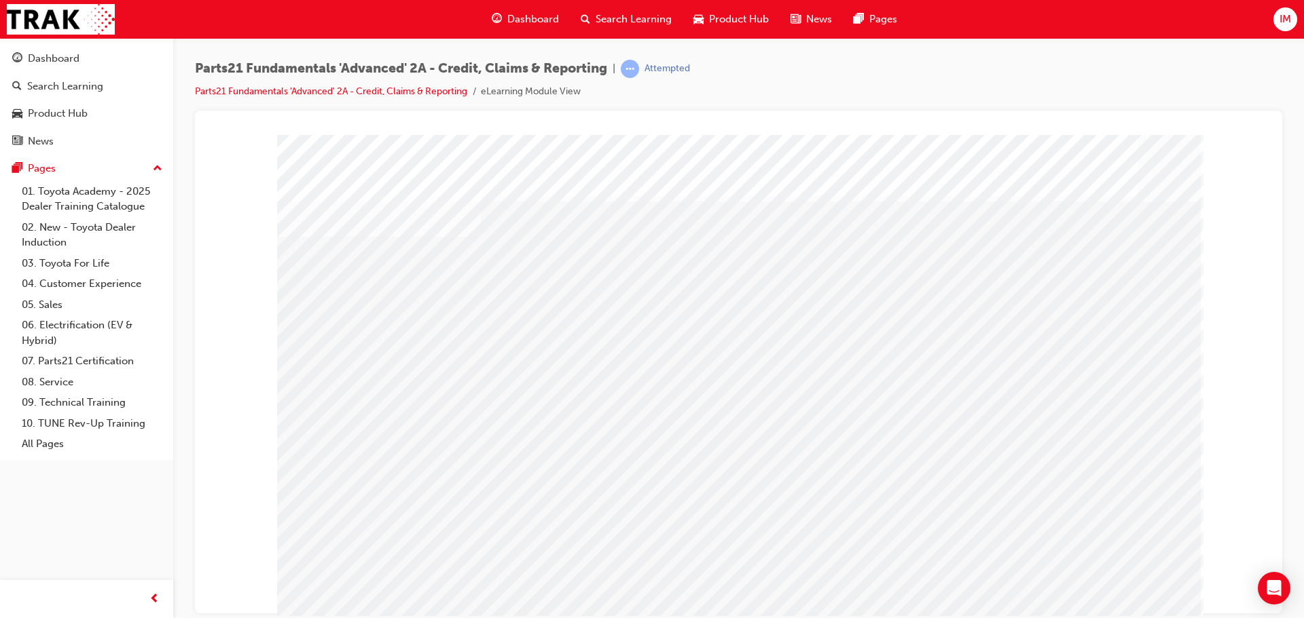
drag, startPoint x: 743, startPoint y: 329, endPoint x: 745, endPoint y: 363, distance: 34.0
drag, startPoint x: 745, startPoint y: 366, endPoint x: 747, endPoint y: 382, distance: 16.4
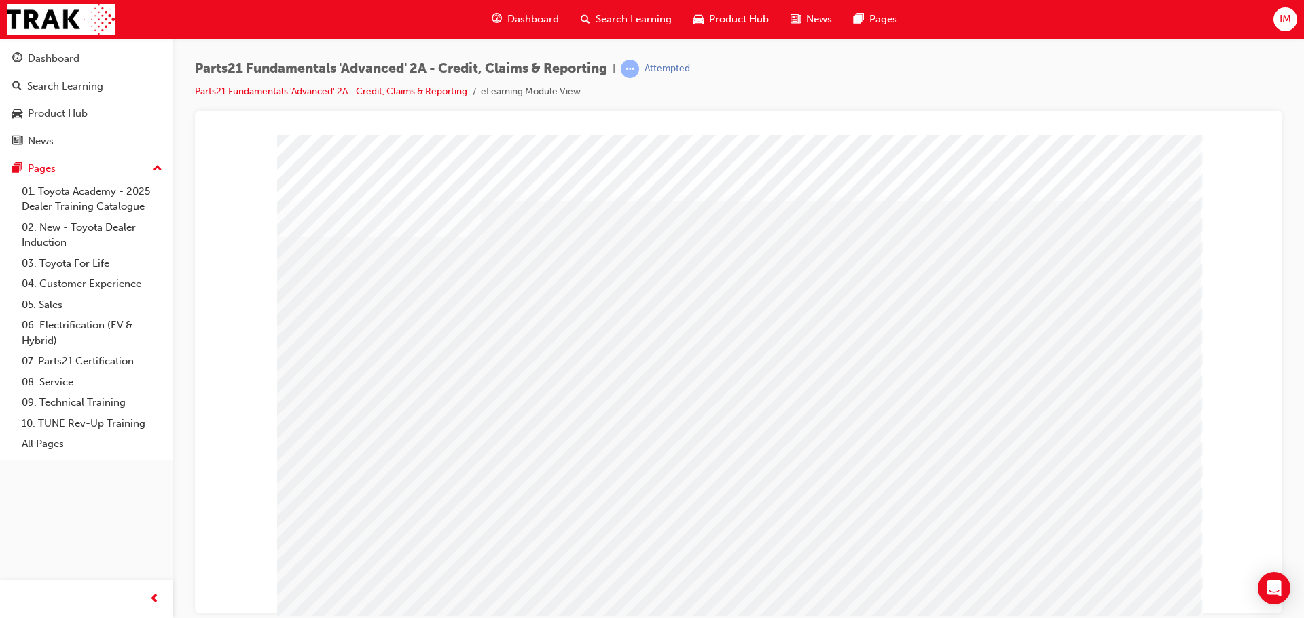
click at [747, 426] on div "s23" at bounding box center [738, 378] width 923 height 489
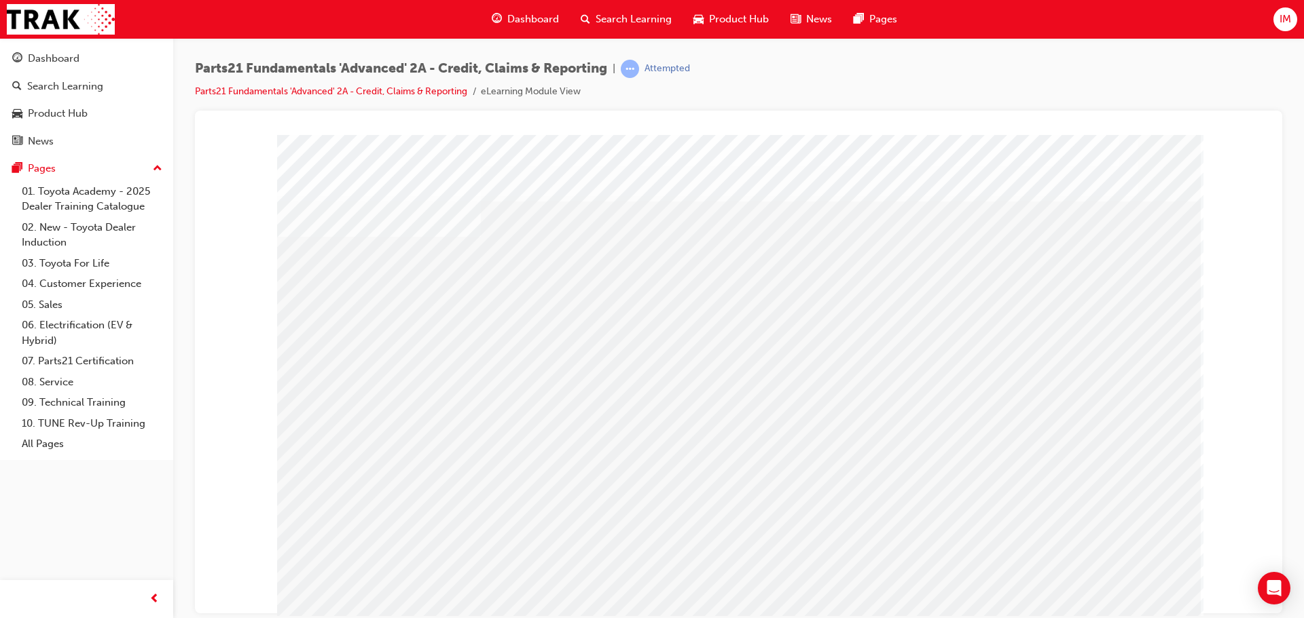
drag, startPoint x: 1081, startPoint y: 578, endPoint x: 1083, endPoint y: 588, distance: 9.7
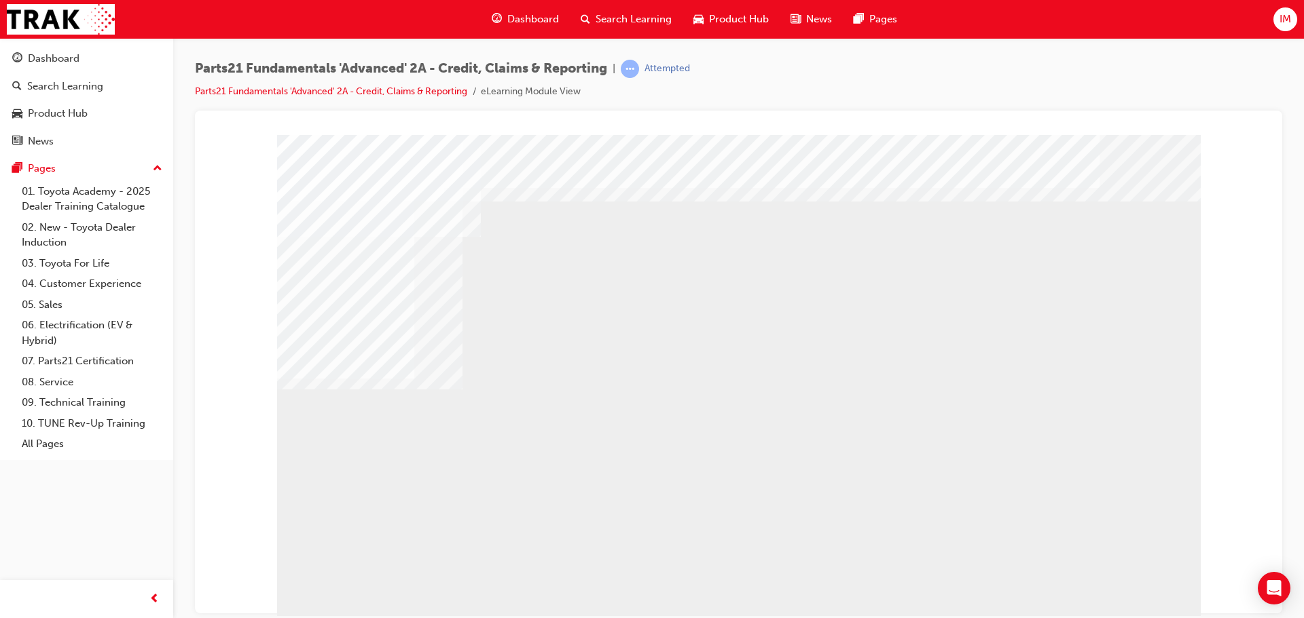
click at [365, 575] on div "s26" at bounding box center [321, 561] width 88 height 27
click at [1150, 609] on div "s26" at bounding box center [738, 378] width 923 height 489
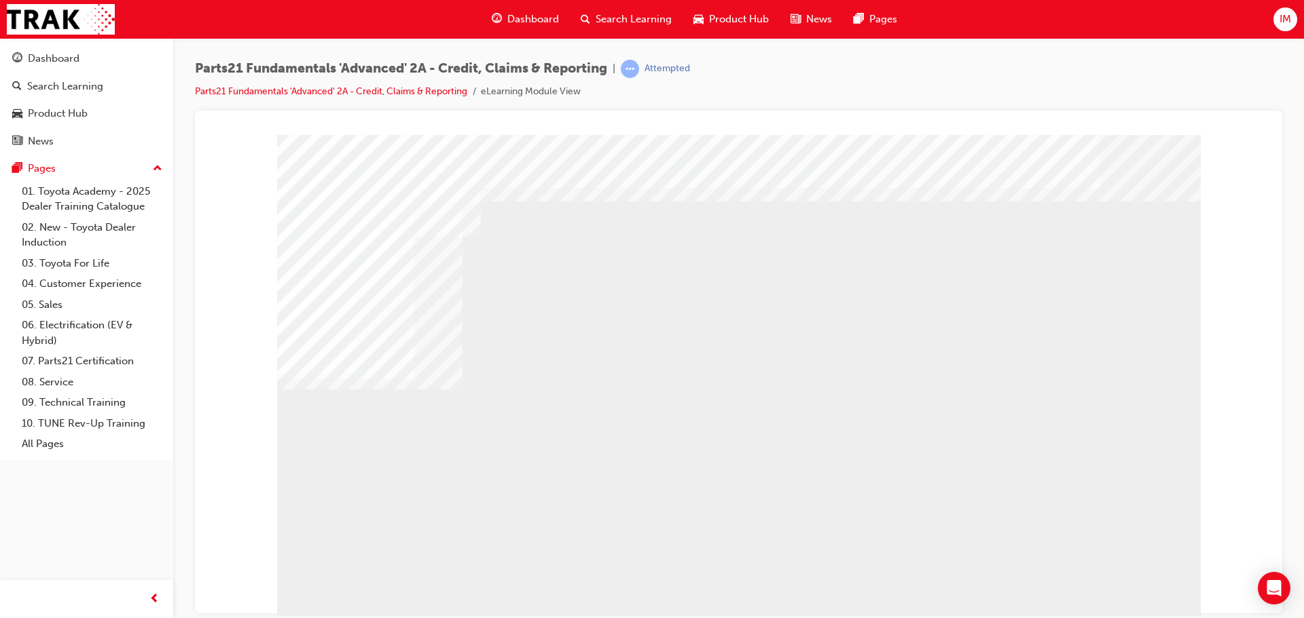
drag, startPoint x: 1137, startPoint y: 599, endPoint x: 705, endPoint y: 430, distance: 463.3
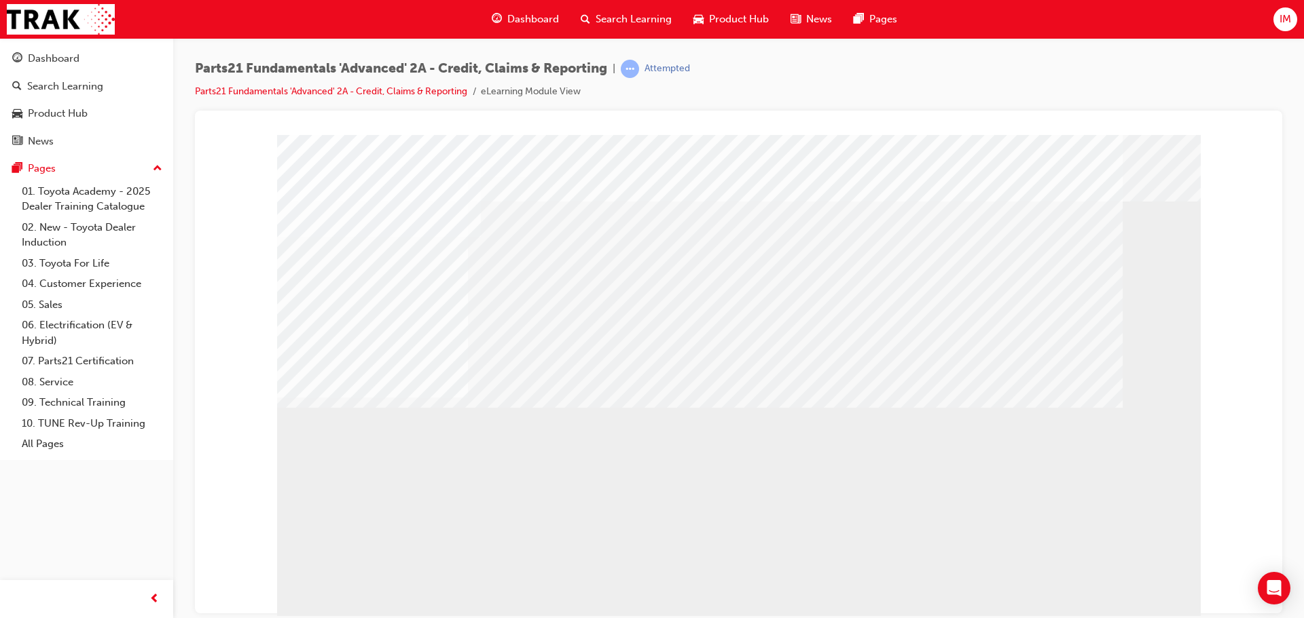
click at [365, 540] on div "application" at bounding box center [321, 526] width 88 height 27
drag, startPoint x: 704, startPoint y: 541, endPoint x: 865, endPoint y: 539, distance: 160.9
click at [883, 540] on div "application" at bounding box center [738, 378] width 923 height 489
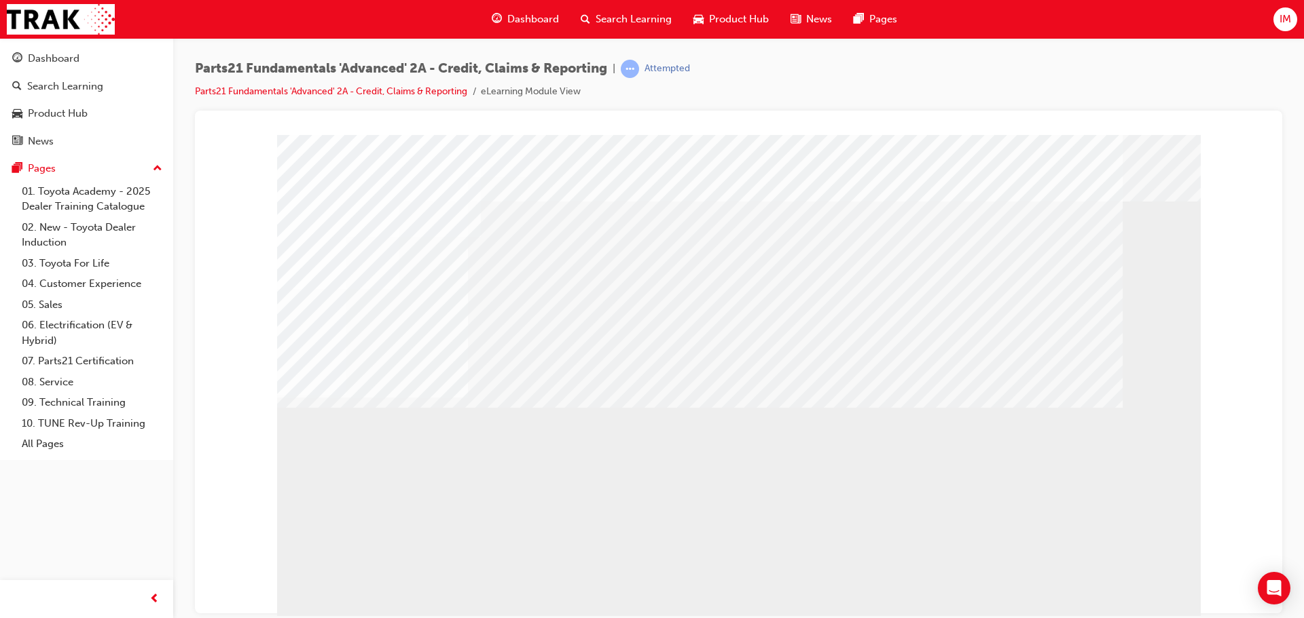
drag, startPoint x: 676, startPoint y: 300, endPoint x: 690, endPoint y: 349, distance: 50.9
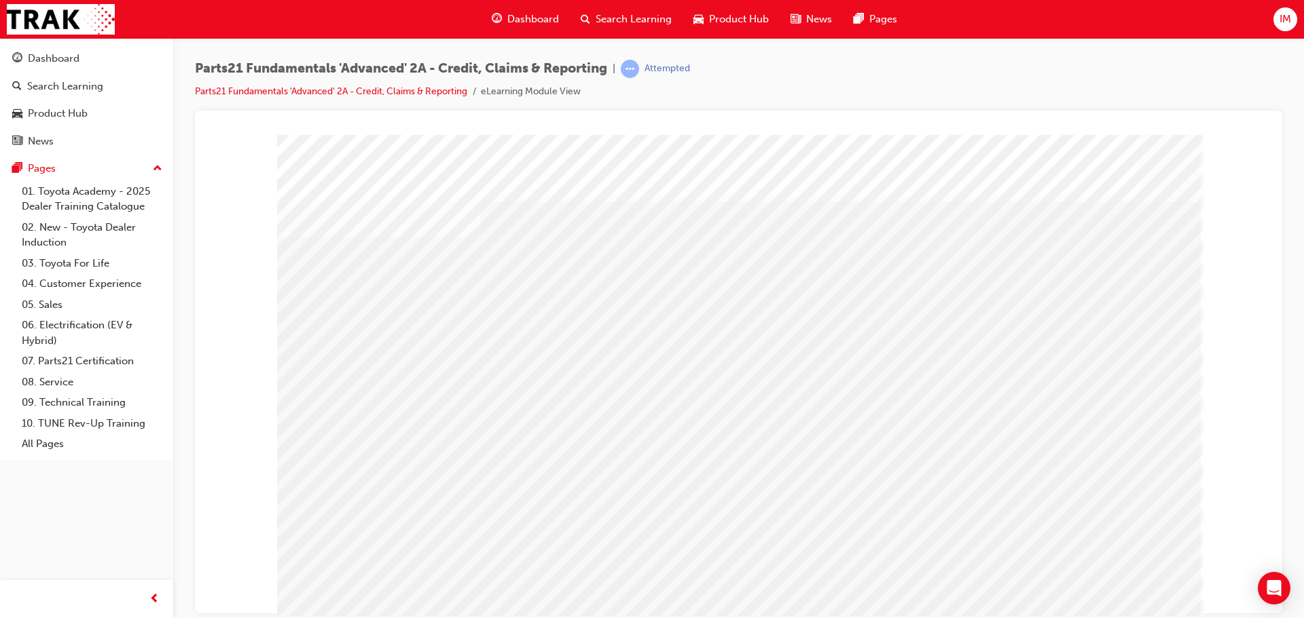
drag, startPoint x: 709, startPoint y: 438, endPoint x: 715, endPoint y: 450, distance: 13.4
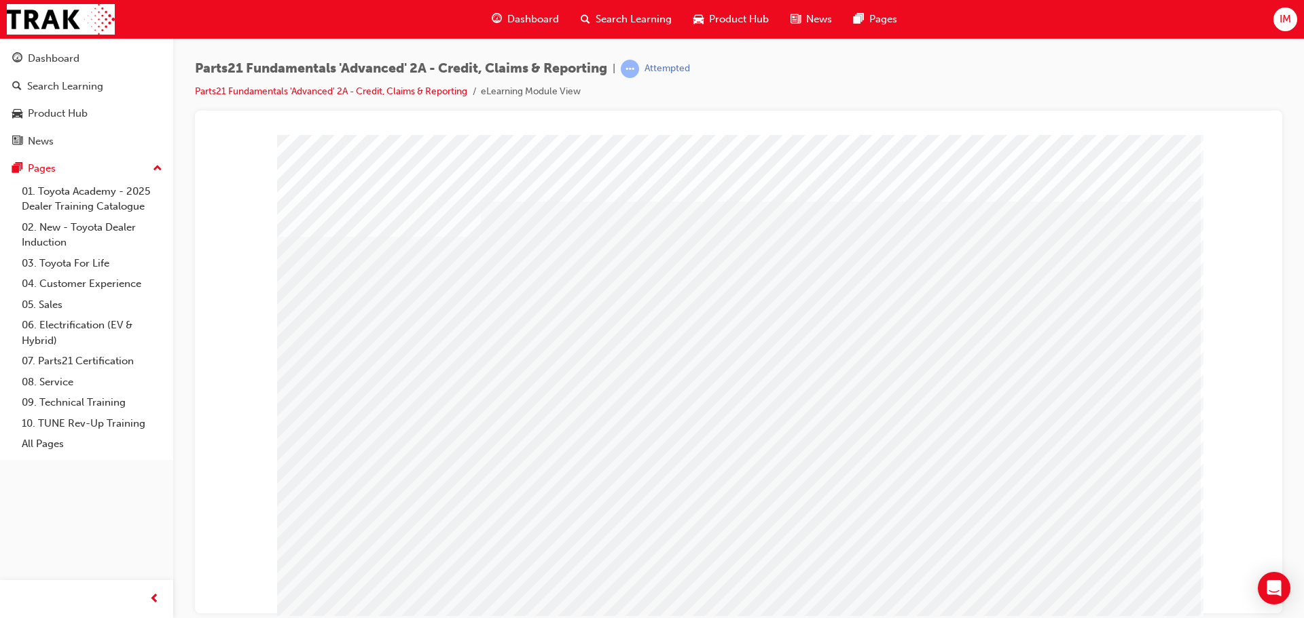
drag, startPoint x: 1137, startPoint y: 587, endPoint x: 1073, endPoint y: 544, distance: 76.3
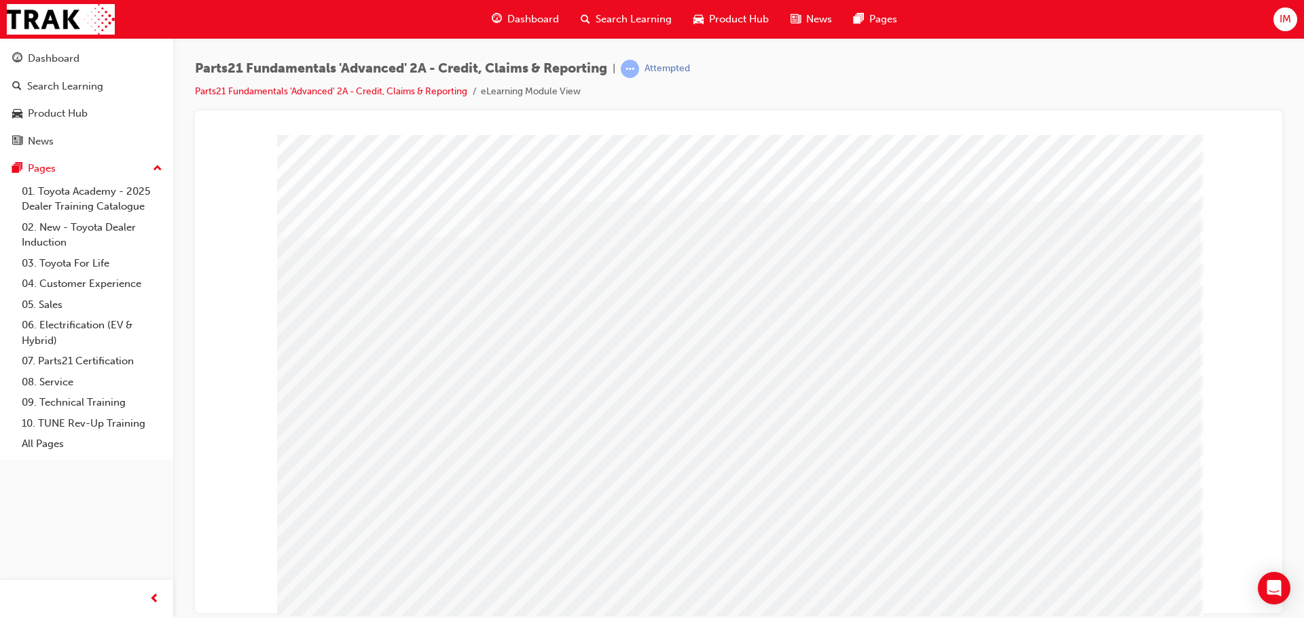
drag, startPoint x: 394, startPoint y: 435, endPoint x: 388, endPoint y: 449, distance: 15.5
click at [394, 437] on div "s40" at bounding box center [738, 378] width 923 height 489
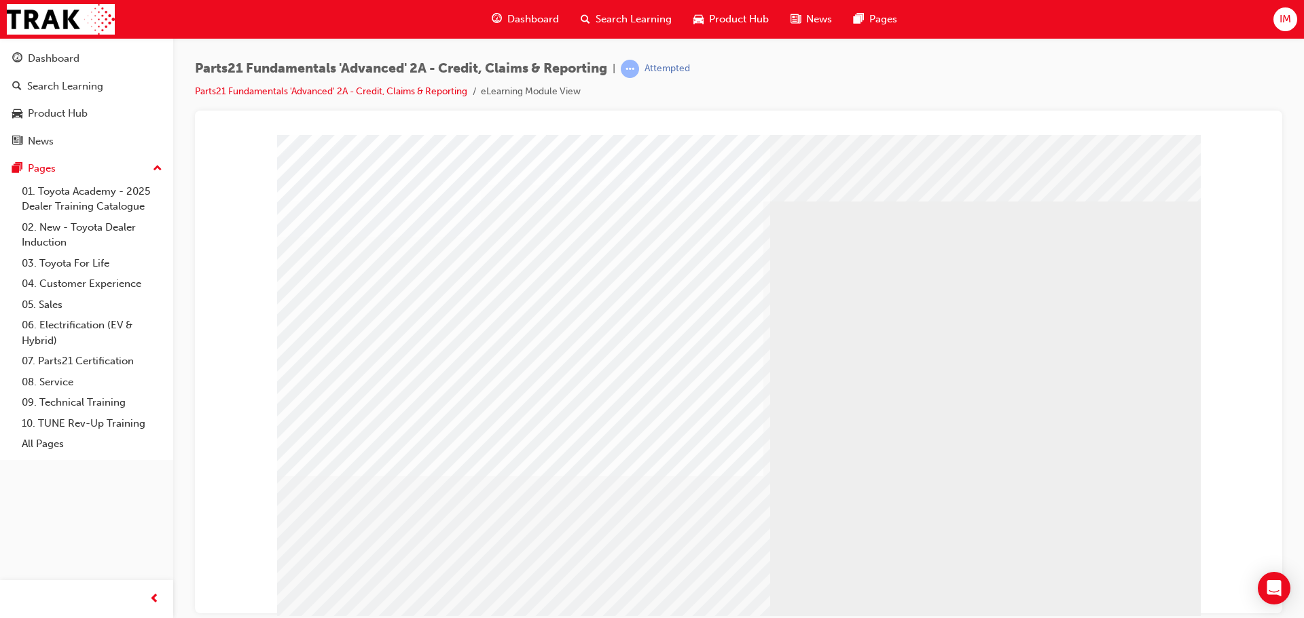
drag, startPoint x: 537, startPoint y: 300, endPoint x: 527, endPoint y: 352, distance: 52.6
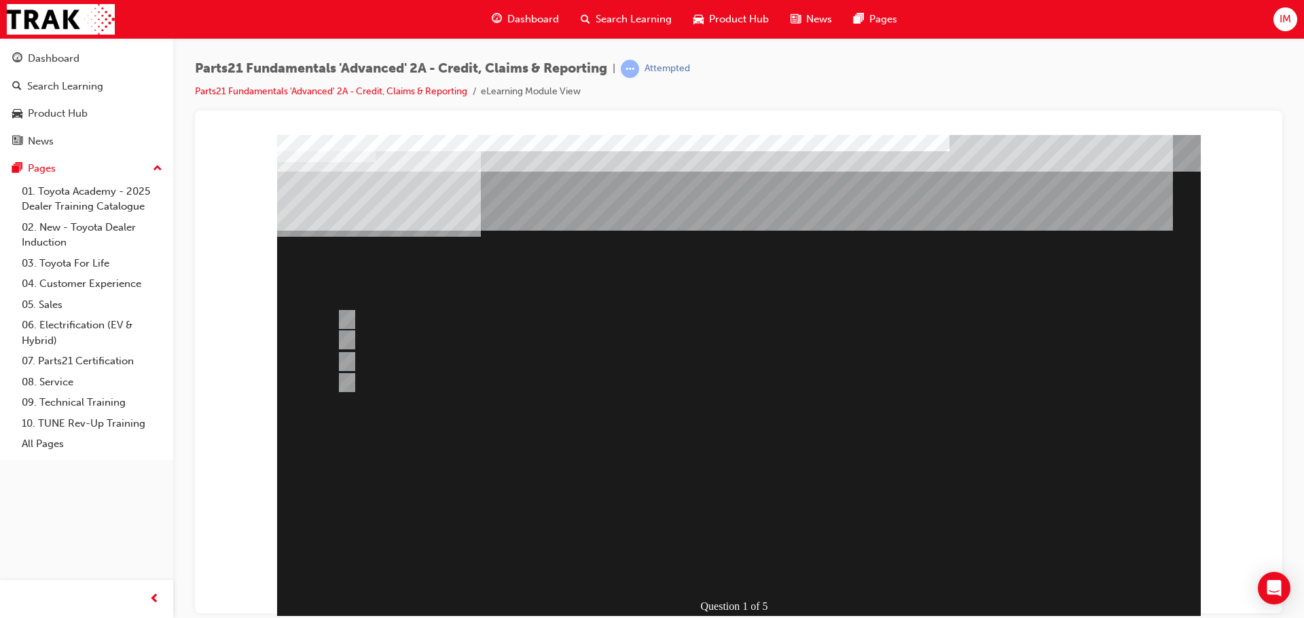
click at [1087, 588] on div "Question 1 of 5" at bounding box center [738, 378] width 923 height 489
click at [437, 386] on div at bounding box center [686, 383] width 706 height 20
radio input "true"
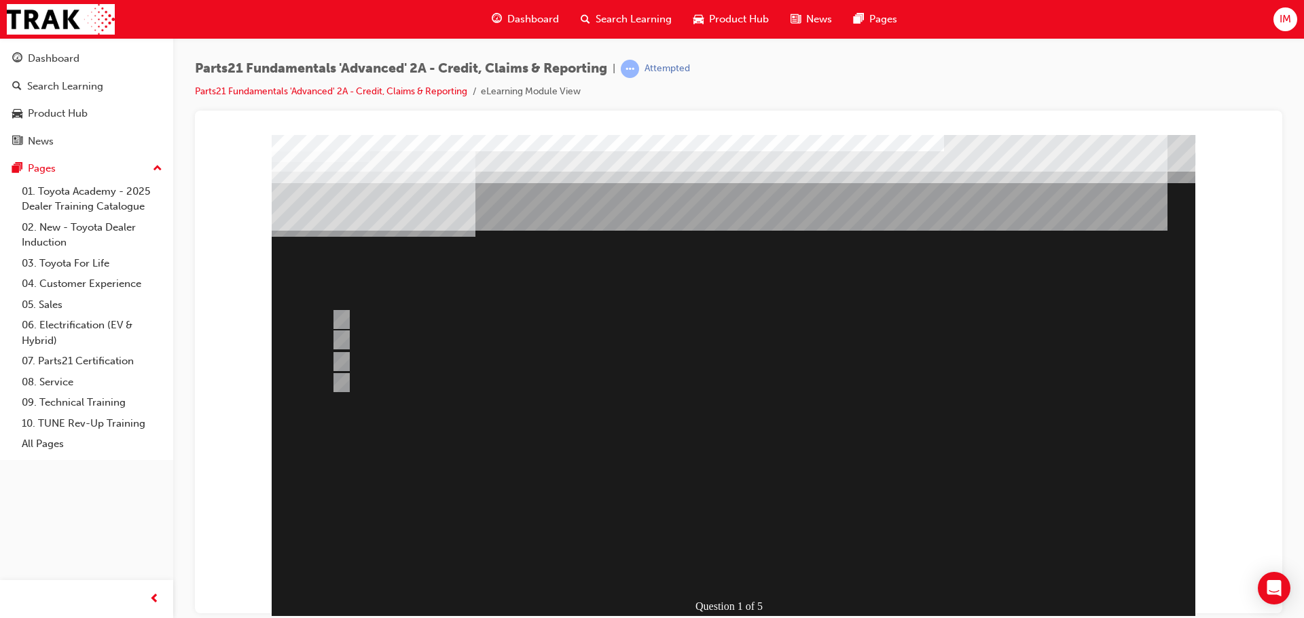
click at [709, 538] on div at bounding box center [733, 393] width 923 height 519
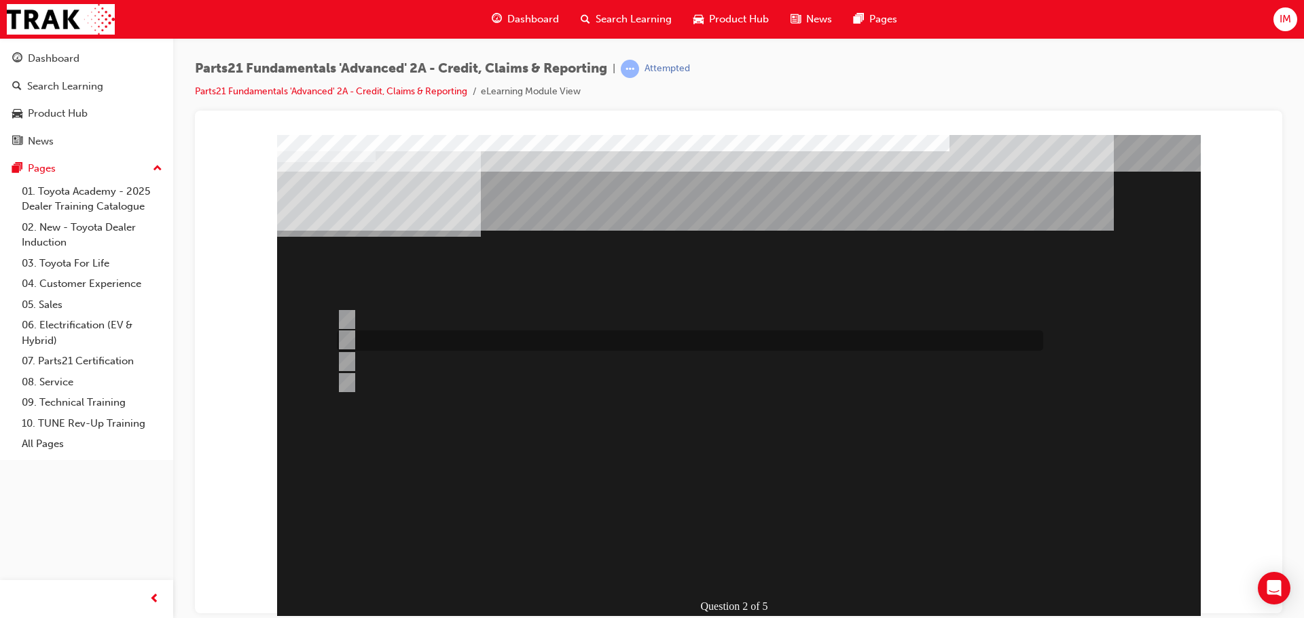
click at [394, 331] on div at bounding box center [686, 341] width 706 height 20
radio input "true"
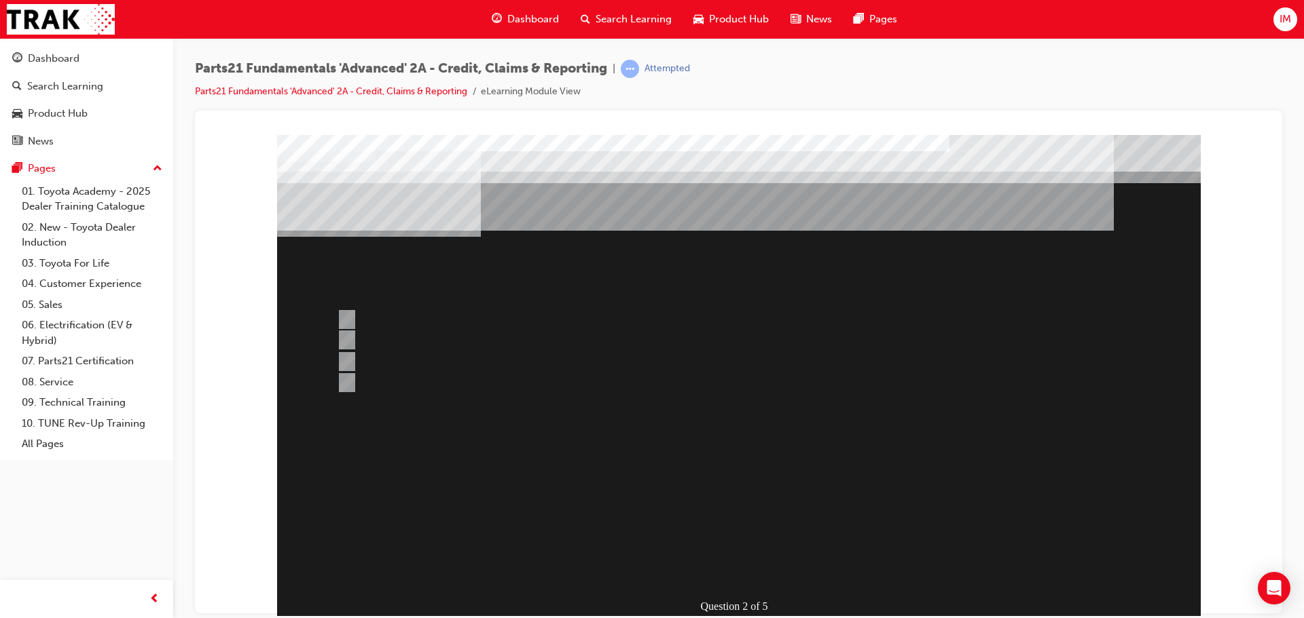
click at [722, 510] on div at bounding box center [738, 393] width 923 height 519
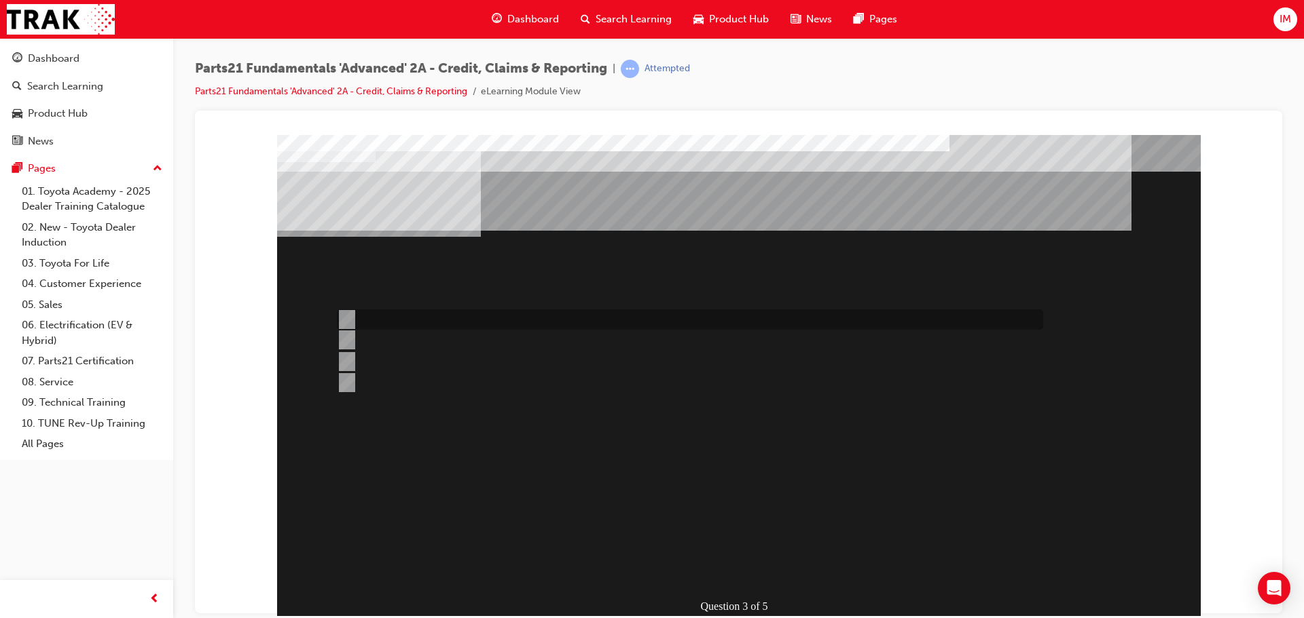
click at [346, 314] on input "Info Hub" at bounding box center [344, 319] width 15 height 15
radio input "true"
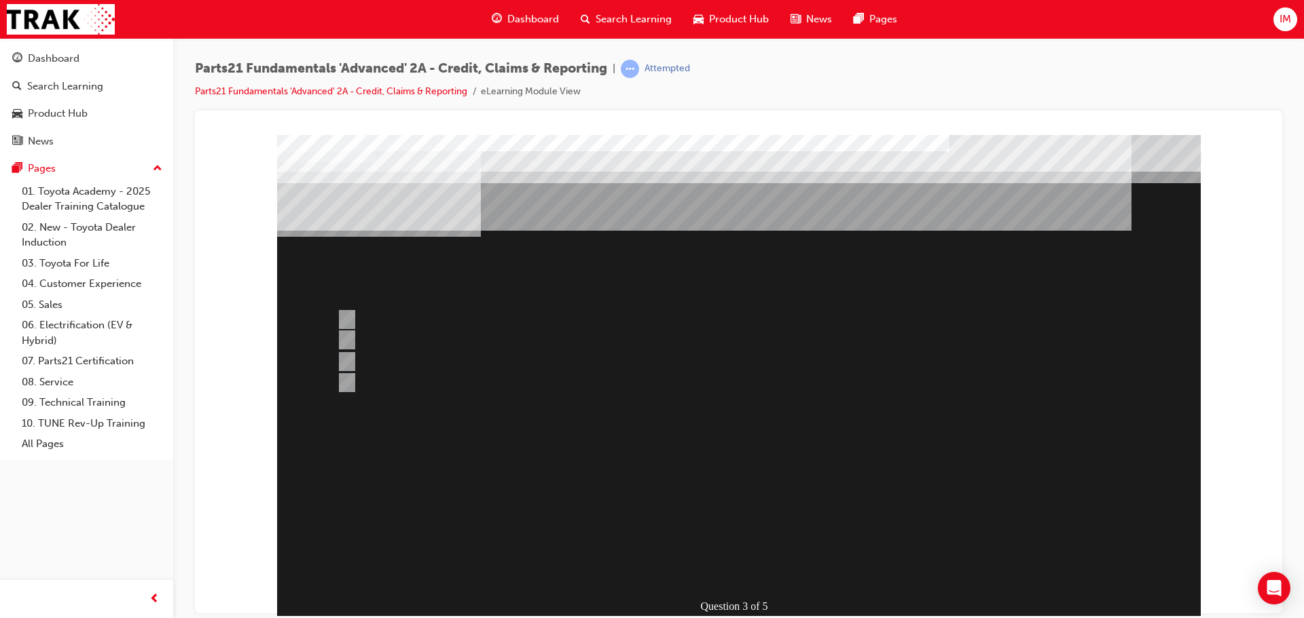
click at [701, 519] on div at bounding box center [738, 393] width 923 height 519
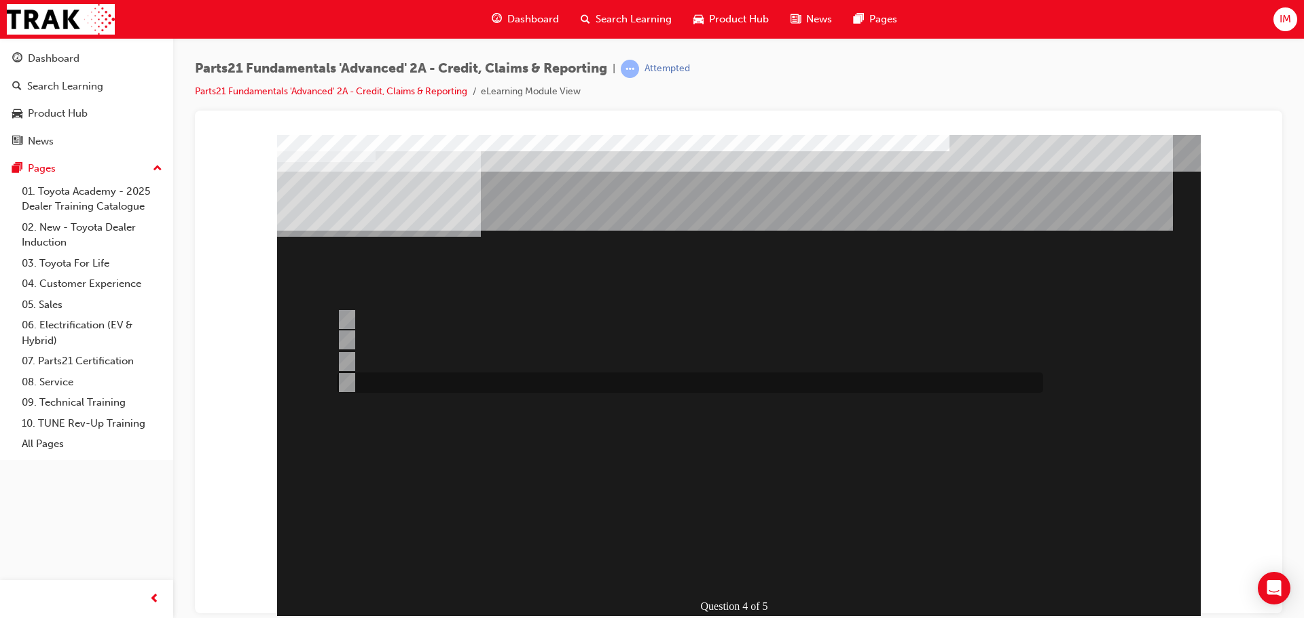
click at [485, 383] on div at bounding box center [686, 383] width 706 height 20
radio input "true"
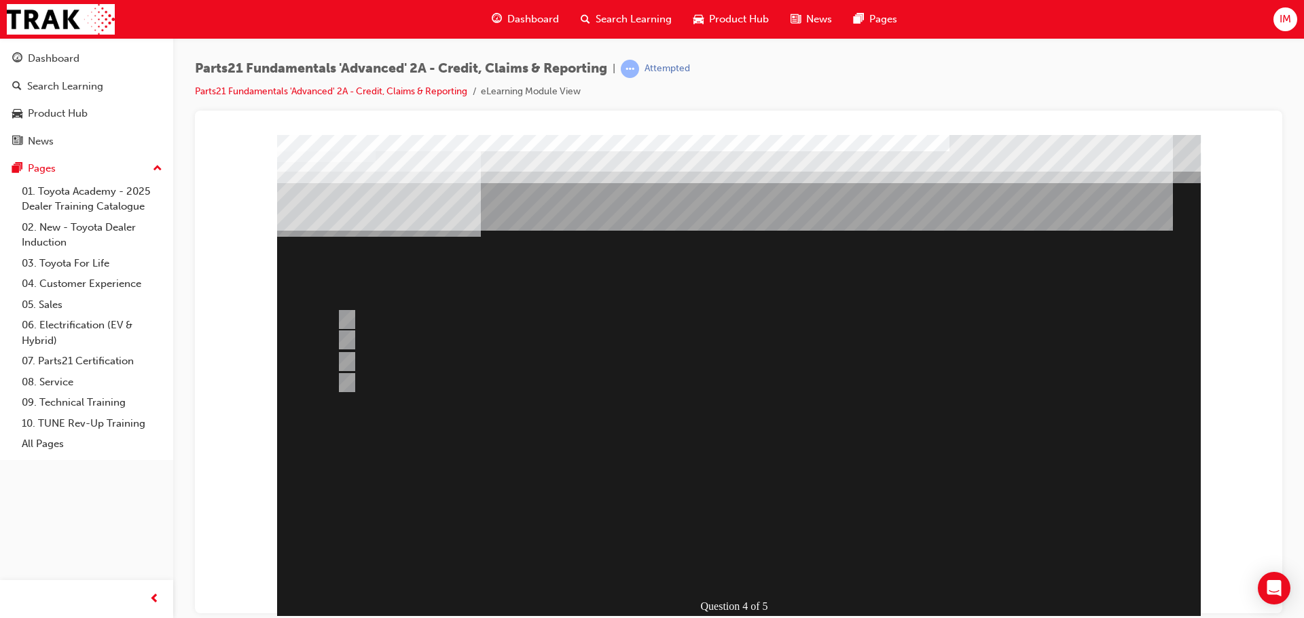
click at [728, 536] on div at bounding box center [738, 393] width 923 height 519
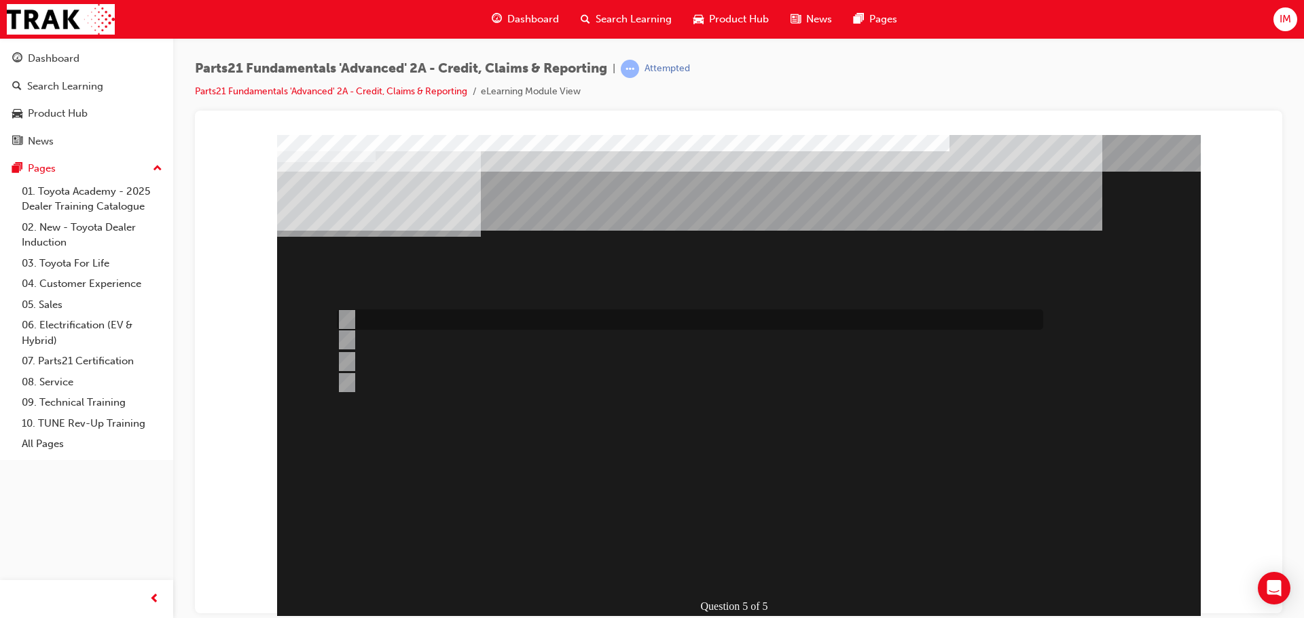
click at [519, 317] on div at bounding box center [686, 320] width 706 height 20
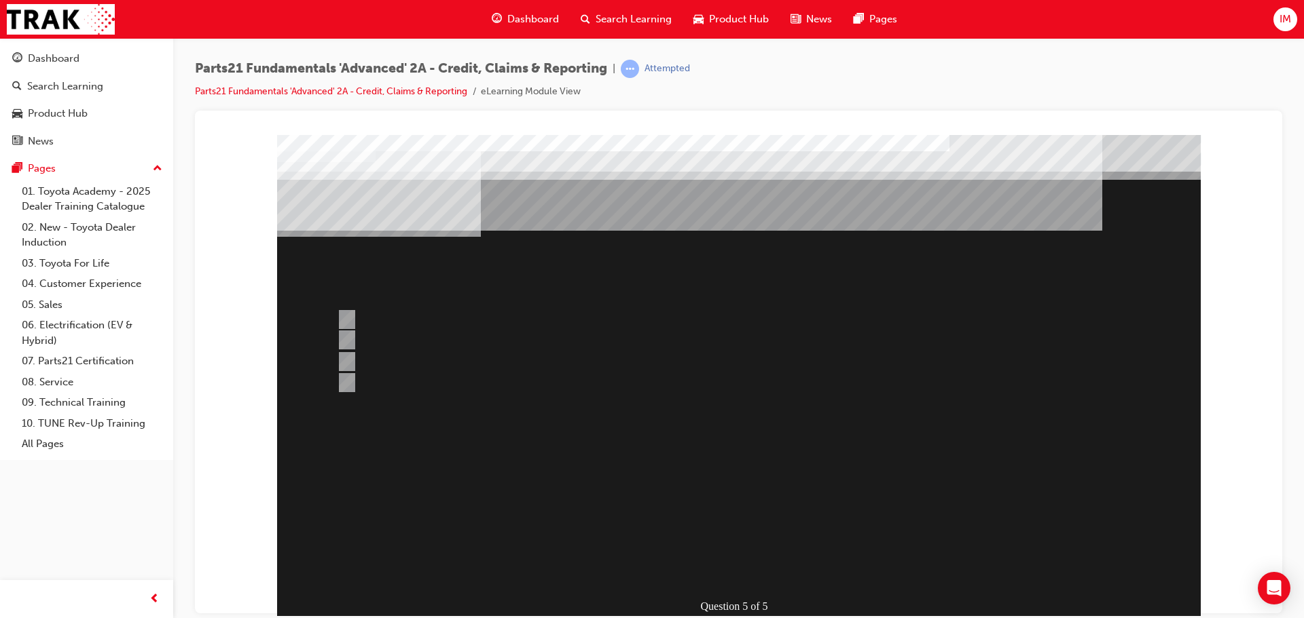
click at [448, 361] on div at bounding box center [738, 393] width 923 height 519
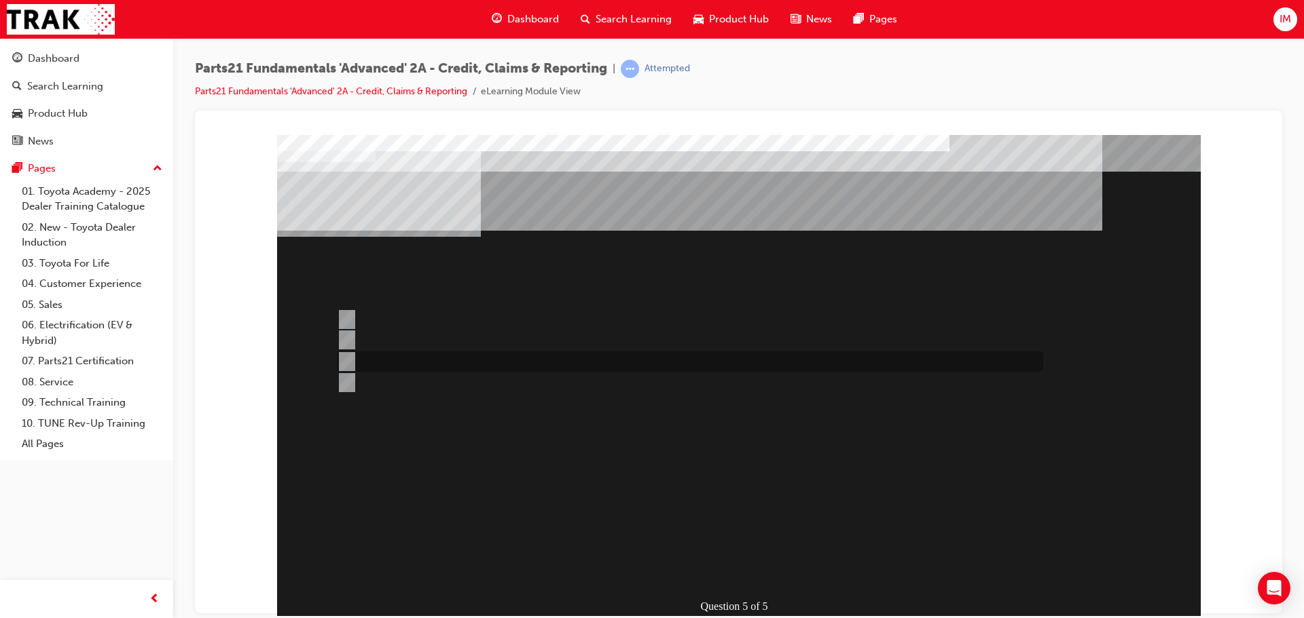
click at [460, 362] on div at bounding box center [686, 362] width 706 height 20
radio input "false"
click at [468, 384] on div at bounding box center [686, 383] width 706 height 20
radio input "false"
radio input "true"
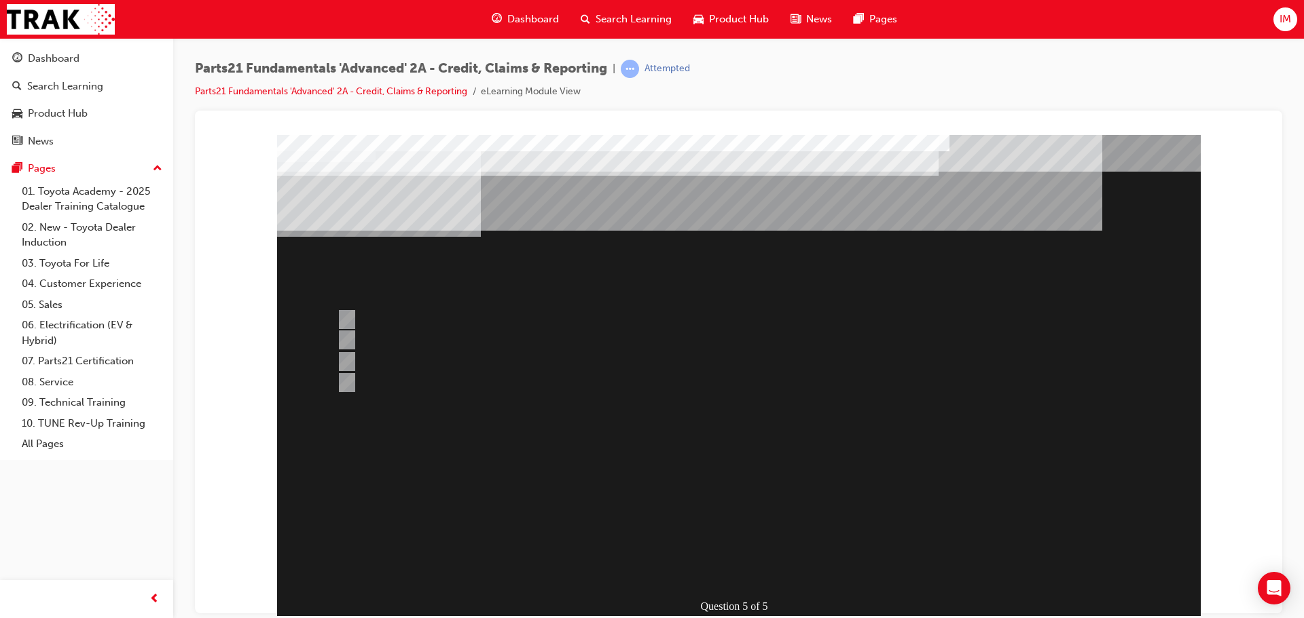
click at [737, 570] on div at bounding box center [738, 393] width 923 height 519
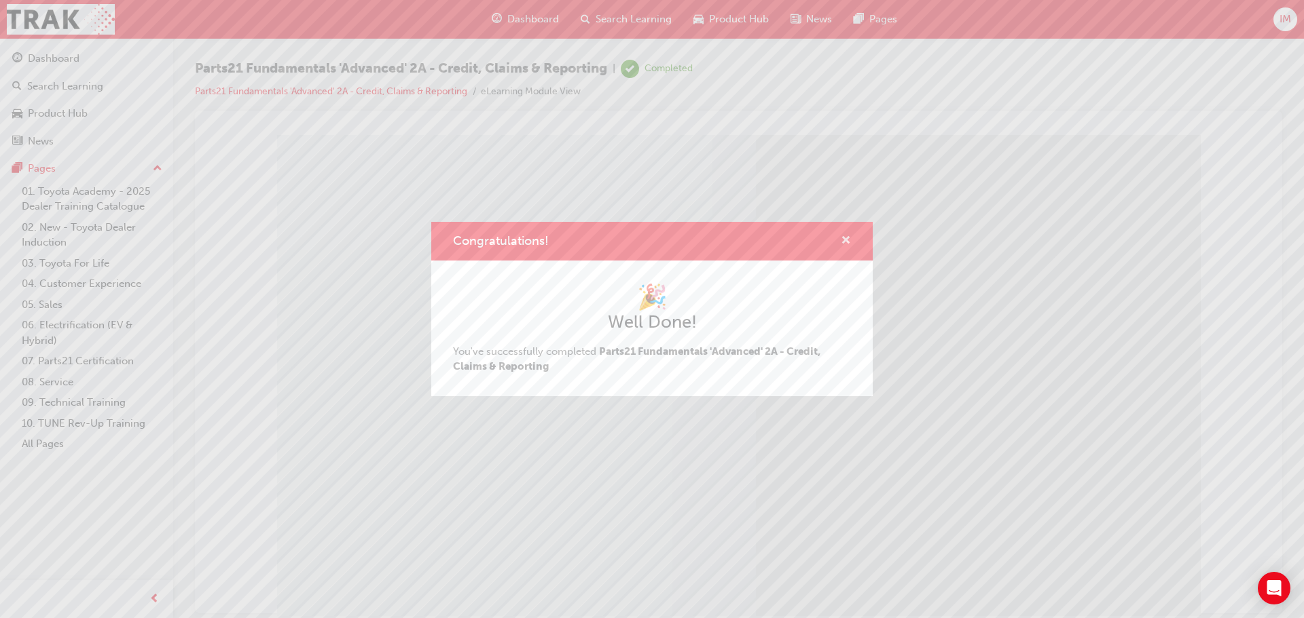
click at [847, 244] on span "cross-icon" at bounding box center [846, 242] width 10 height 12
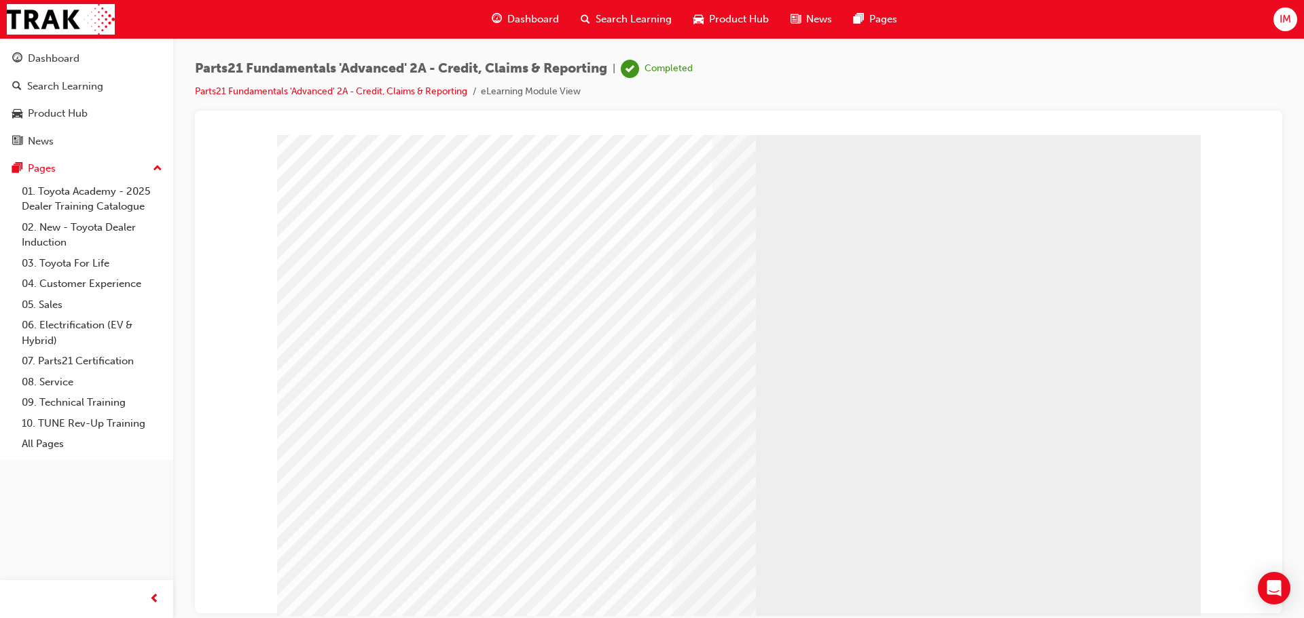
click at [45, 369] on link "07. Parts21 Certification" at bounding box center [91, 361] width 151 height 21
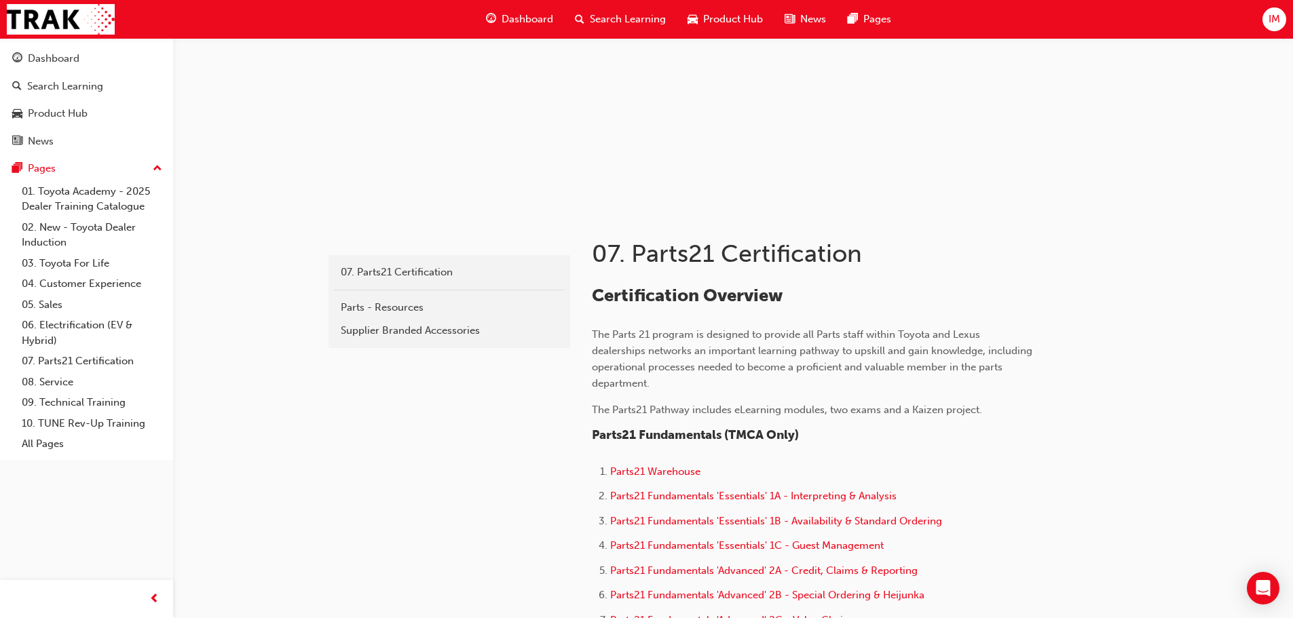
scroll to position [90, 0]
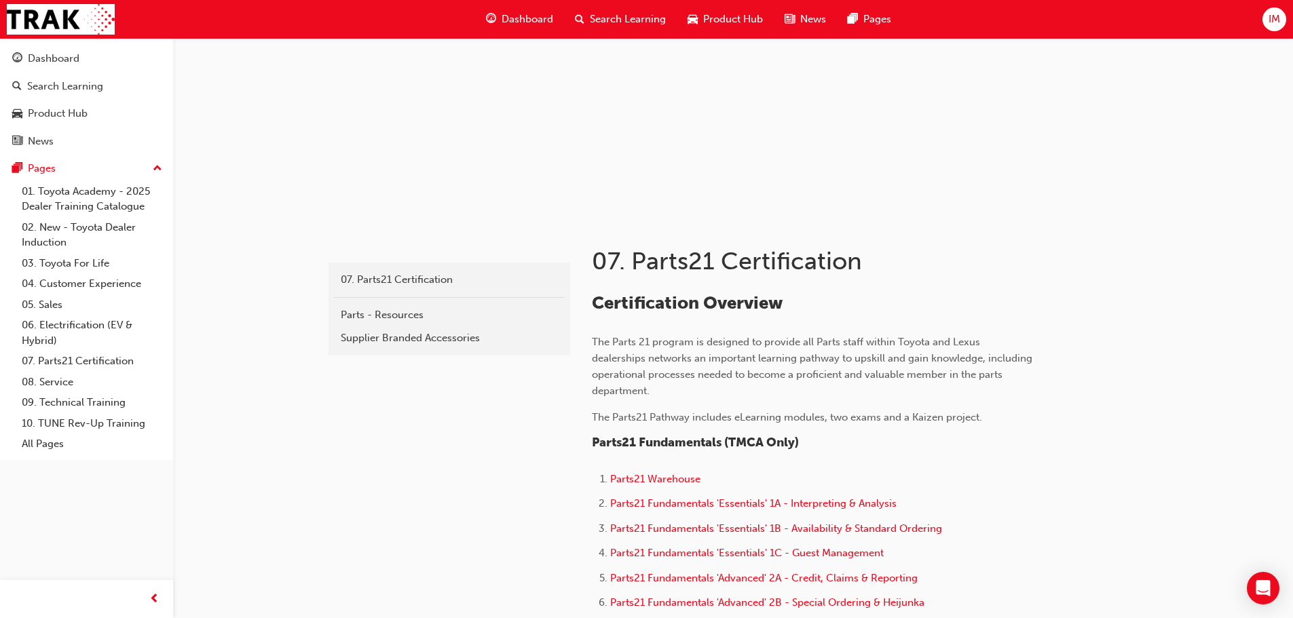
click at [710, 13] on span "Product Hub" at bounding box center [733, 20] width 60 height 16
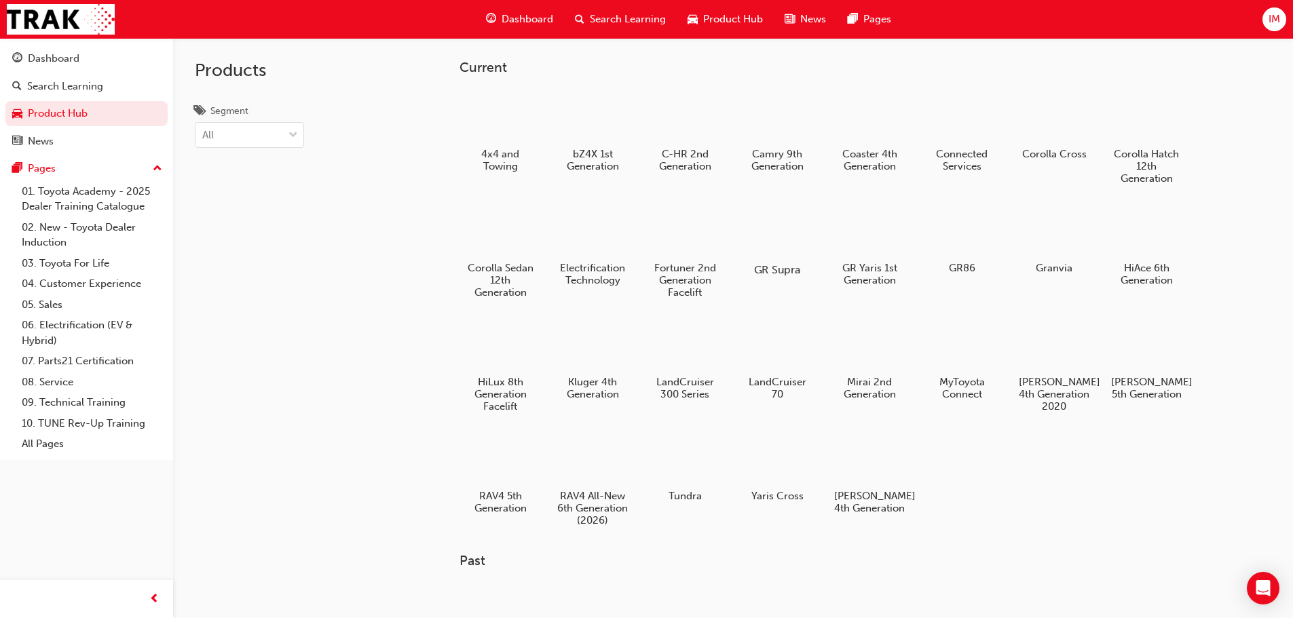
click at [766, 223] on div at bounding box center [776, 231] width 75 height 54
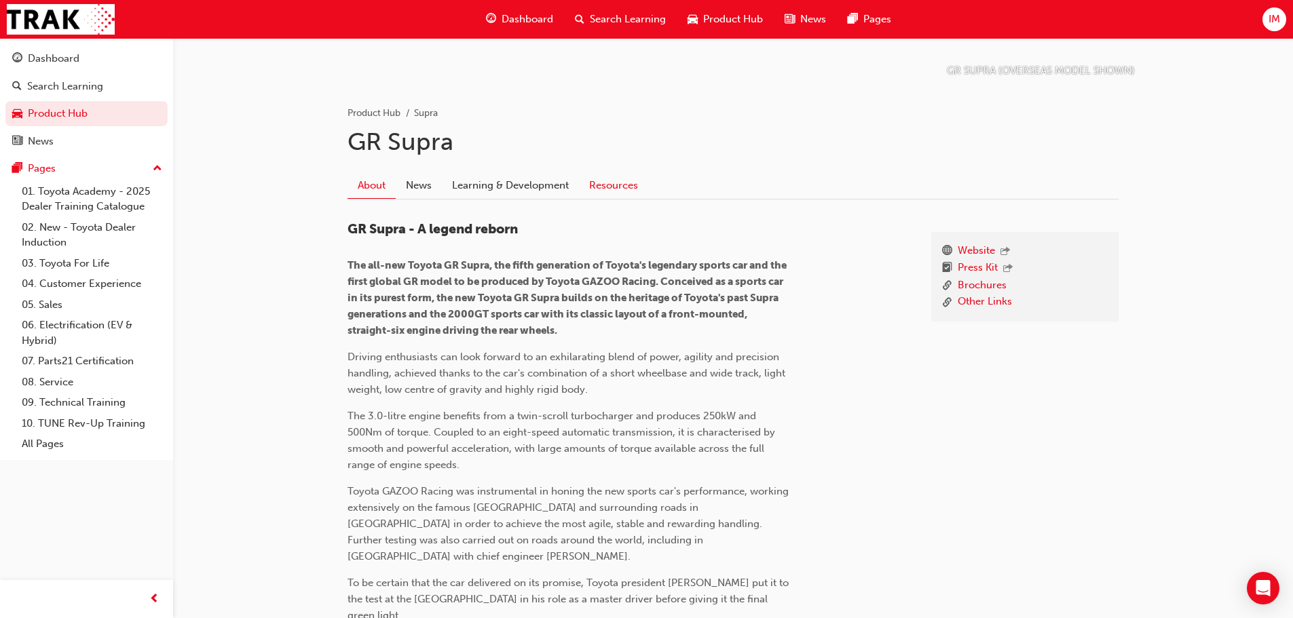
click at [604, 181] on link "Resources" at bounding box center [613, 185] width 69 height 26
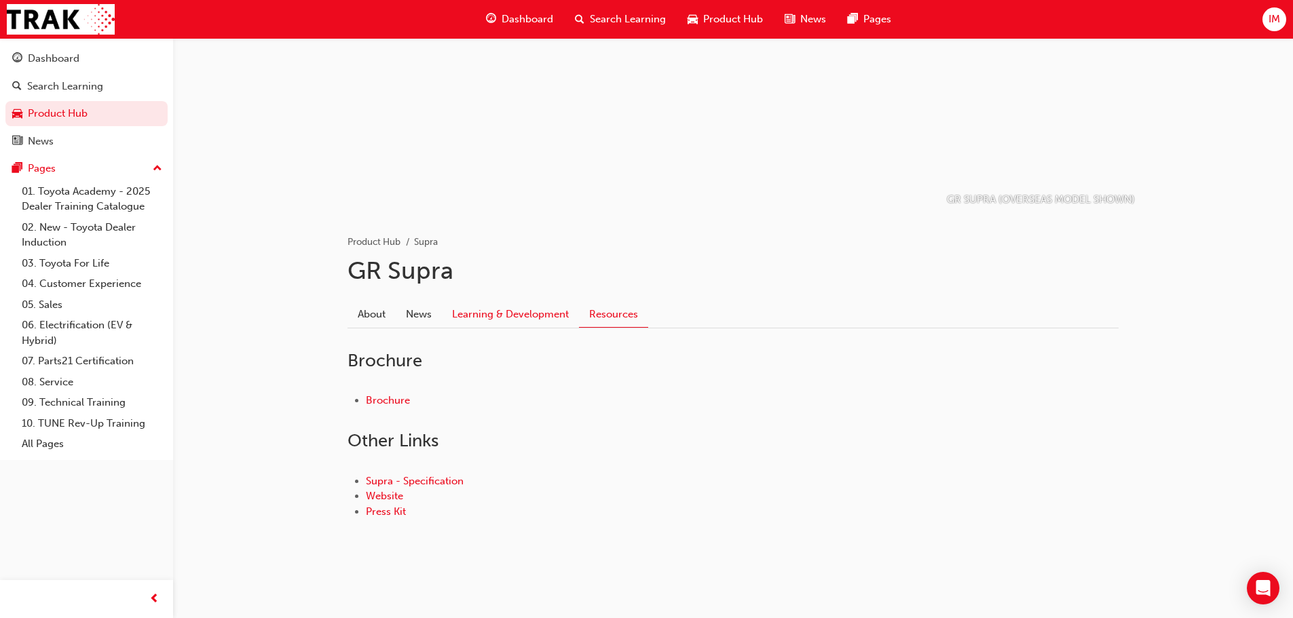
click at [493, 315] on link "Learning & Development" at bounding box center [510, 314] width 137 height 26
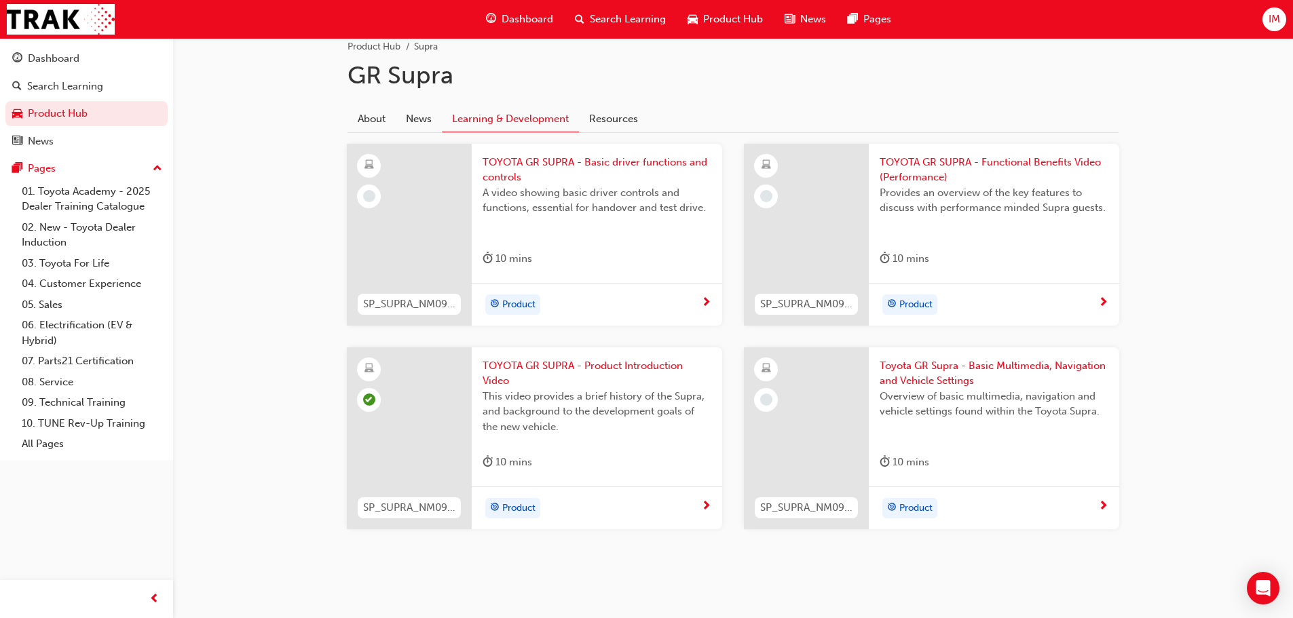
scroll to position [303, 0]
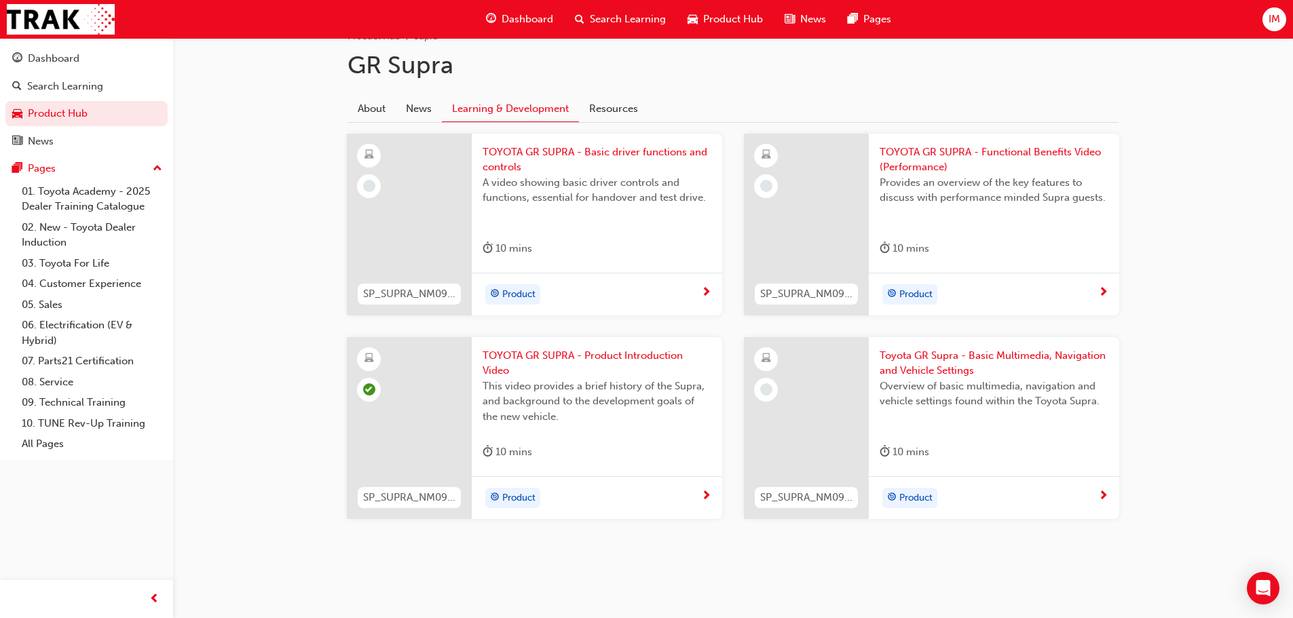
click at [910, 371] on span "Toyota GR Supra - Basic Multimedia, Navigation and Vehicle Settings" at bounding box center [994, 363] width 229 height 31
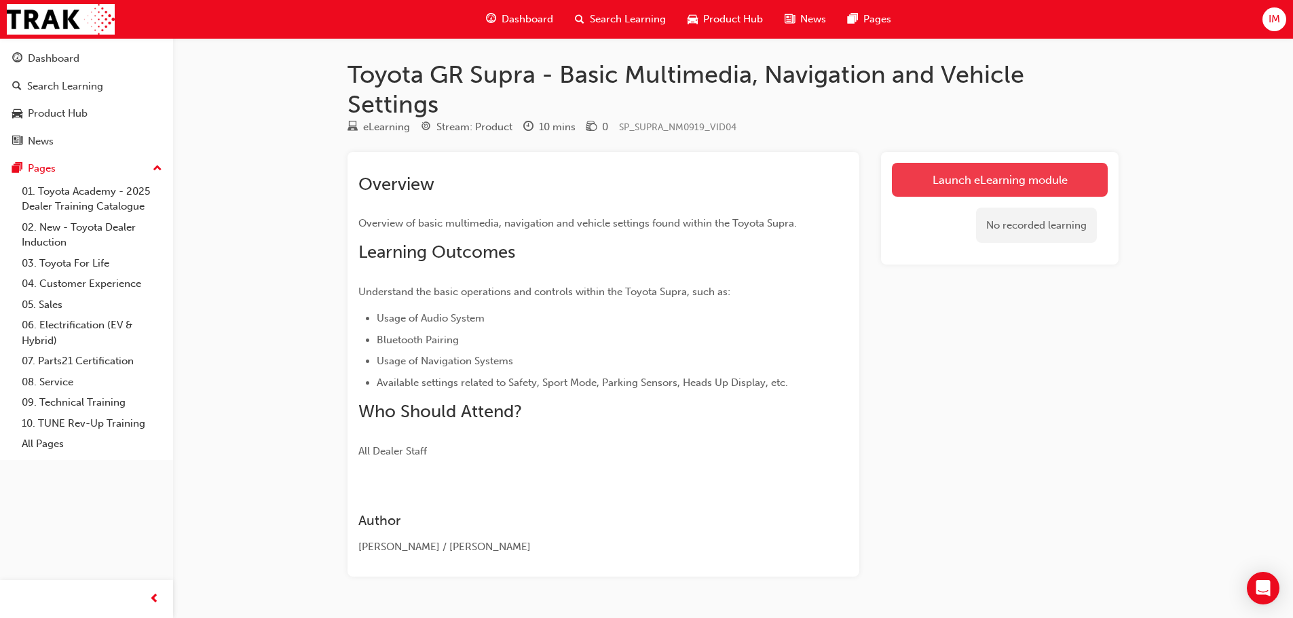
click at [955, 185] on link "Launch eLearning module" at bounding box center [1000, 180] width 216 height 34
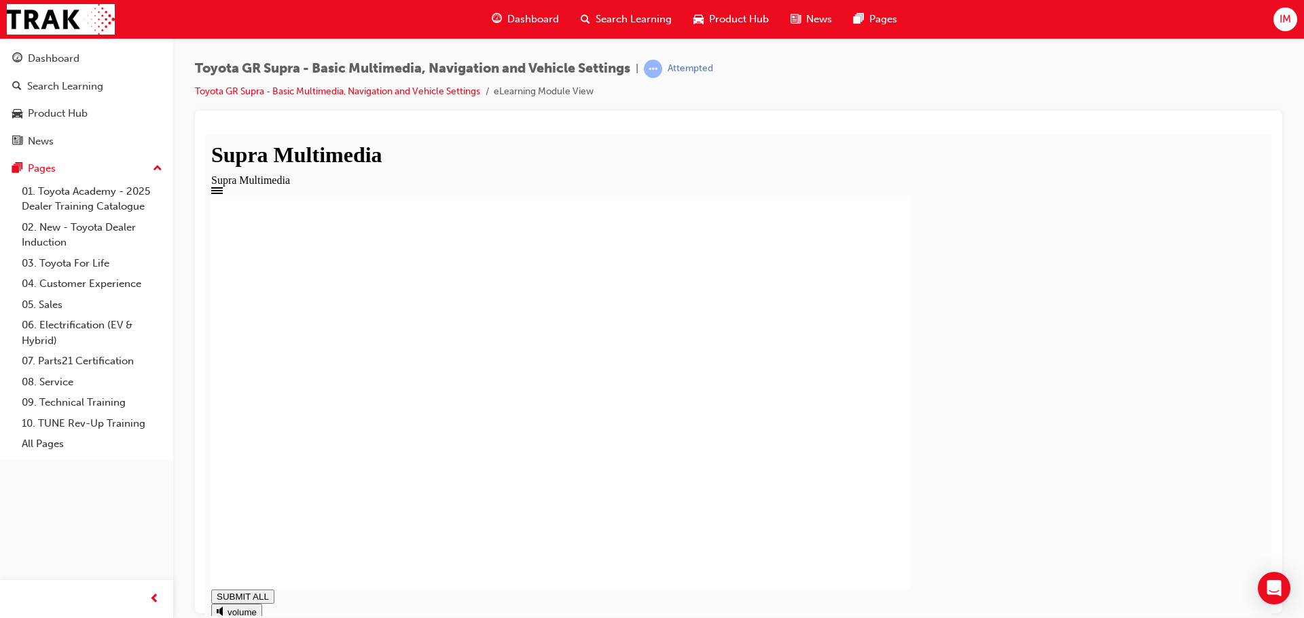
drag, startPoint x: 902, startPoint y: 597, endPoint x: 1033, endPoint y: 589, distance: 131.2
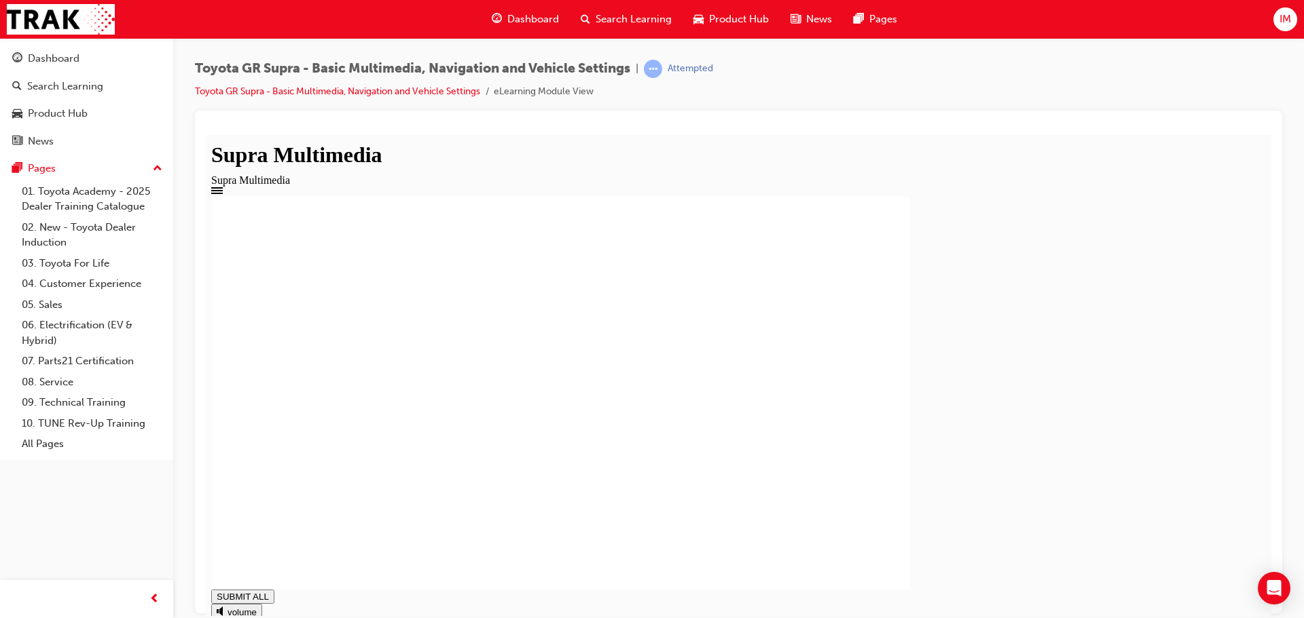
drag, startPoint x: 1029, startPoint y: 591, endPoint x: 1149, endPoint y: 585, distance: 121.0
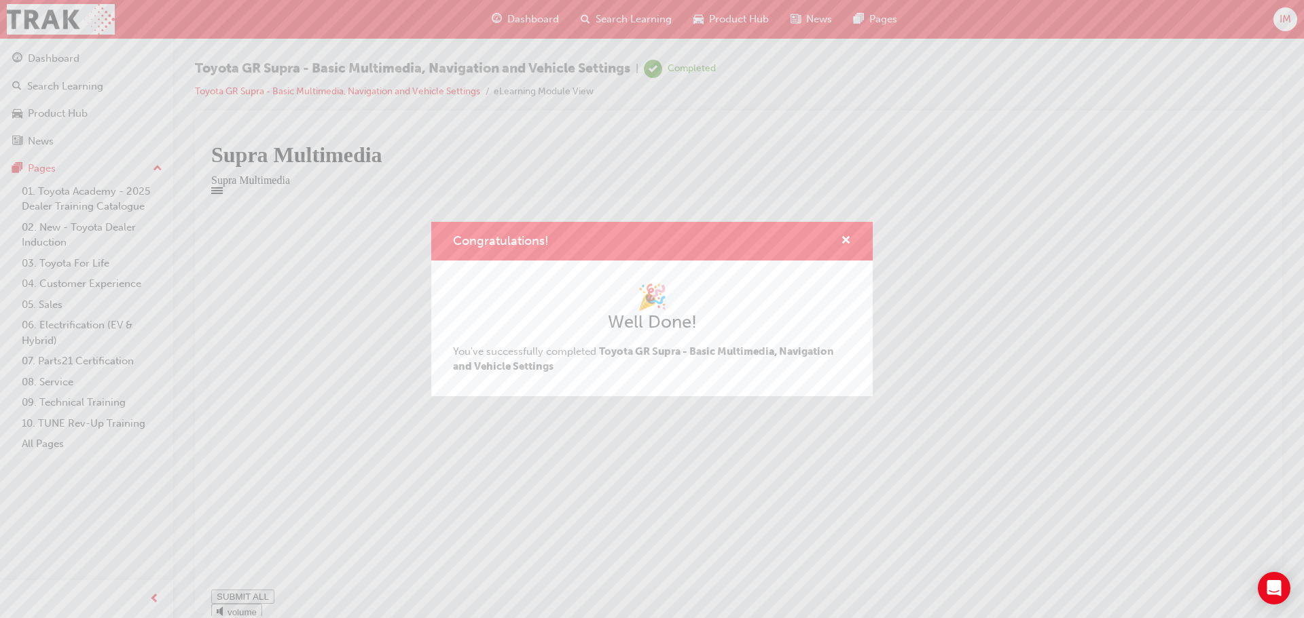
type input "1"
click at [849, 242] on span "cross-icon" at bounding box center [846, 242] width 10 height 12
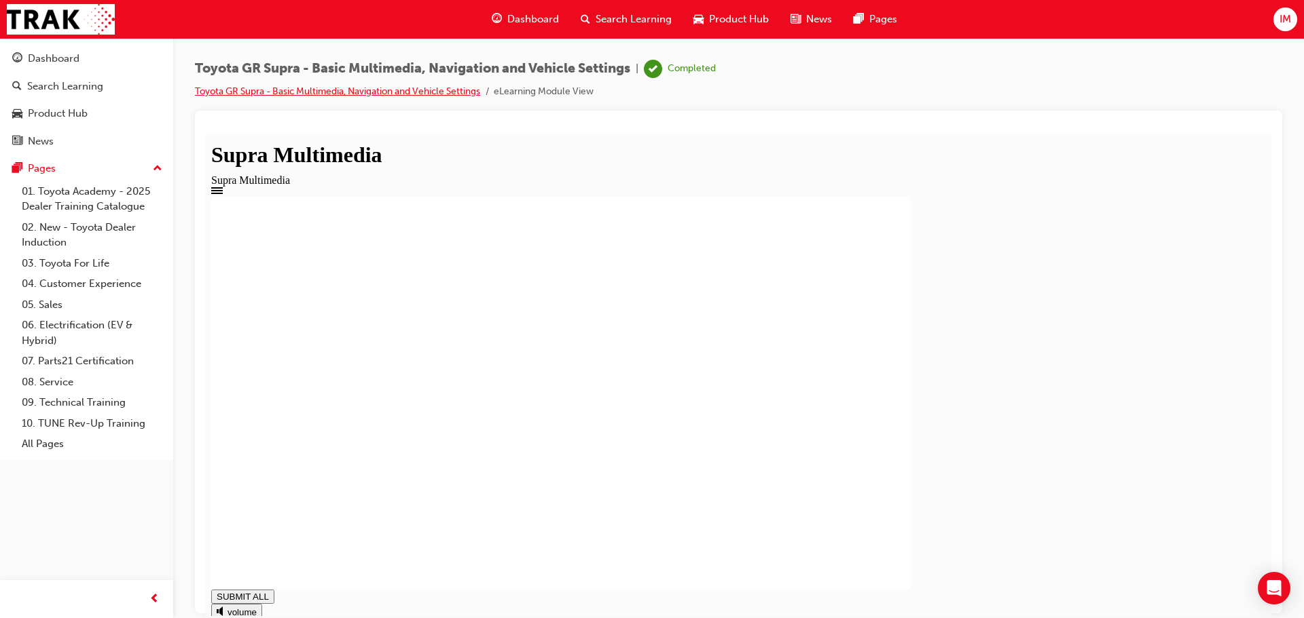
click at [340, 96] on link "Toyota GR Supra - Basic Multimedia, Navigation and Vehicle Settings" at bounding box center [337, 92] width 285 height 12
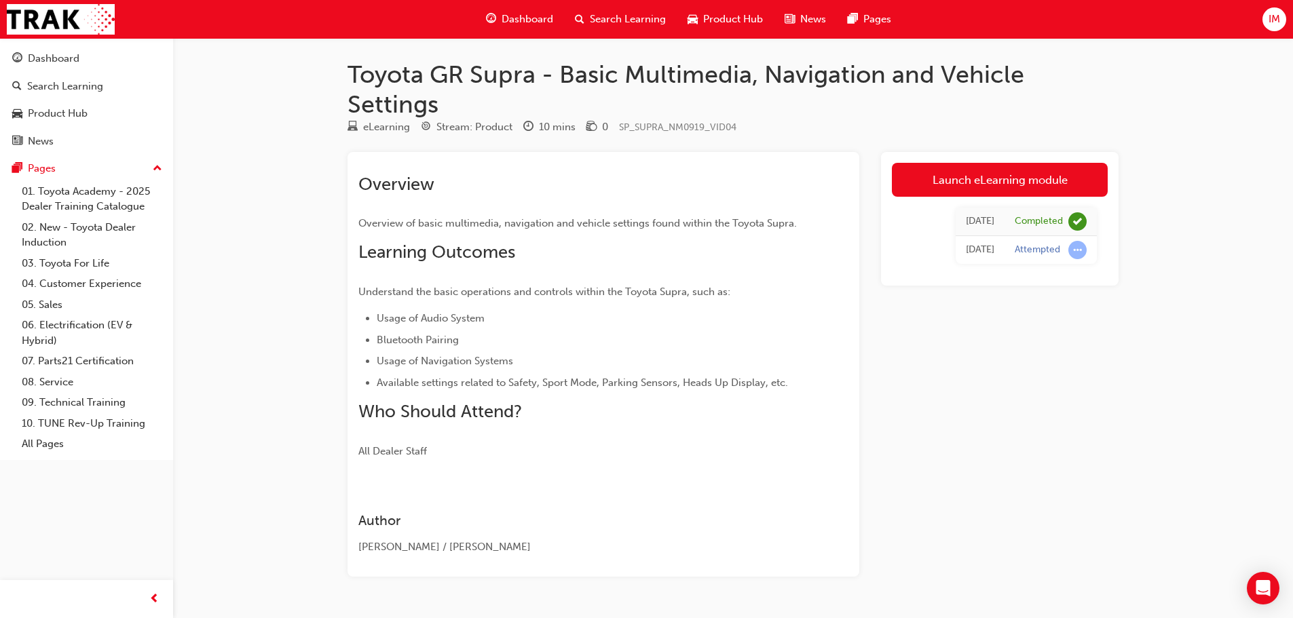
click at [710, 23] on span "Product Hub" at bounding box center [733, 20] width 60 height 16
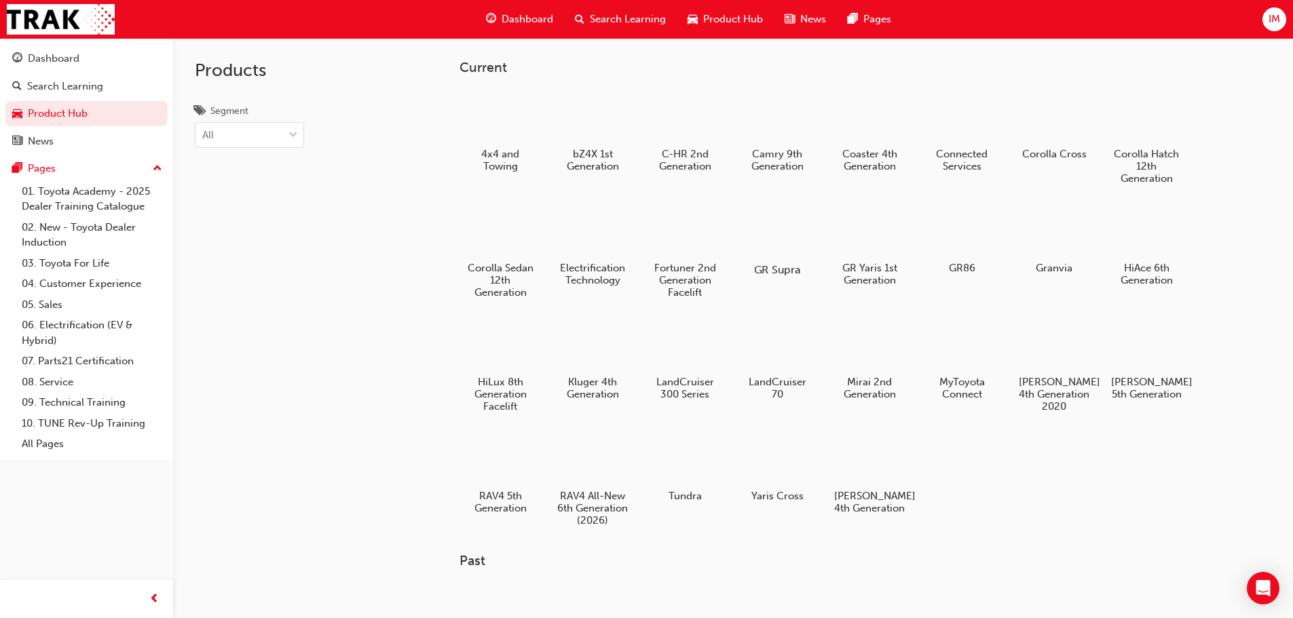
click at [808, 242] on div at bounding box center [776, 231] width 75 height 54
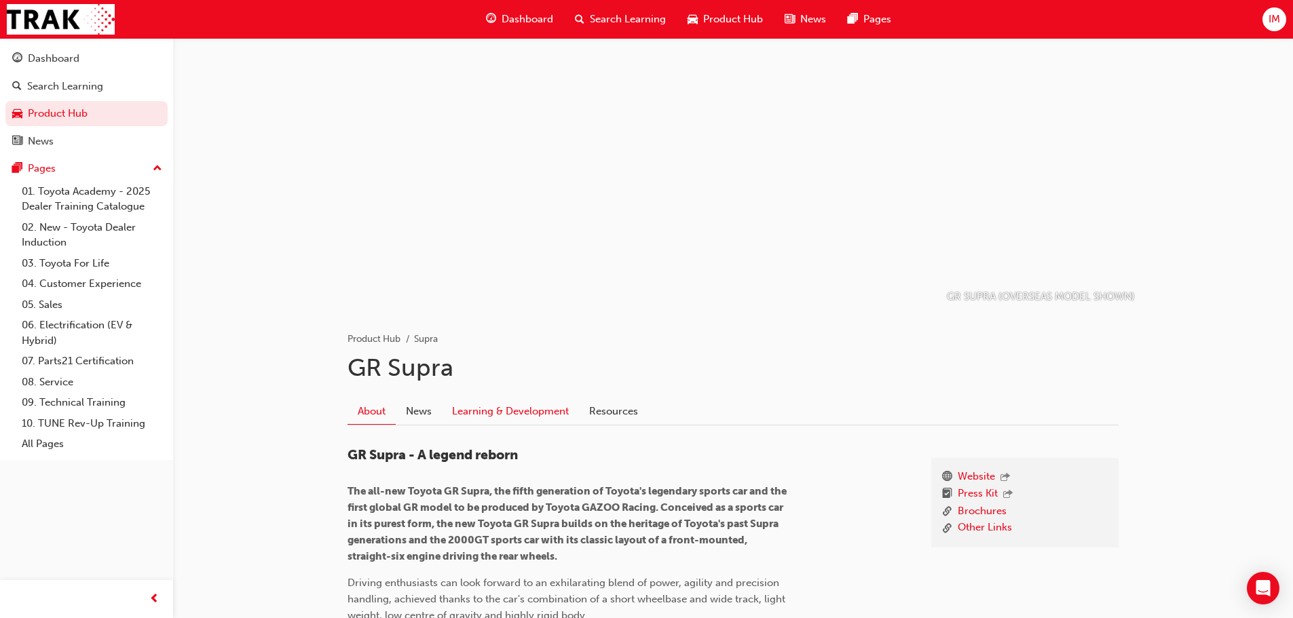
click at [542, 414] on link "Learning & Development" at bounding box center [510, 412] width 137 height 26
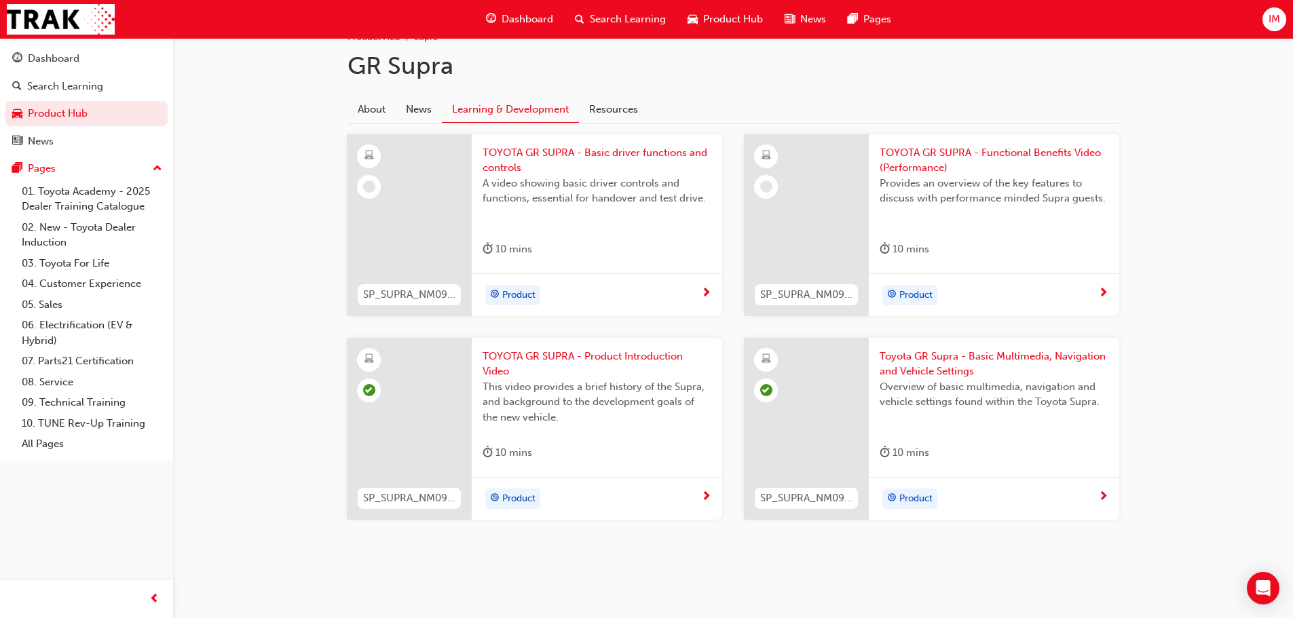
scroll to position [303, 0]
click at [523, 155] on span "TOYOTA GR SUPRA - Basic driver functions and controls" at bounding box center [597, 160] width 229 height 31
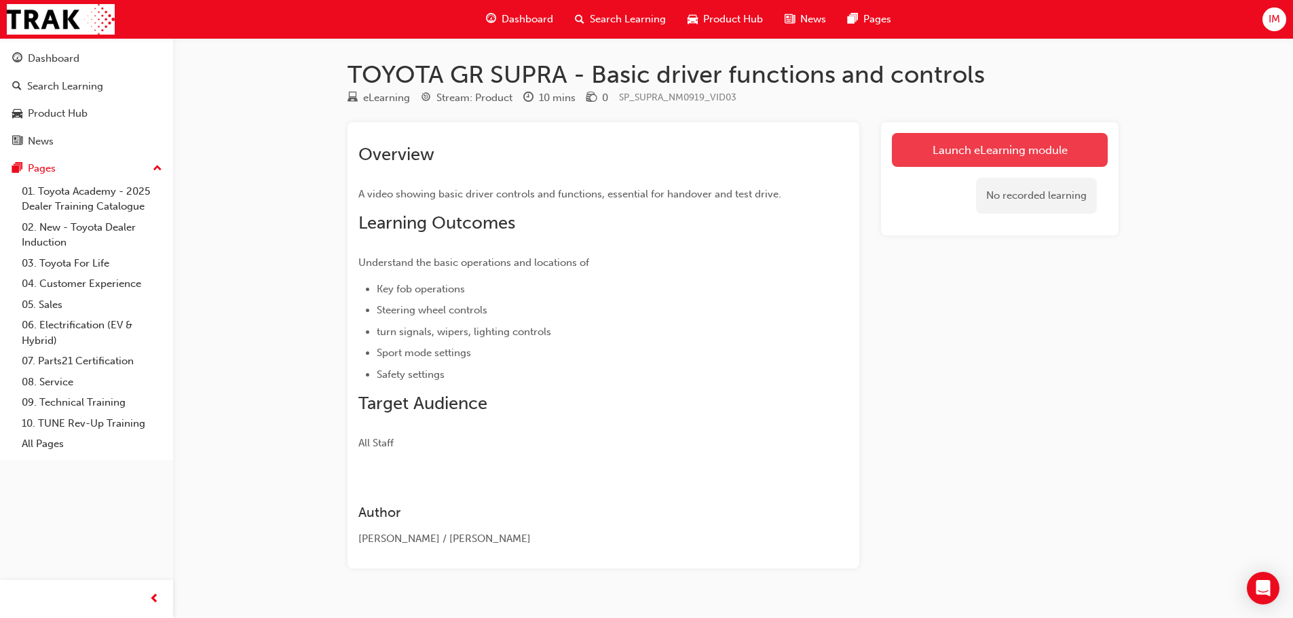
click at [1008, 164] on link "Launch eLearning module" at bounding box center [1000, 150] width 216 height 34
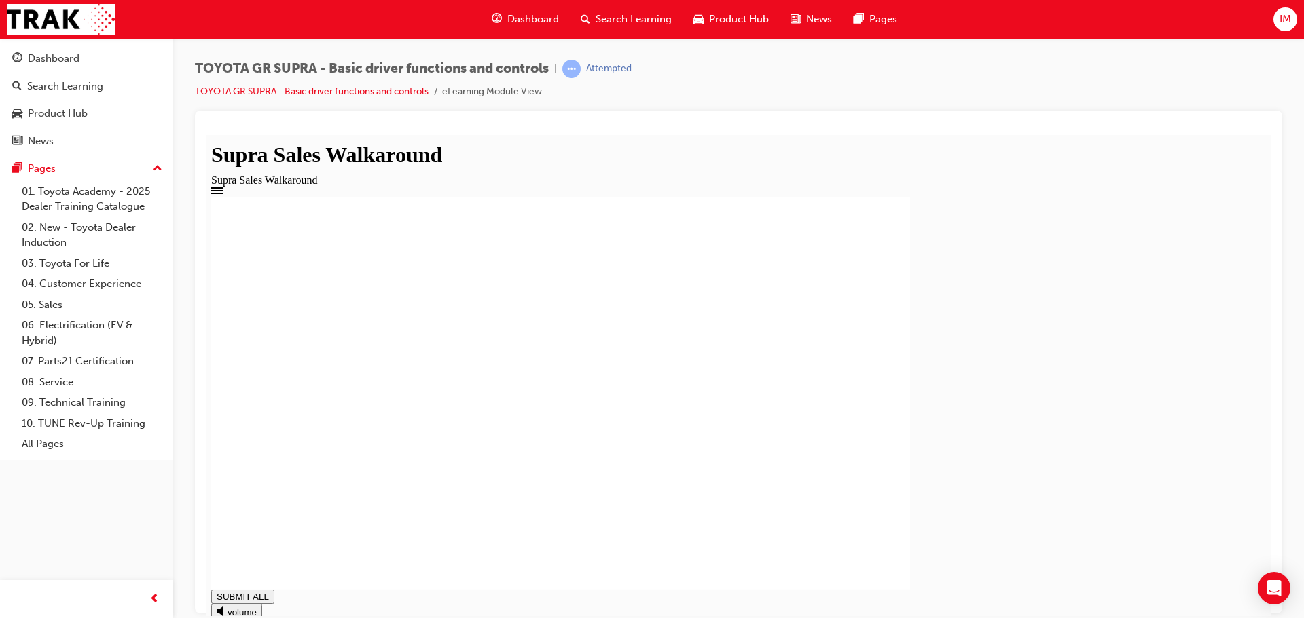
click at [1249, 604] on div "SUBMIT ALL volume play replay PREV NEXT SUBMIT FINISH" at bounding box center [738, 452] width 1054 height 513
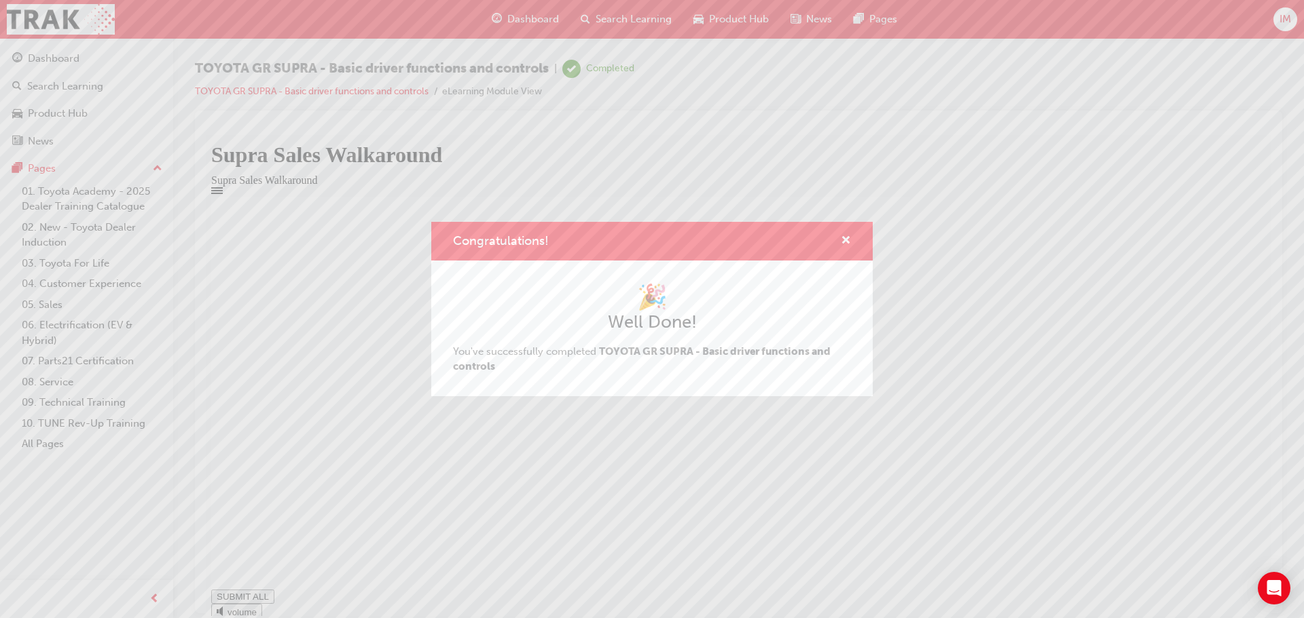
type input "1"
click at [839, 240] on div "Congratulations!" at bounding box center [840, 241] width 21 height 17
click at [848, 240] on span "cross-icon" at bounding box center [846, 242] width 10 height 12
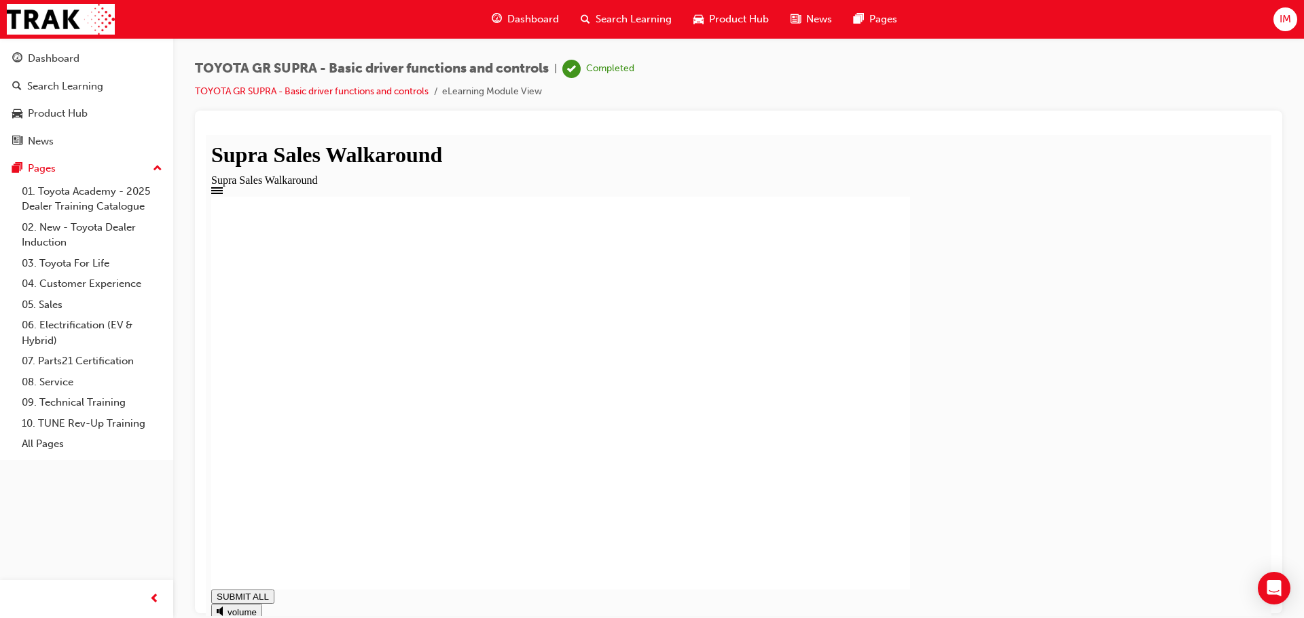
click at [719, 20] on span "Product Hub" at bounding box center [739, 20] width 60 height 16
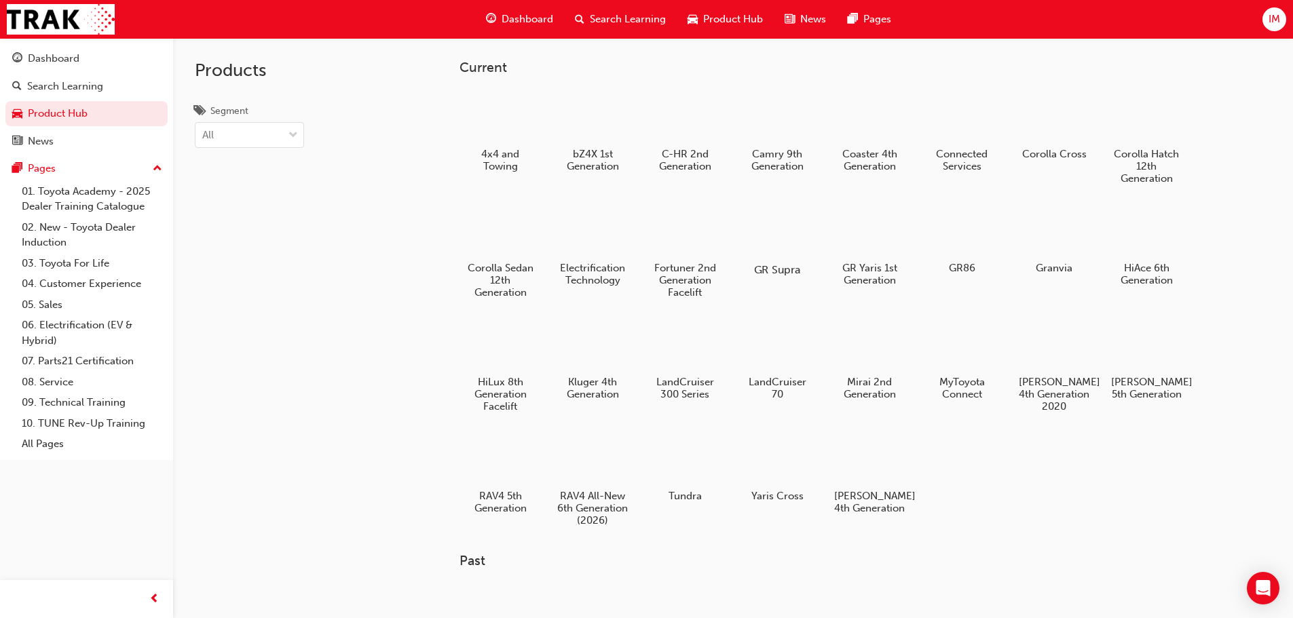
click at [782, 200] on div "GR Supra" at bounding box center [777, 240] width 86 height 84
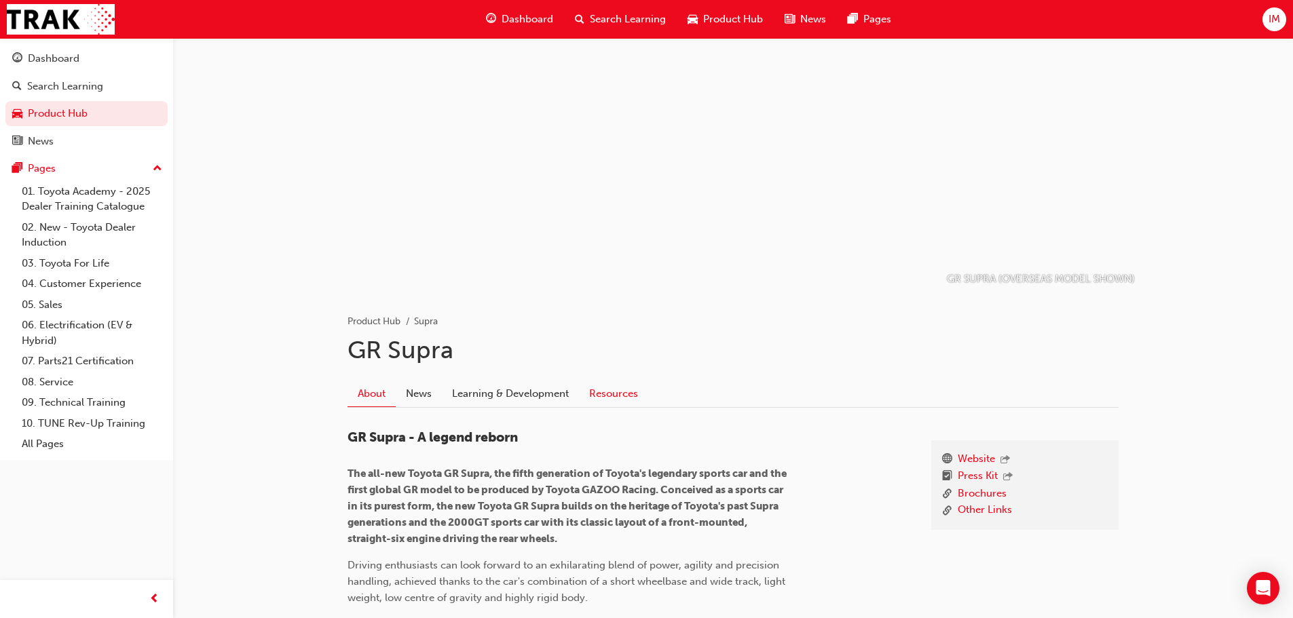
scroll to position [22, 0]
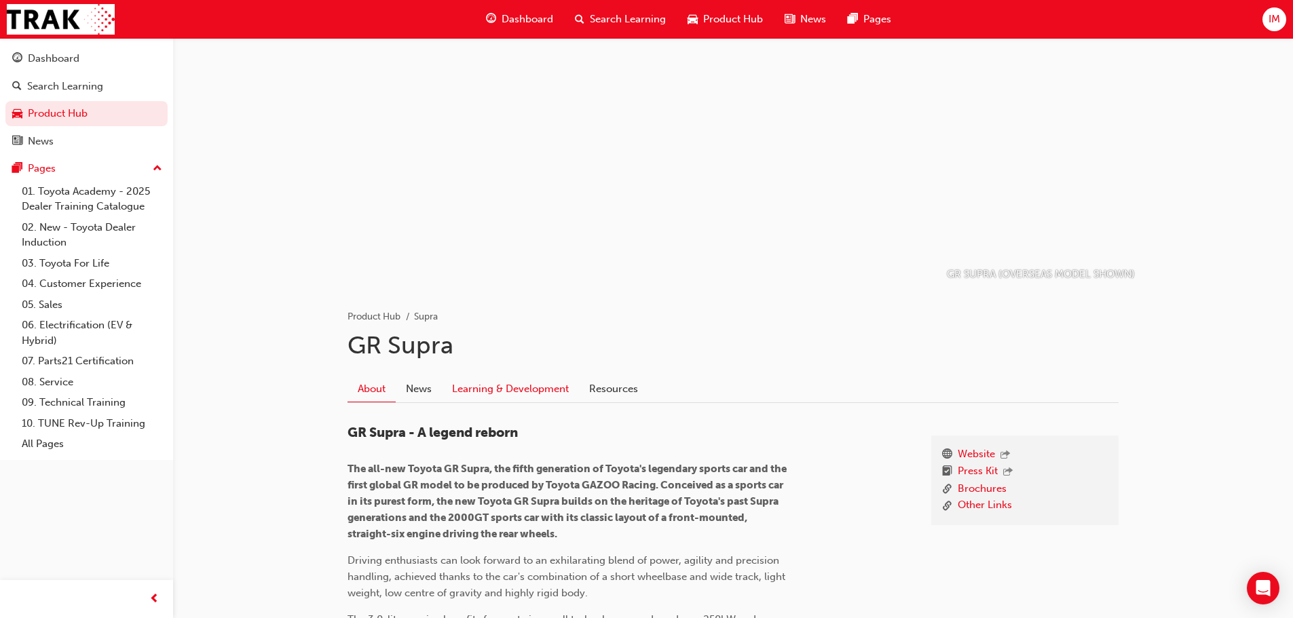
click at [564, 398] on link "Learning & Development" at bounding box center [510, 389] width 137 height 26
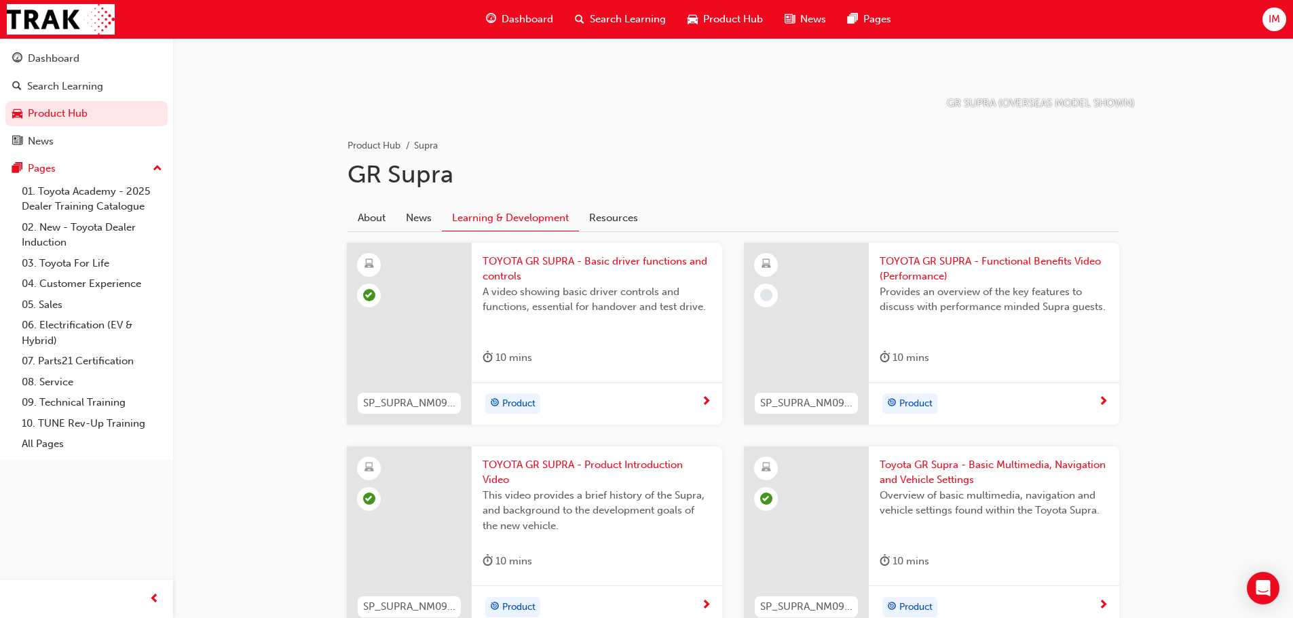
scroll to position [204, 0]
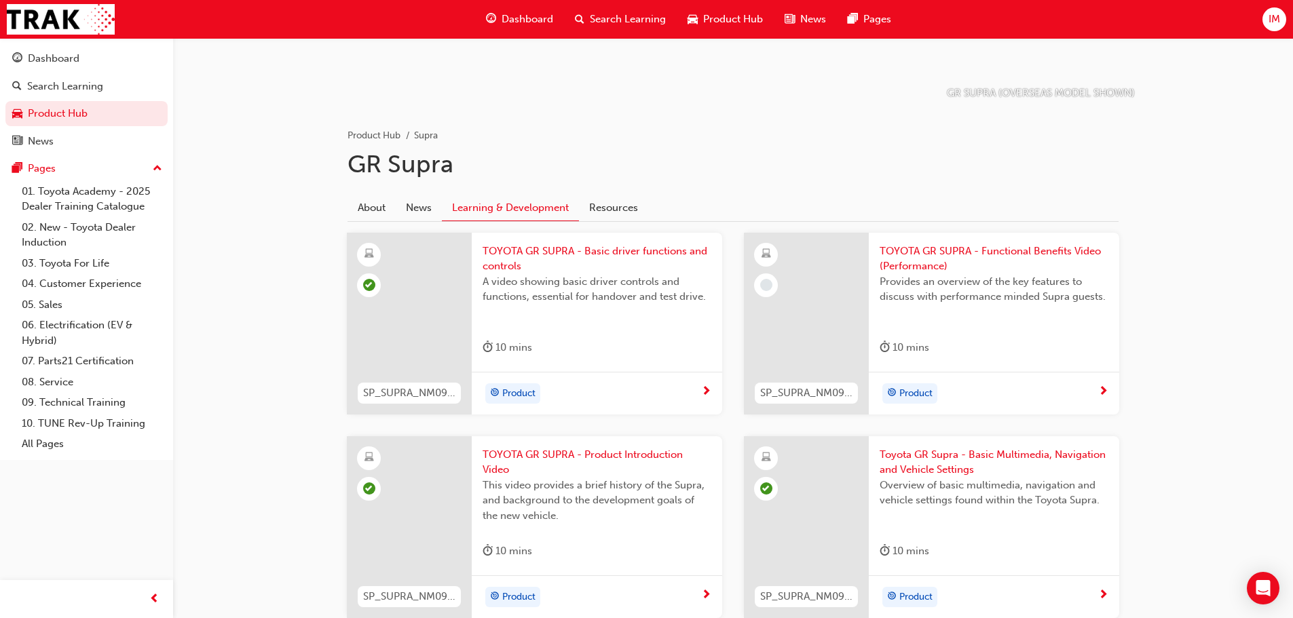
click at [929, 337] on div "TOYOTA GR SUPRA - Functional Benefits Video (Performance) Provides an overview …" at bounding box center [994, 303] width 251 height 140
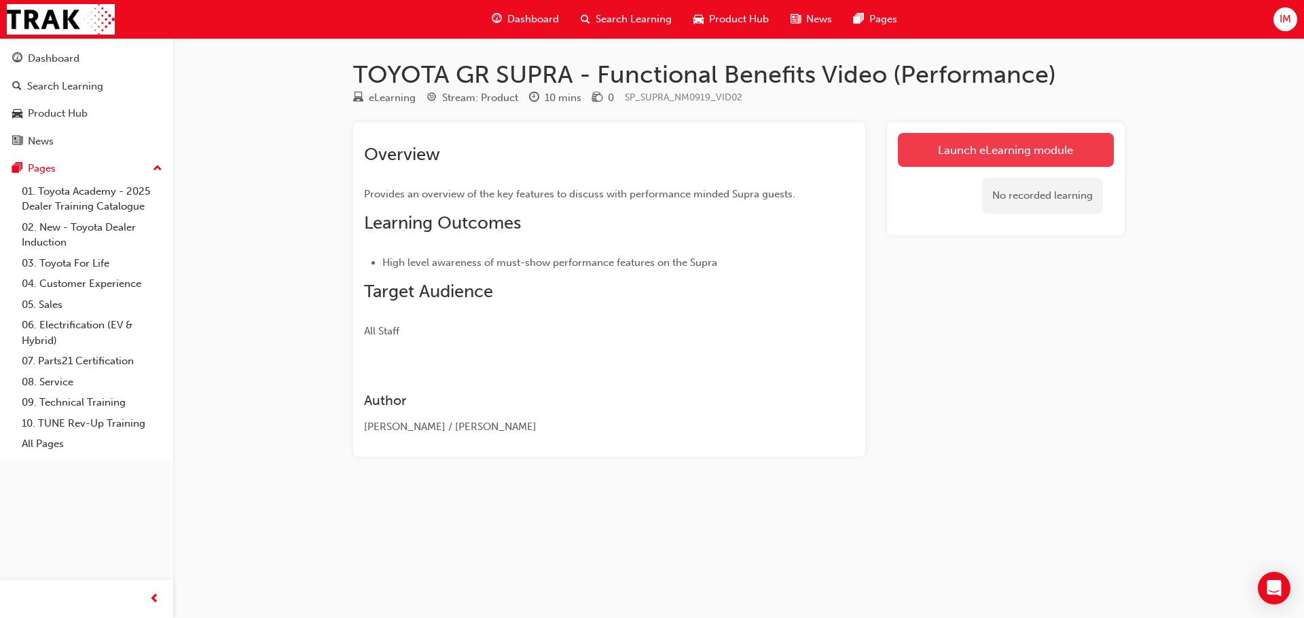
click at [934, 141] on link "Launch eLearning module" at bounding box center [1006, 150] width 216 height 34
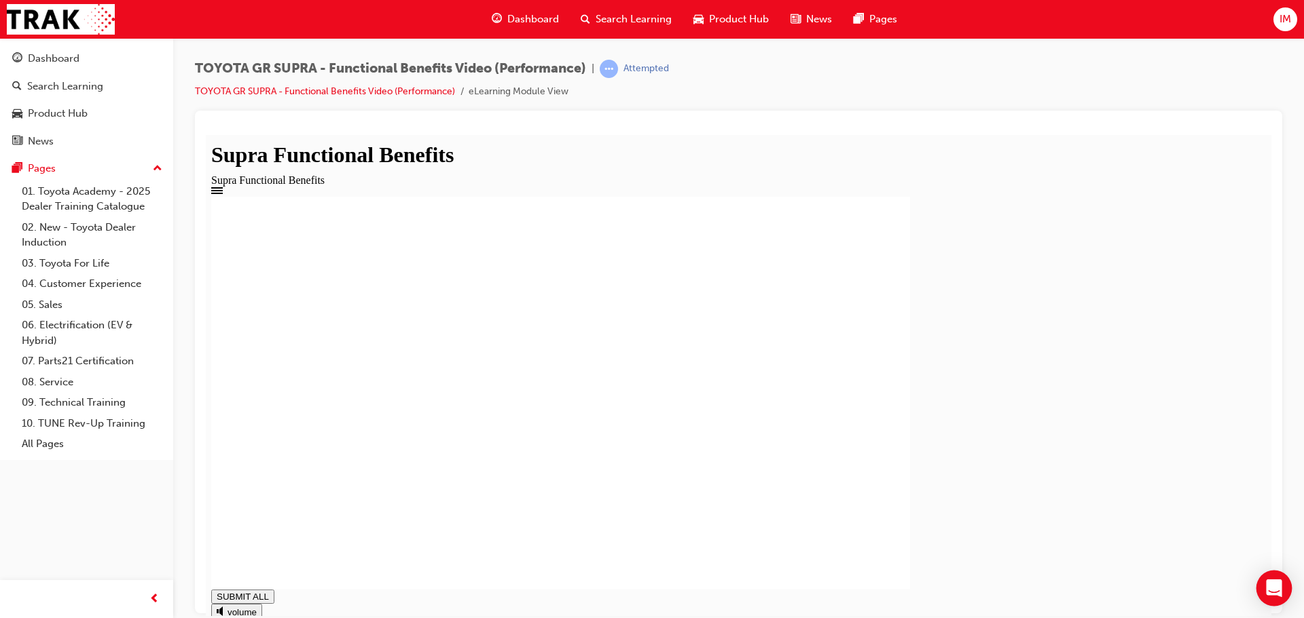
click at [1261, 597] on div "Open Intercom Messenger" at bounding box center [1274, 589] width 36 height 36
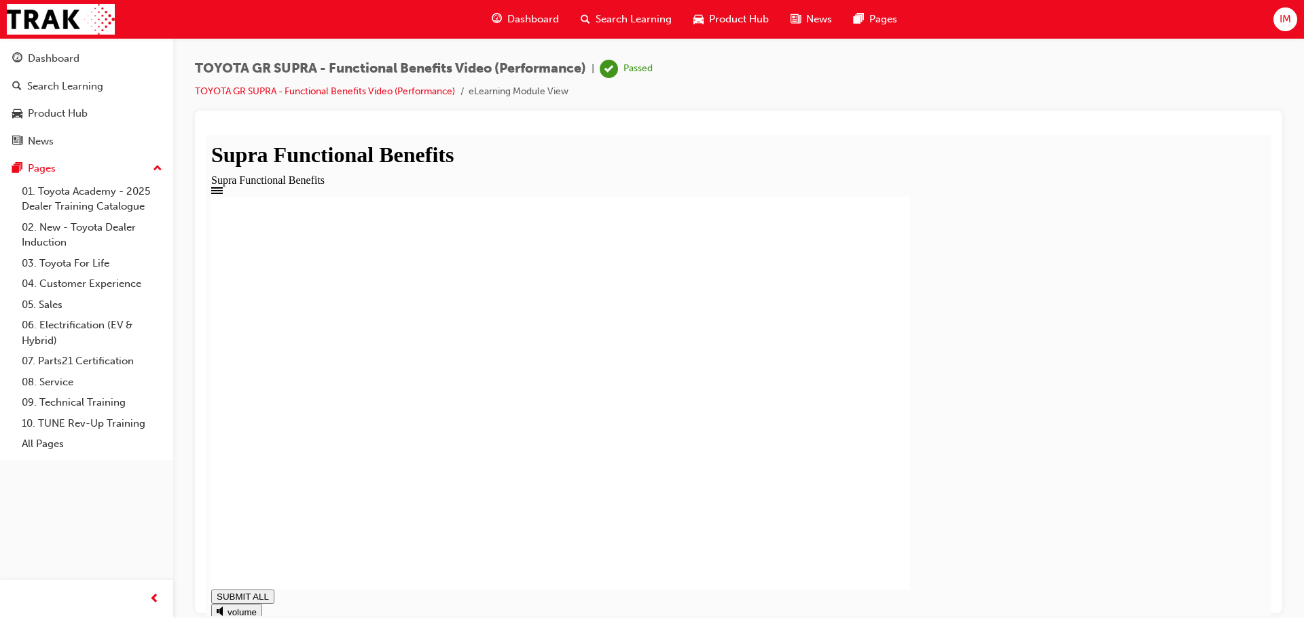
type input "1"
click at [385, 95] on link "TOYOTA GR SUPRA - Functional Benefits Video (Performance)" at bounding box center [325, 92] width 260 height 12
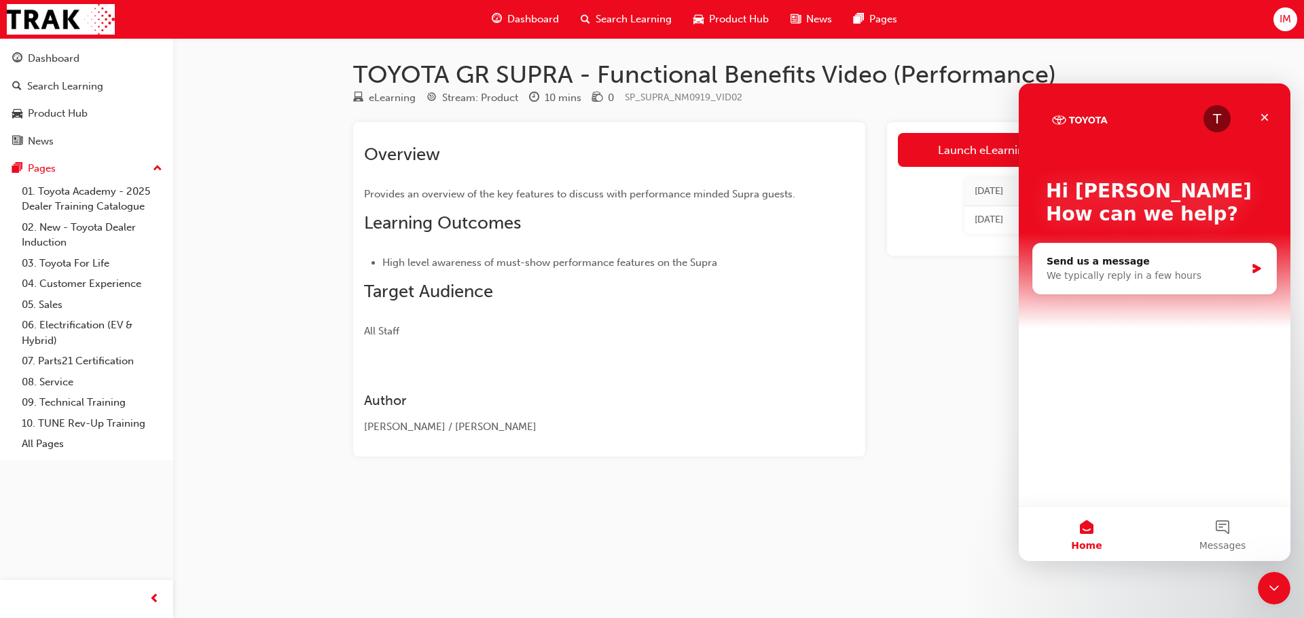
click at [701, 22] on span "car-icon" at bounding box center [698, 19] width 10 height 17
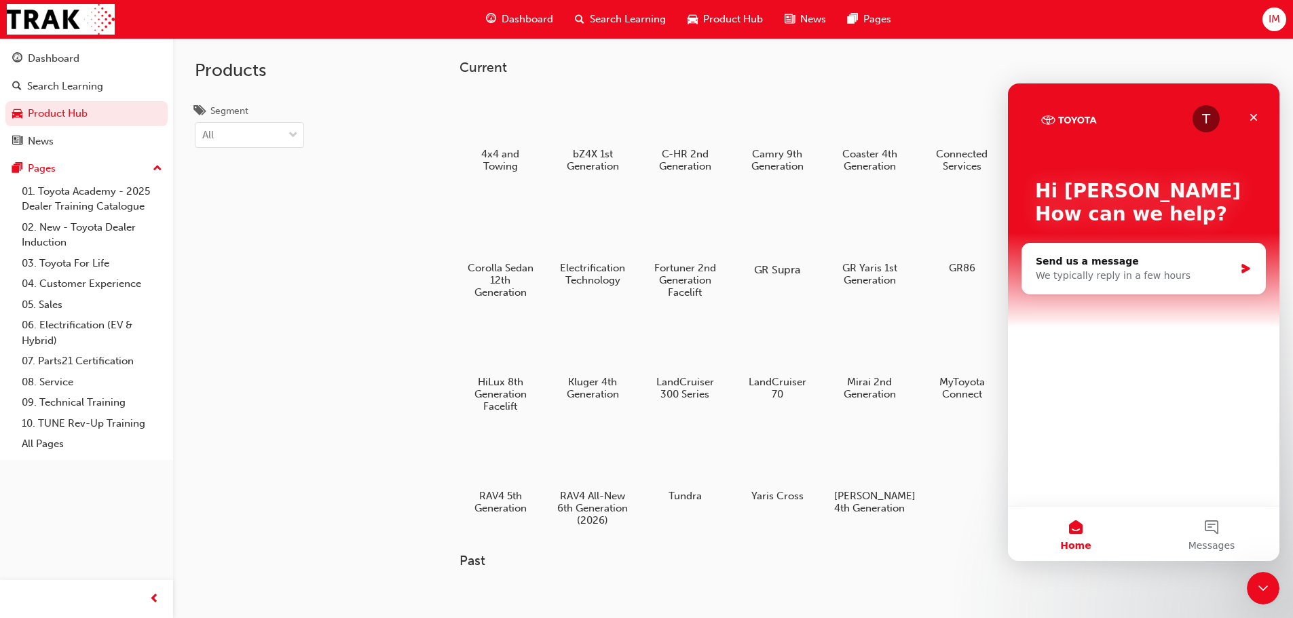
click at [762, 241] on div at bounding box center [776, 231] width 75 height 54
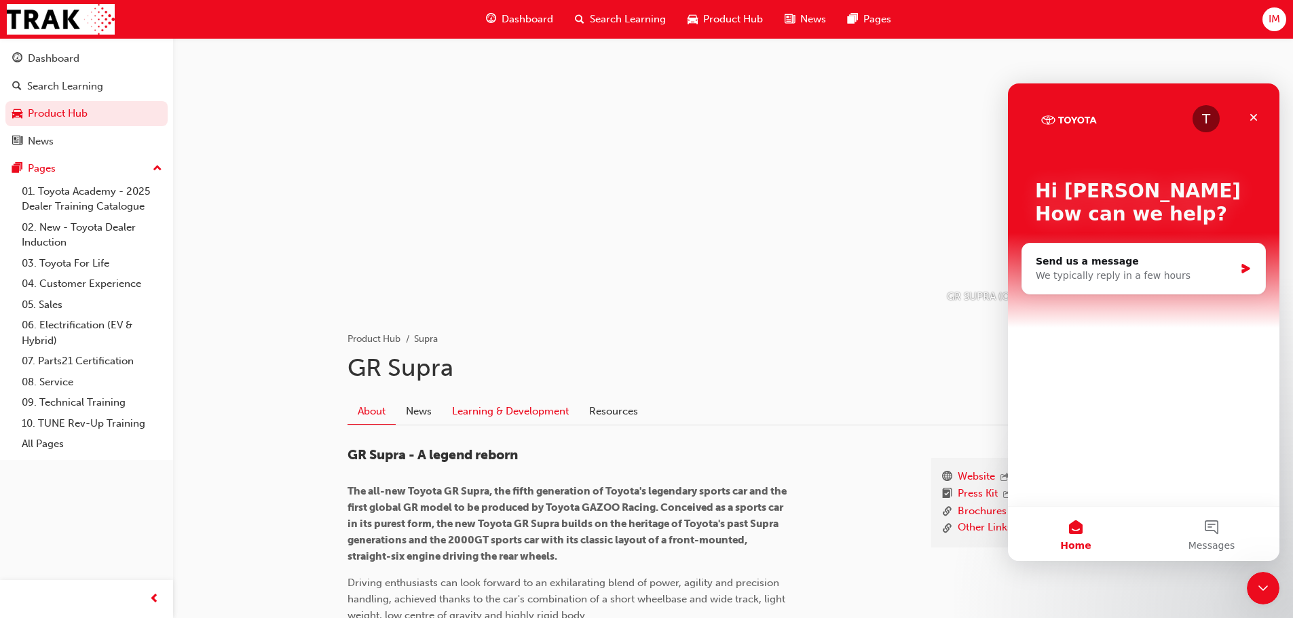
click at [508, 417] on link "Learning & Development" at bounding box center [510, 412] width 137 height 26
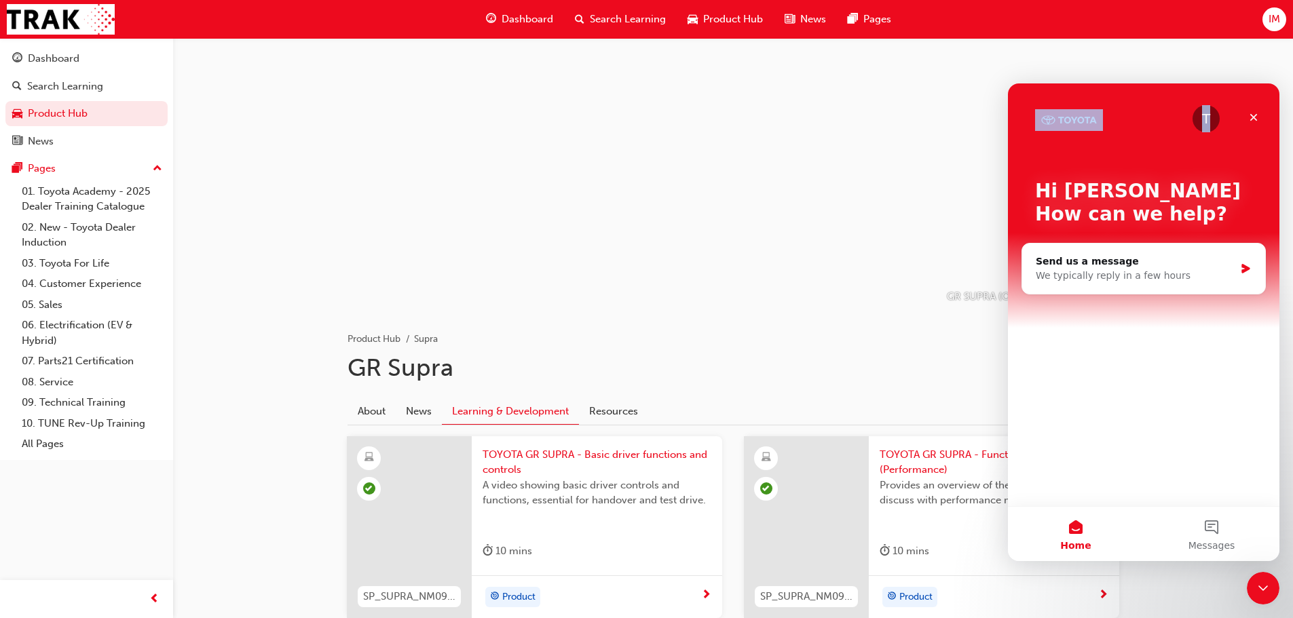
drag, startPoint x: 1221, startPoint y: 96, endPoint x: 1050, endPoint y: 88, distance: 171.9
click at [1050, 88] on div "T Hi [PERSON_NAME] 👋 How can we help?" at bounding box center [1144, 206] width 244 height 244
click at [1253, 112] on icon "Close" at bounding box center [1254, 117] width 11 height 11
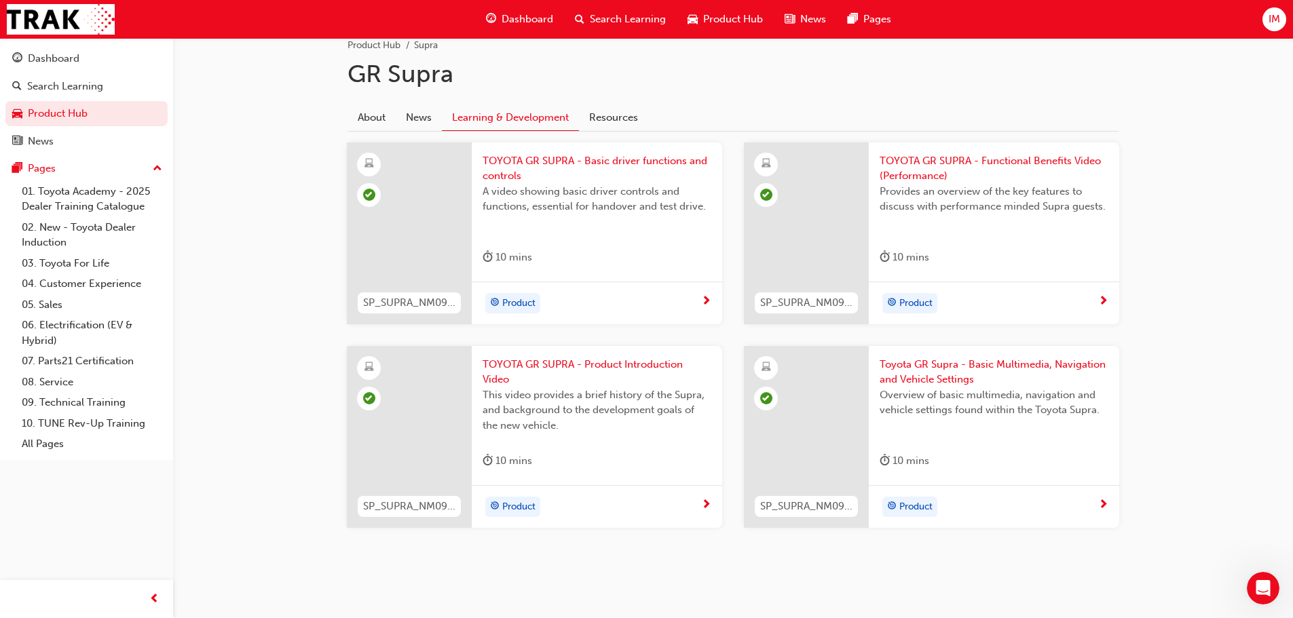
scroll to position [303, 0]
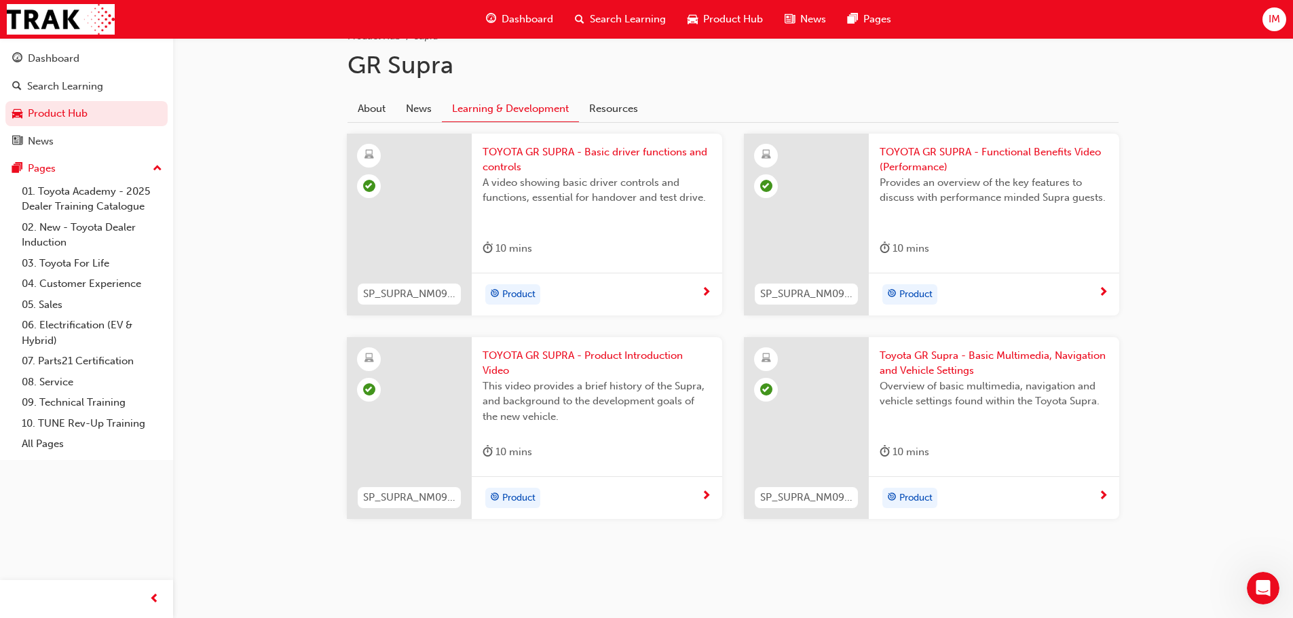
click at [496, 7] on div "Dashboard" at bounding box center [519, 19] width 89 height 28
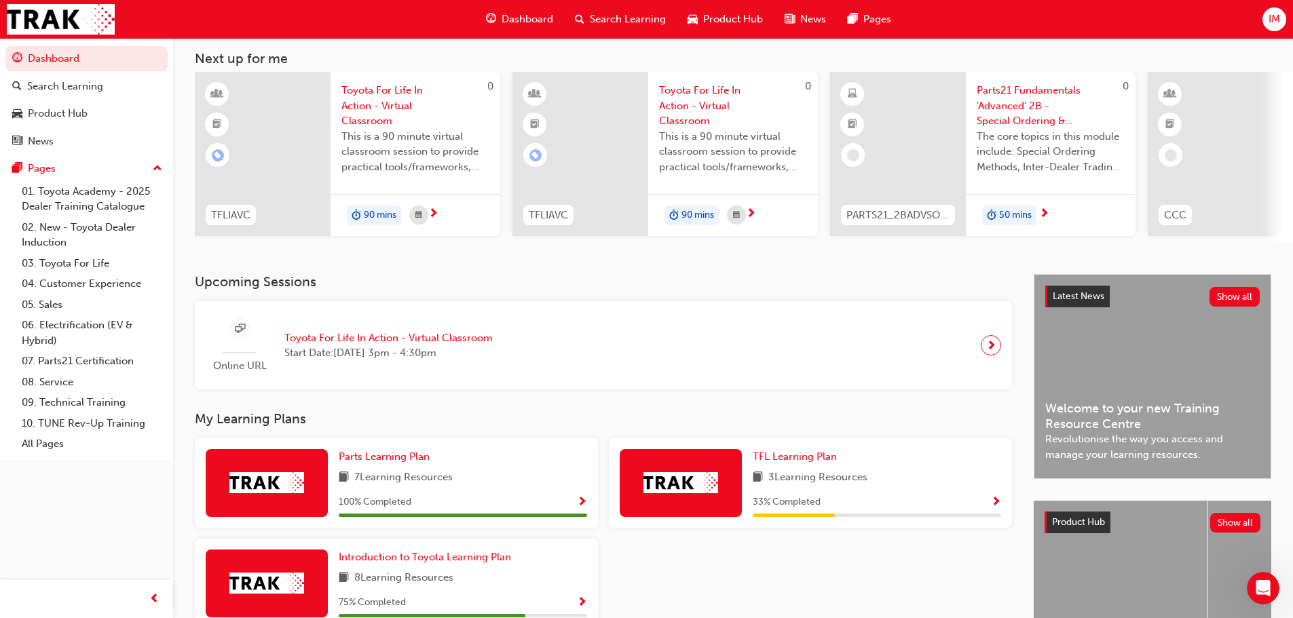
scroll to position [45, 0]
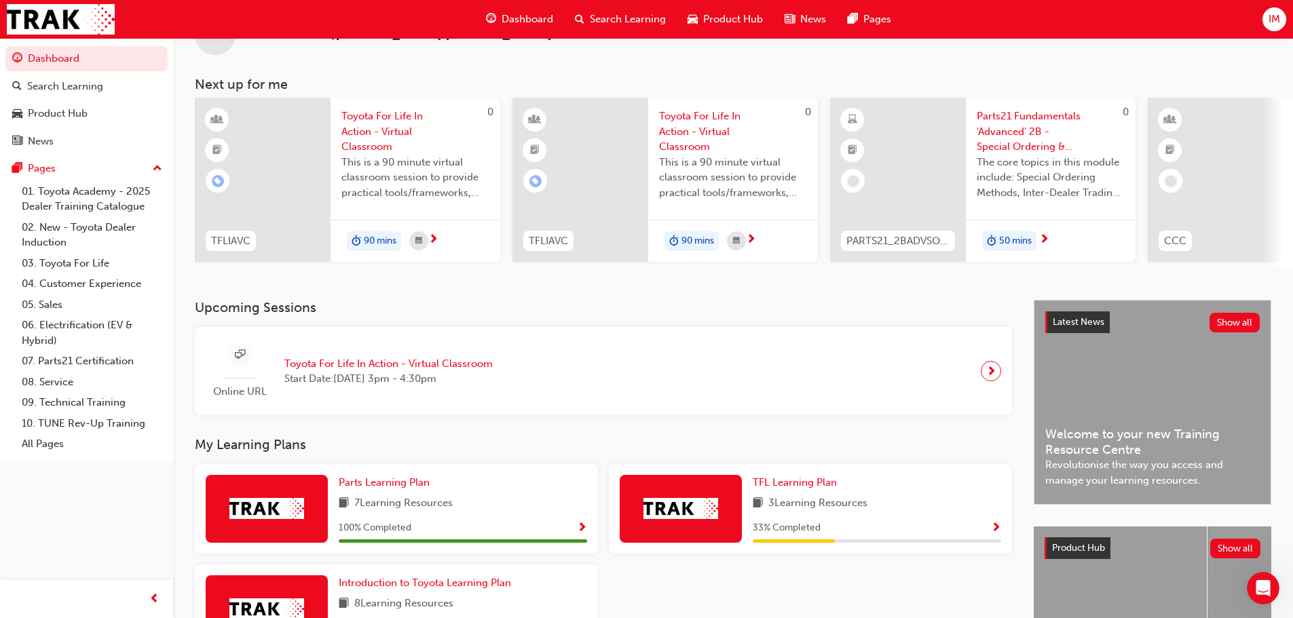
click at [992, 143] on span "Parts21 Fundamentals 'Advanced' 2B - Special Ordering & Heijunka" at bounding box center [1051, 132] width 148 height 46
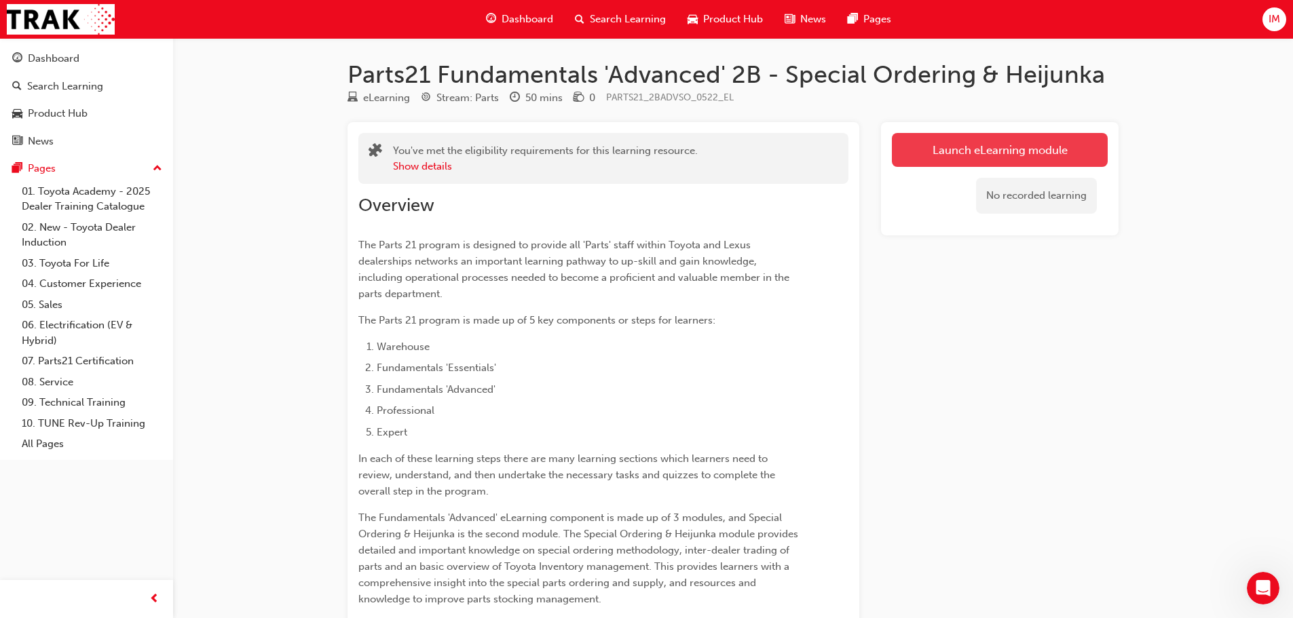
click at [916, 152] on link "Launch eLearning module" at bounding box center [1000, 150] width 216 height 34
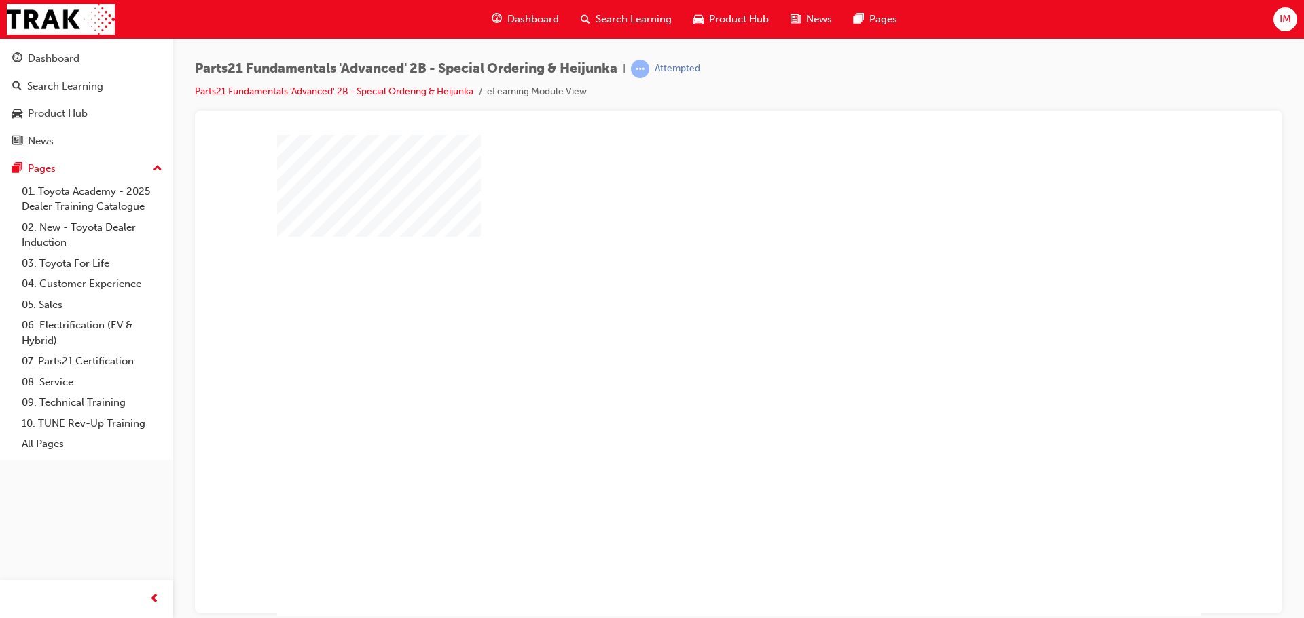
click at [699, 336] on div "play" at bounding box center [699, 336] width 0 height 0
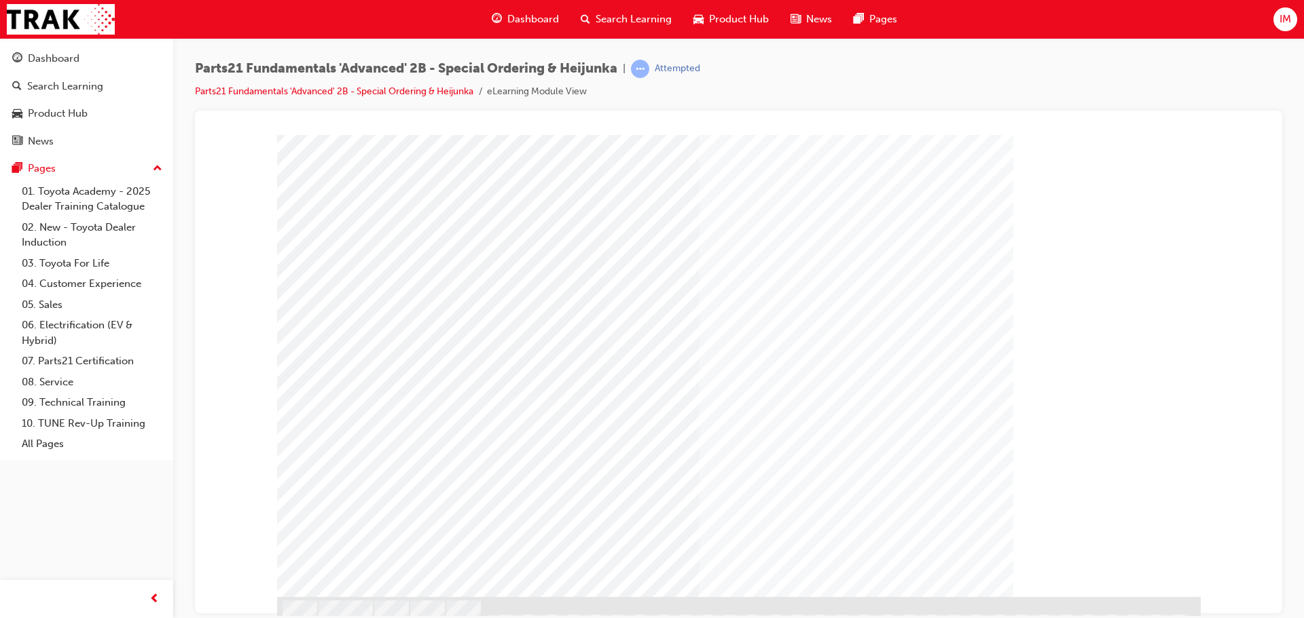
scroll to position [38, 0]
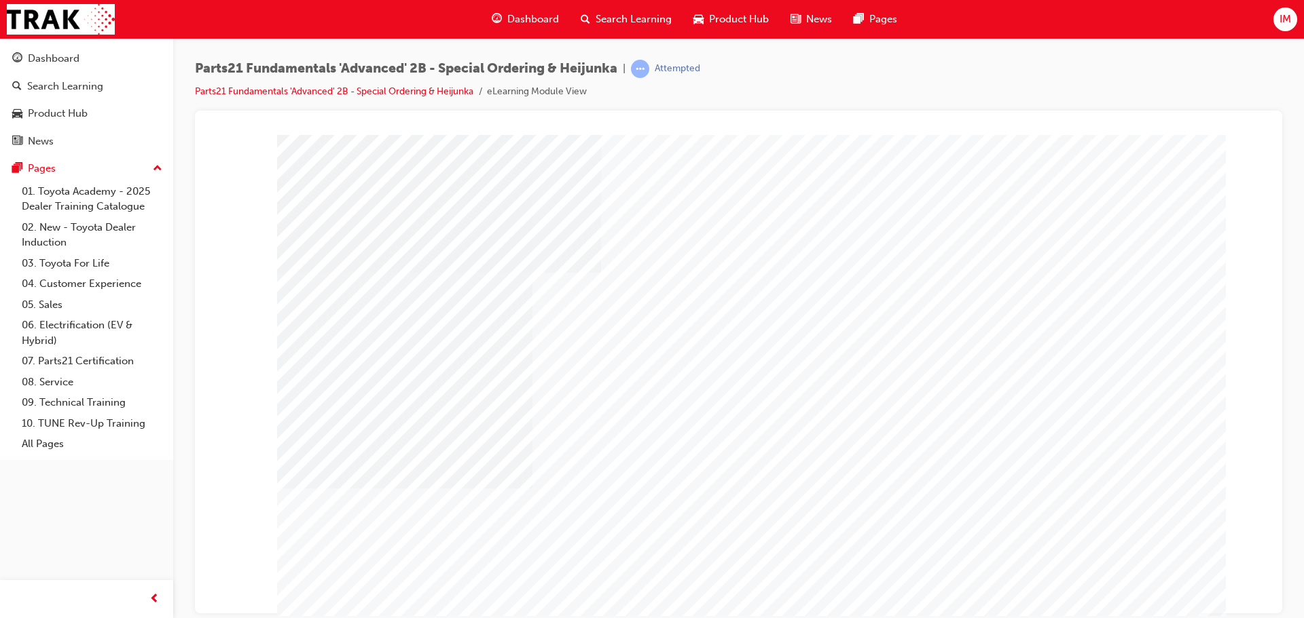
type input "¢"
